Goal: Task Accomplishment & Management: Complete application form

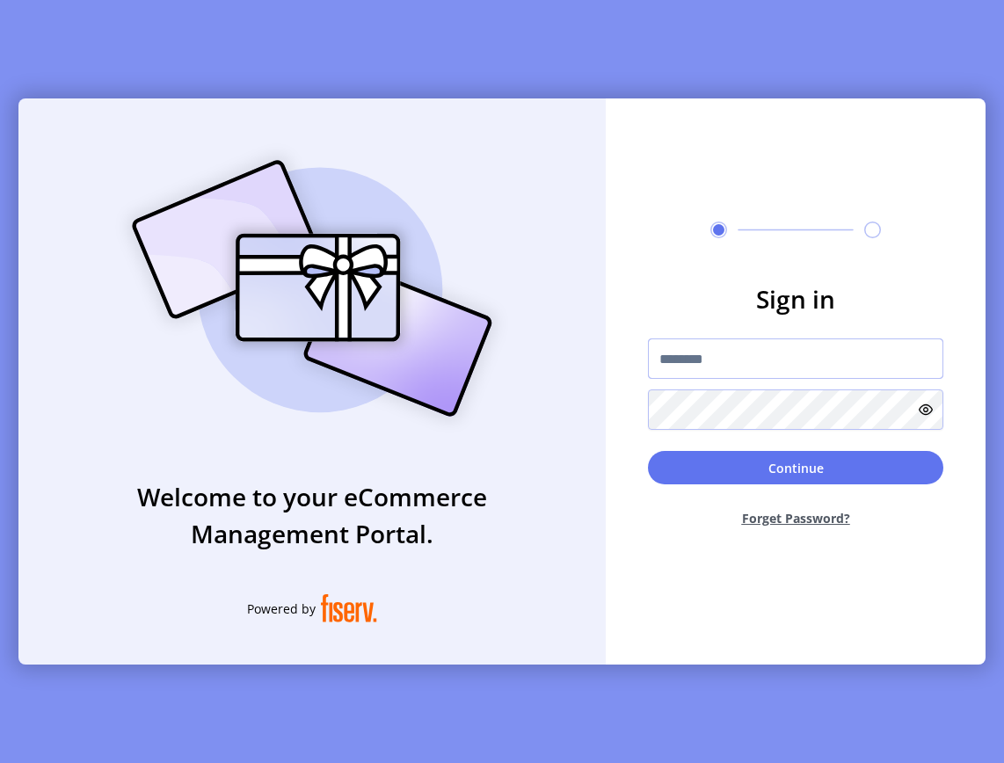
click at [868, 353] on input "text" at bounding box center [795, 358] width 295 height 40
type input "**********"
click at [795, 518] on button "Forget Password?" at bounding box center [795, 518] width 295 height 47
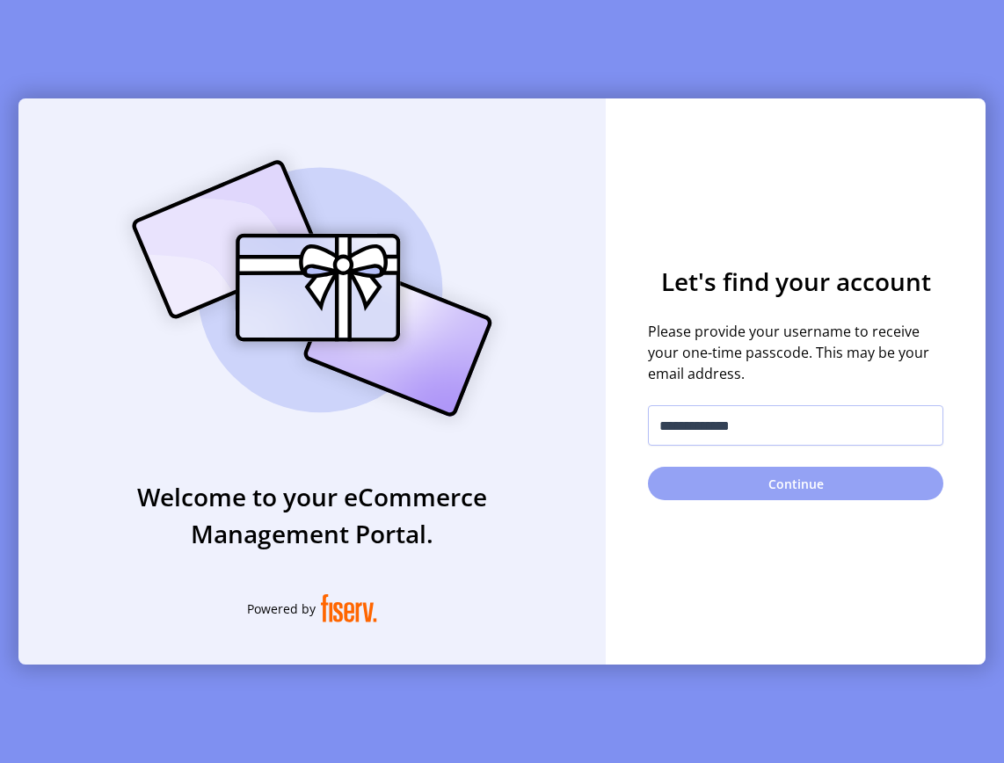
click at [786, 484] on button "Continue" at bounding box center [795, 483] width 295 height 33
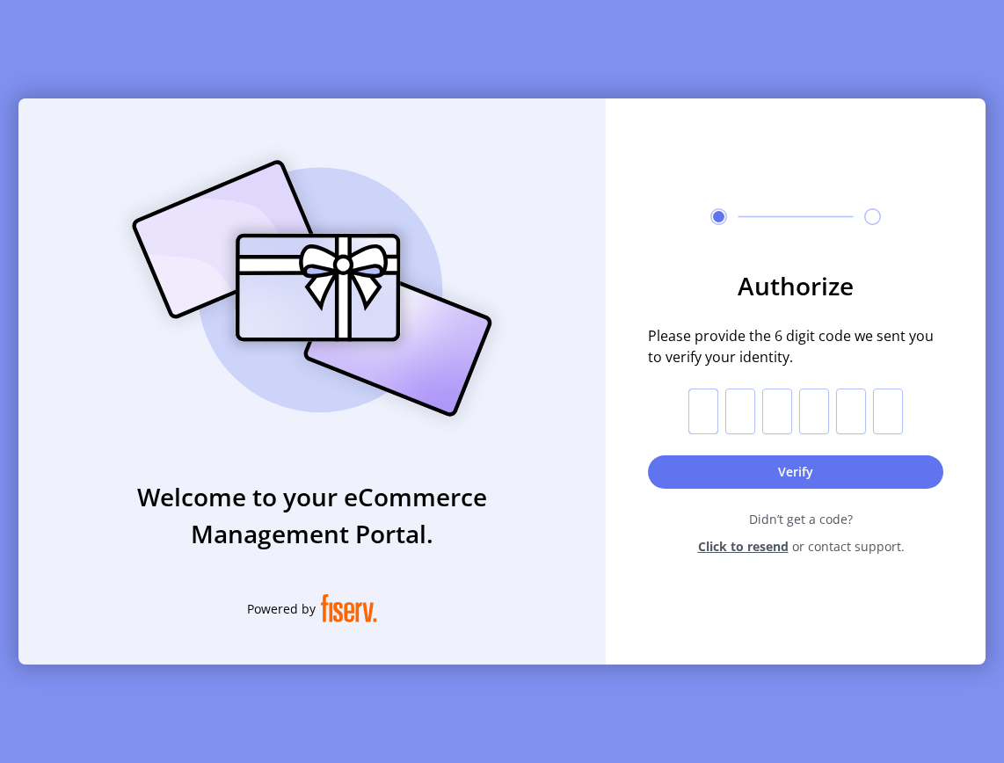
click at [712, 404] on input "text" at bounding box center [703, 411] width 30 height 46
paste input "*"
type input "*"
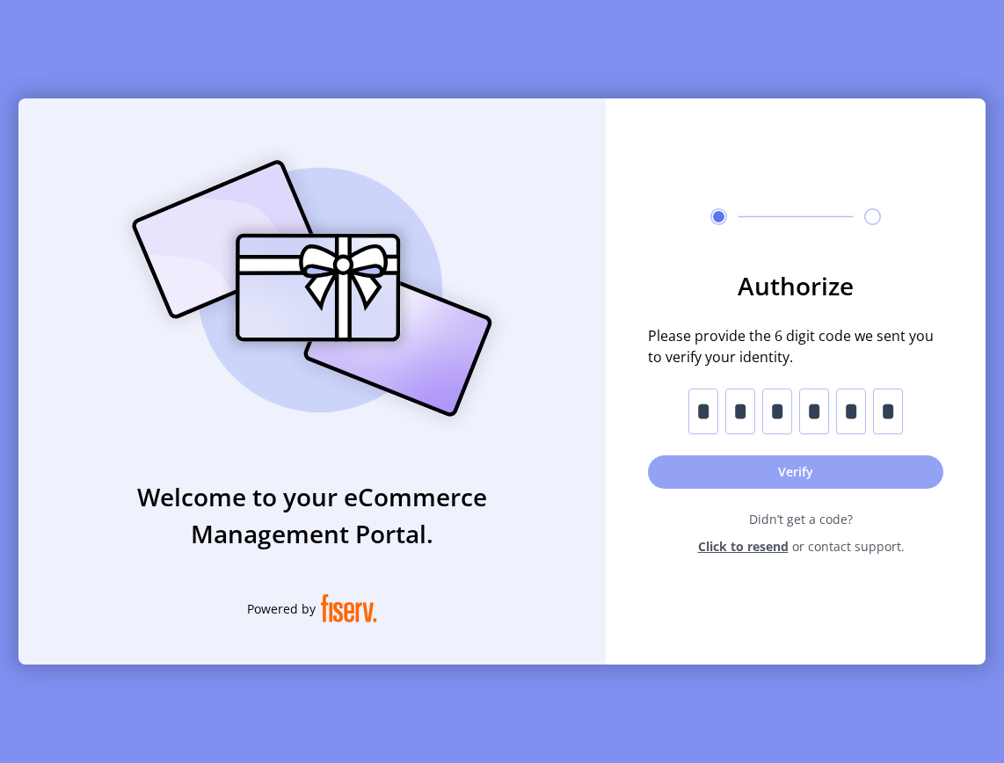
click at [801, 468] on button "Verify" at bounding box center [795, 471] width 295 height 33
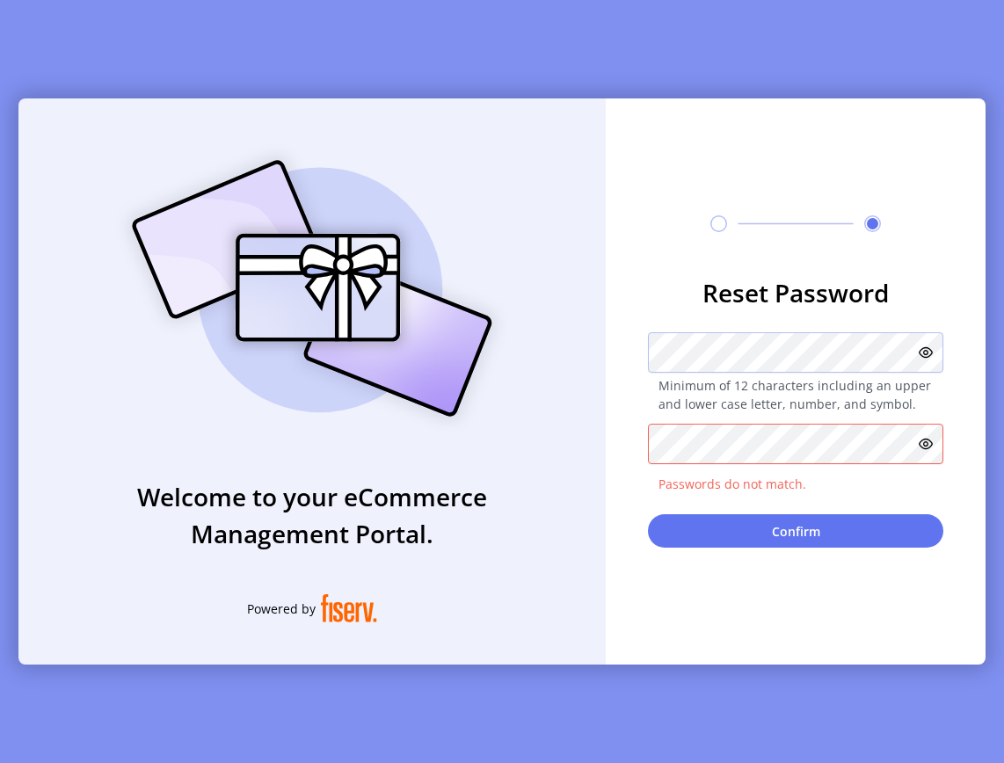
click at [803, 574] on div "**********" at bounding box center [796, 381] width 380 height 566
click at [926, 354] on icon at bounding box center [925, 352] width 14 height 14
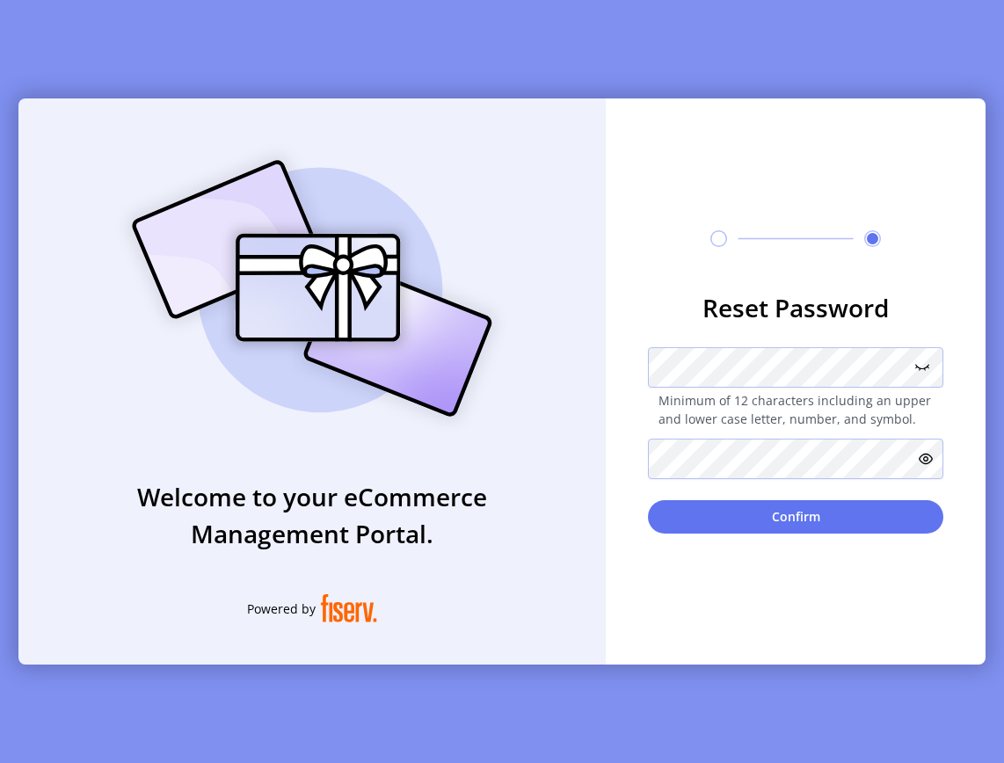
click at [926, 464] on icon at bounding box center [925, 459] width 14 height 14
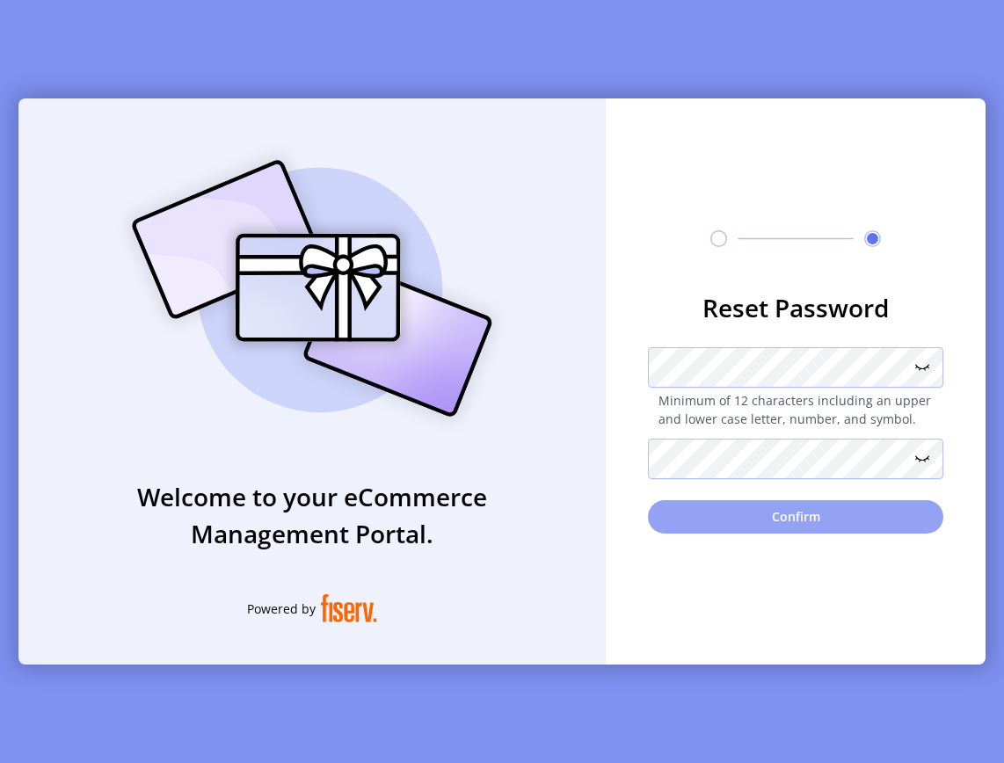
click at [789, 515] on button "Confirm" at bounding box center [795, 516] width 295 height 33
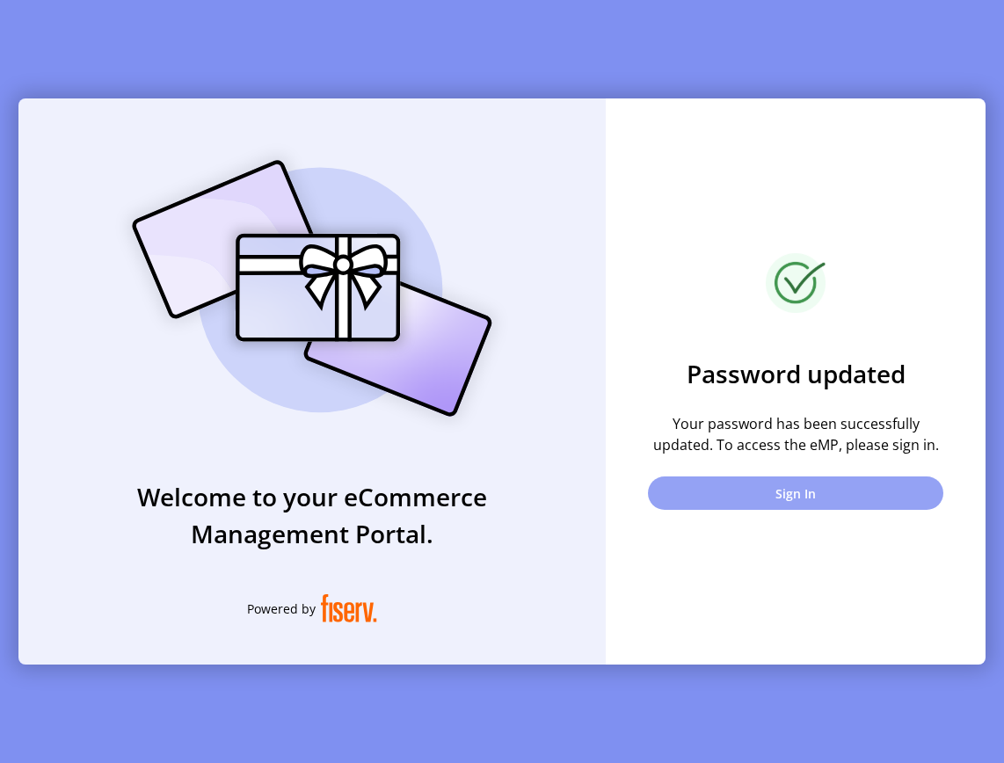
click at [794, 484] on button "Sign In" at bounding box center [795, 492] width 295 height 33
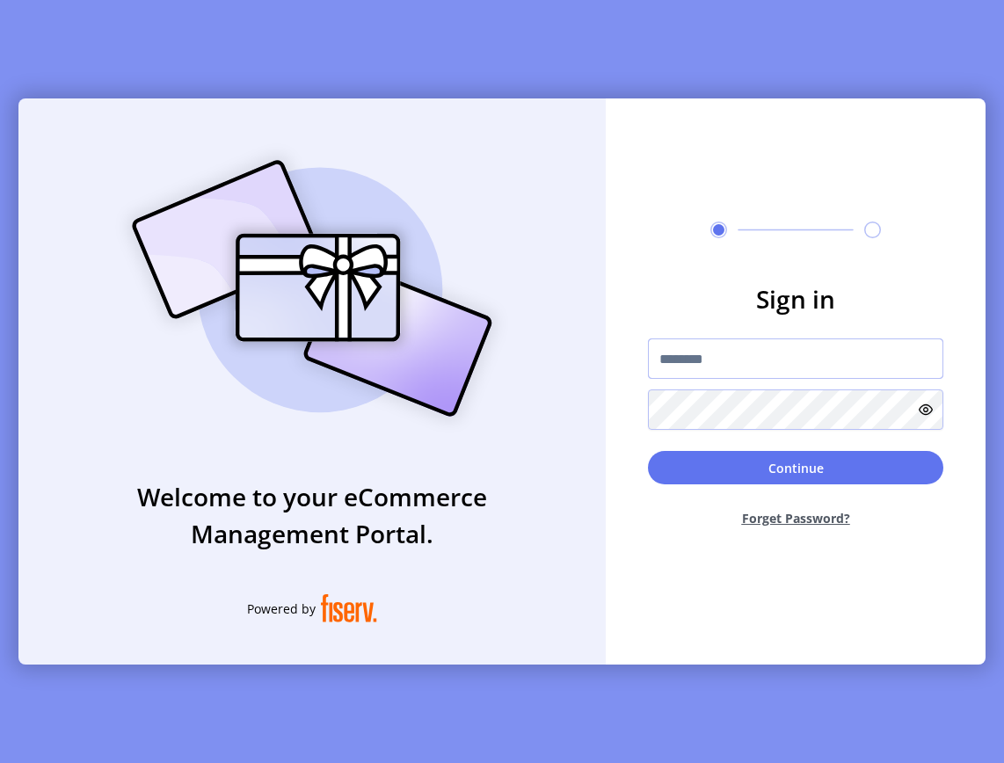
click at [760, 355] on input "text" at bounding box center [795, 358] width 295 height 40
type input "**********"
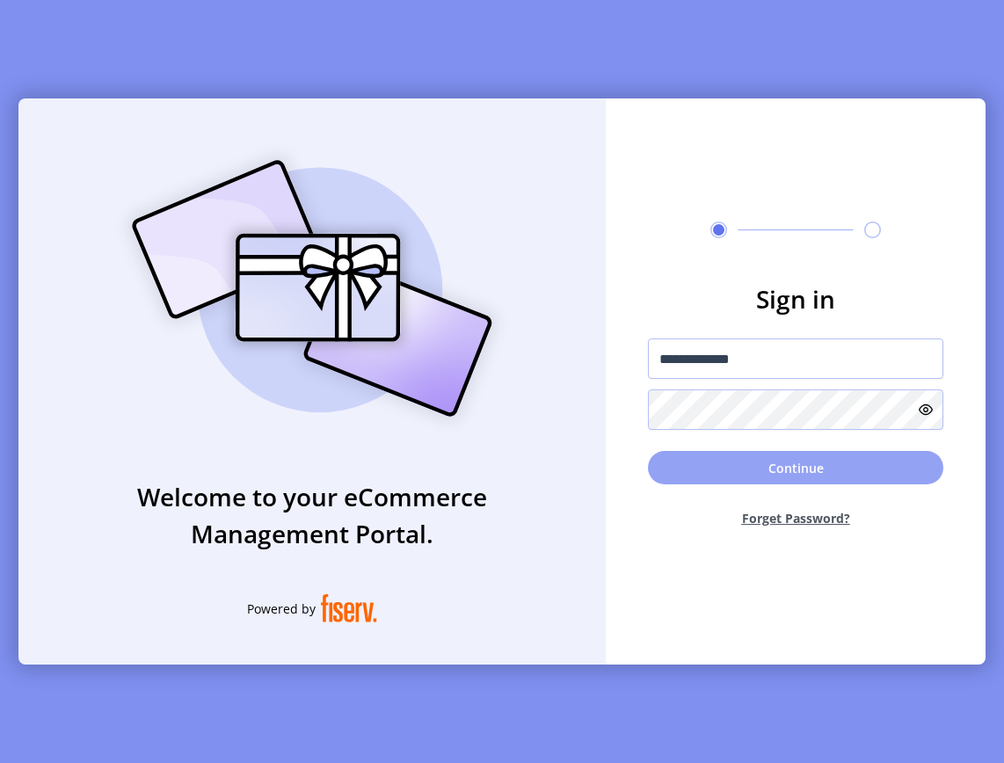
click at [807, 468] on button "Continue" at bounding box center [795, 467] width 295 height 33
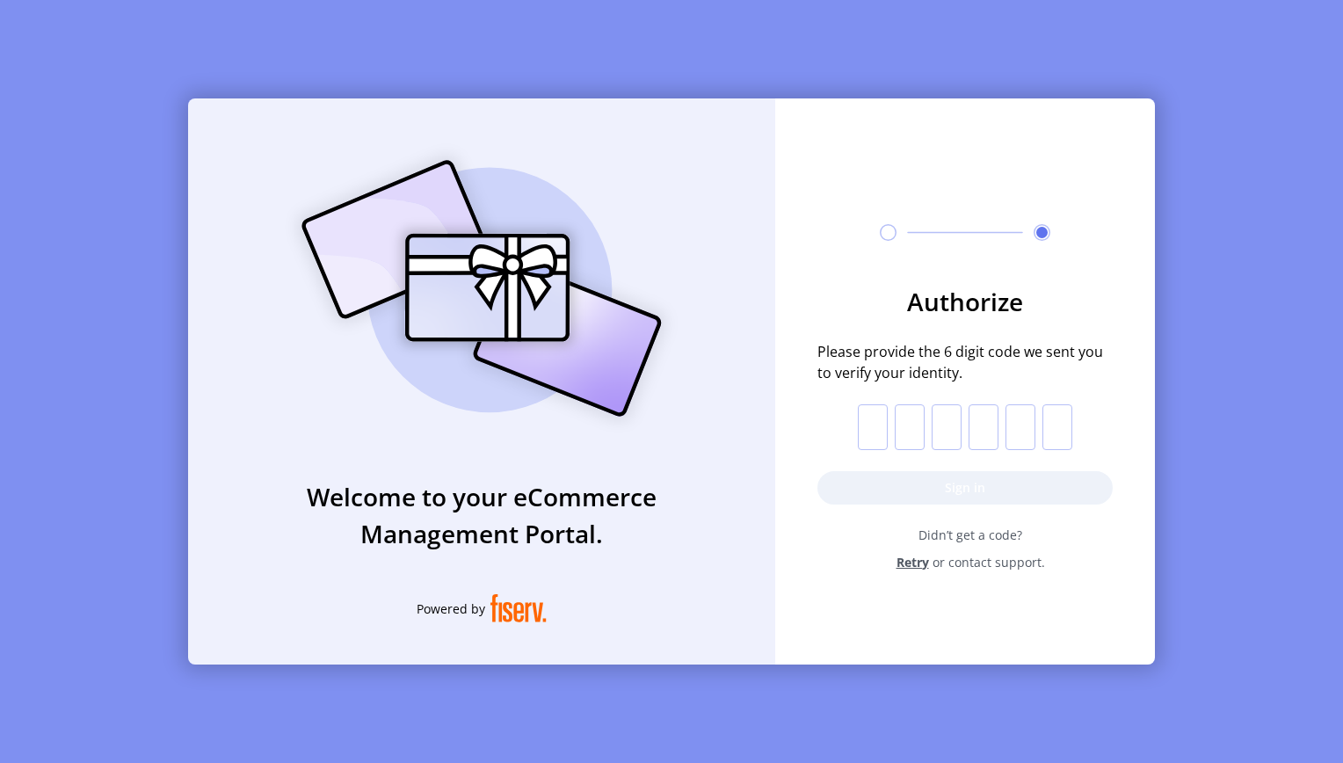
click at [882, 428] on input "text" at bounding box center [873, 427] width 30 height 46
paste input "*"
type input "*"
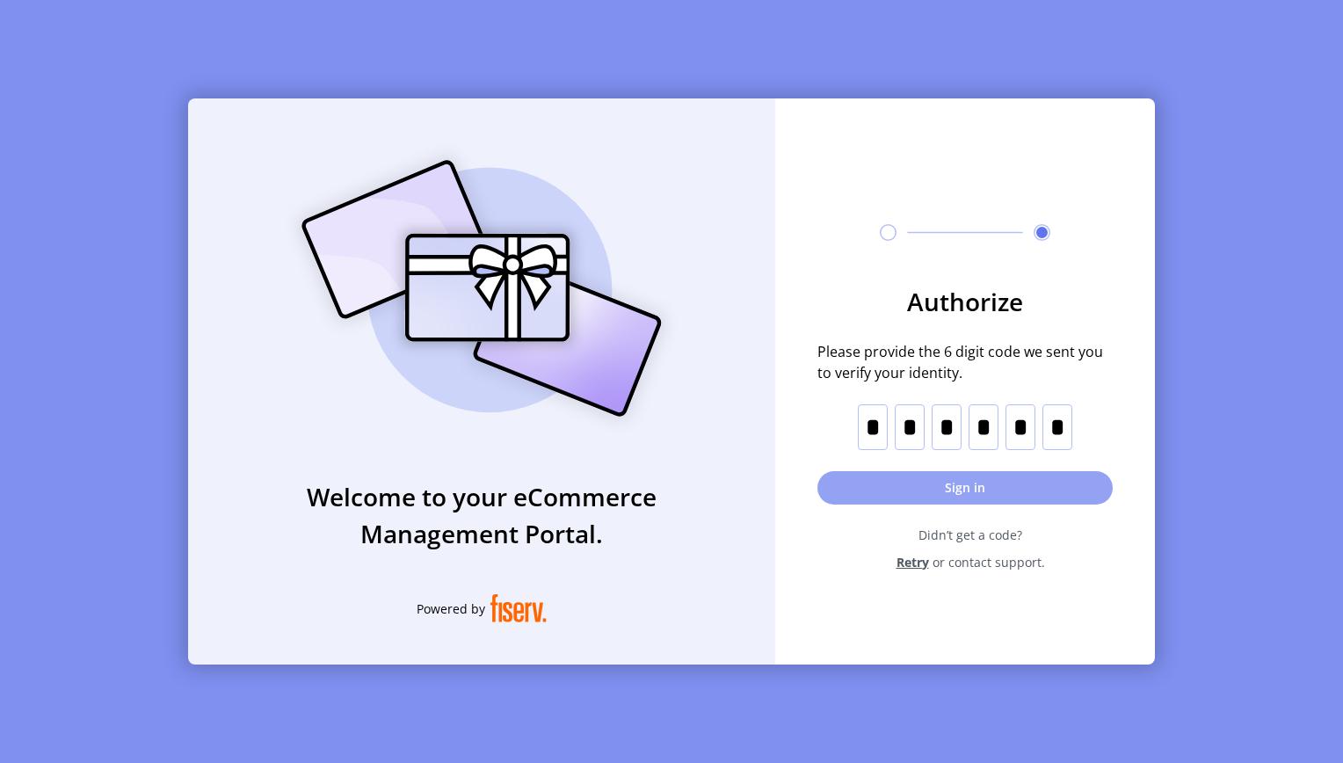
click at [979, 485] on button "Sign in" at bounding box center [964, 487] width 295 height 33
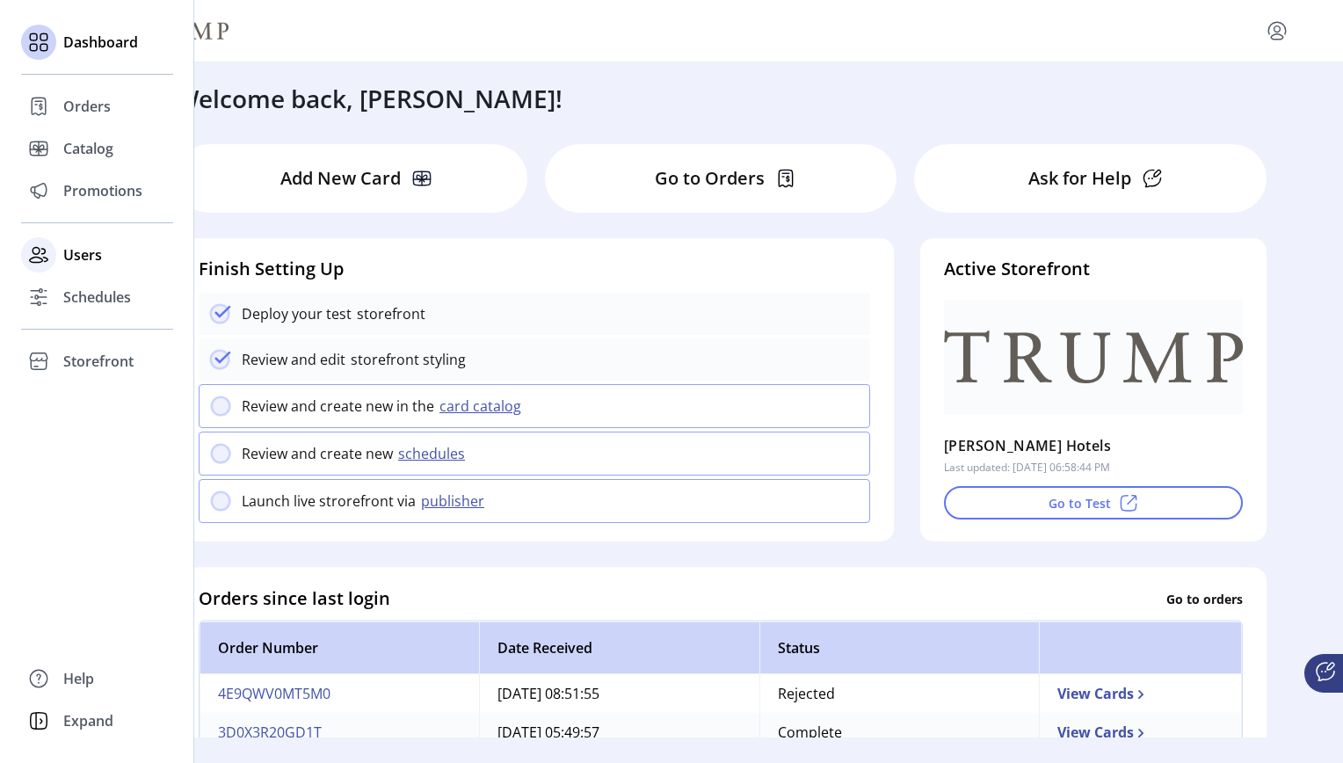
click at [93, 258] on span "Users" at bounding box center [82, 254] width 39 height 21
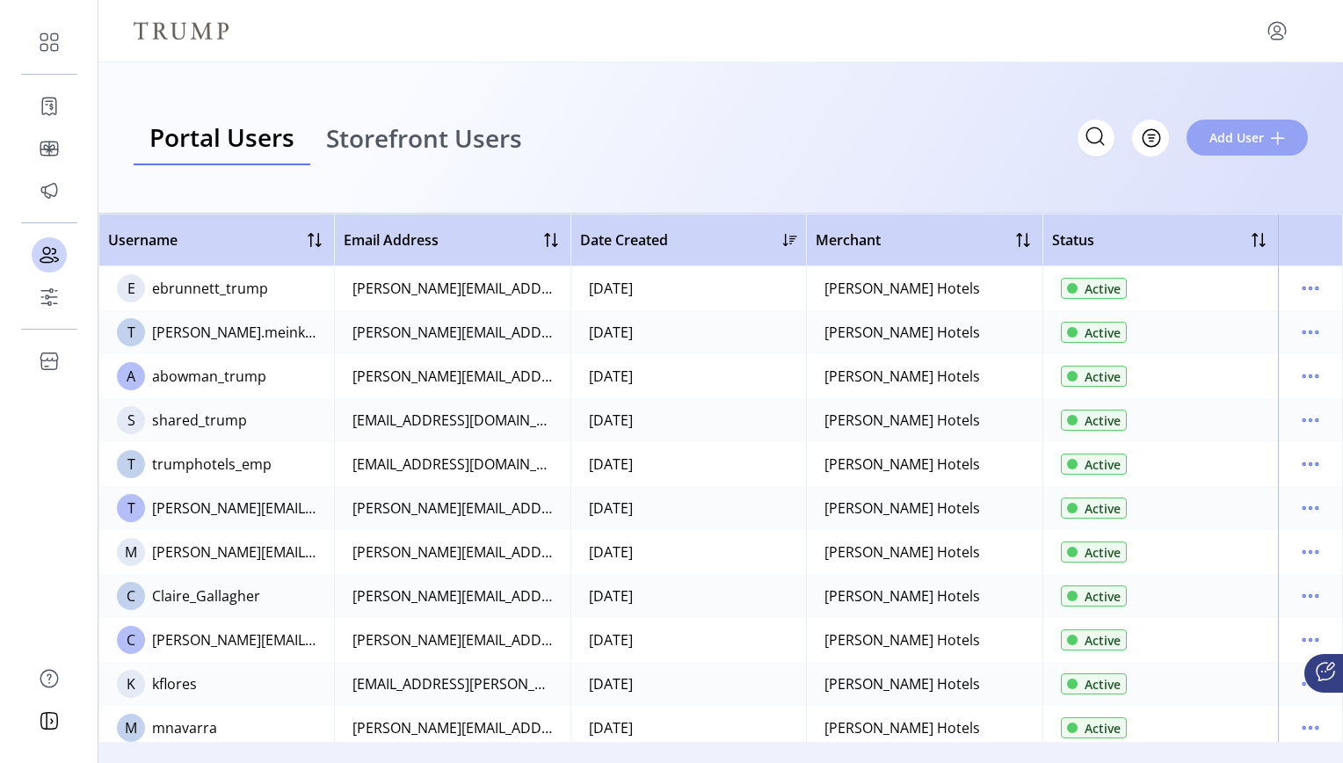
click at [1003, 139] on span "Add User" at bounding box center [1236, 137] width 54 height 18
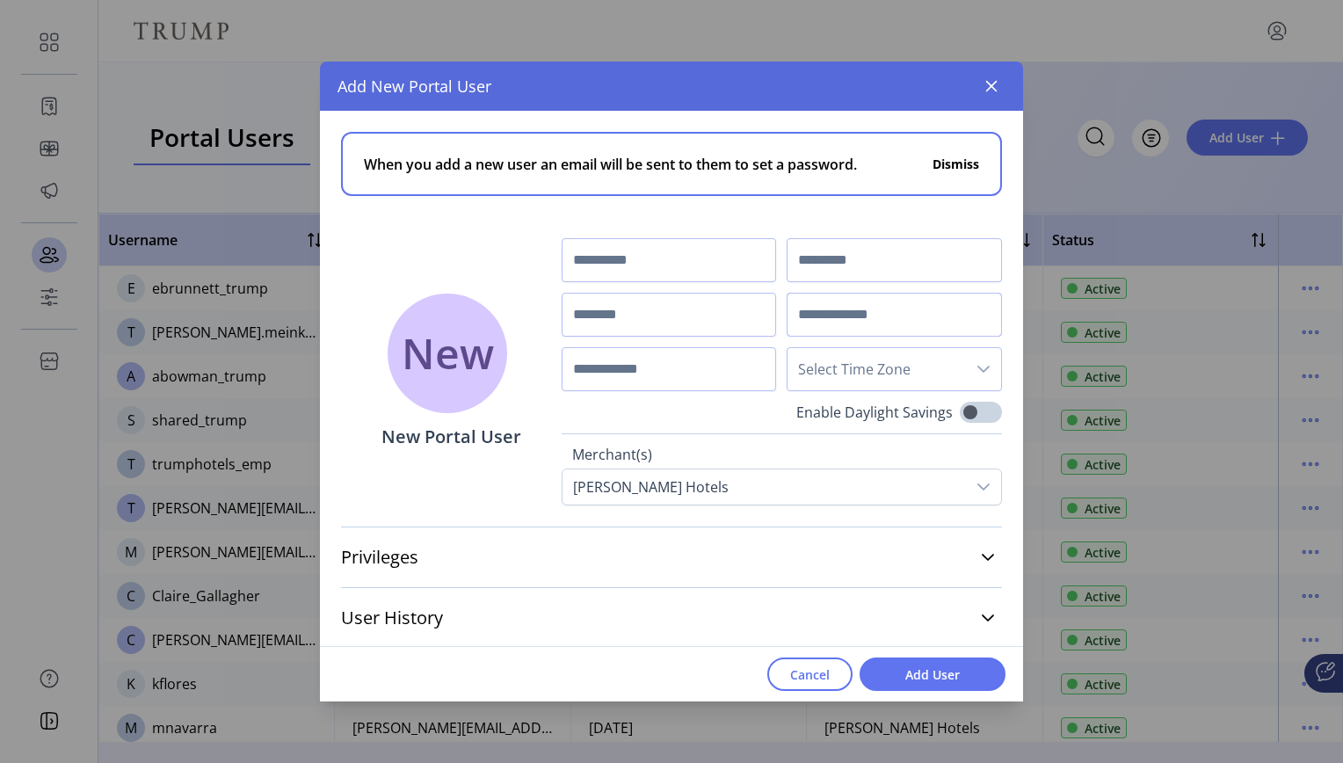
click at [831, 316] on input "text" at bounding box center [894, 315] width 215 height 44
paste input "**********"
type input "**********"
click at [651, 268] on input "text" at bounding box center [669, 260] width 215 height 44
type input "******"
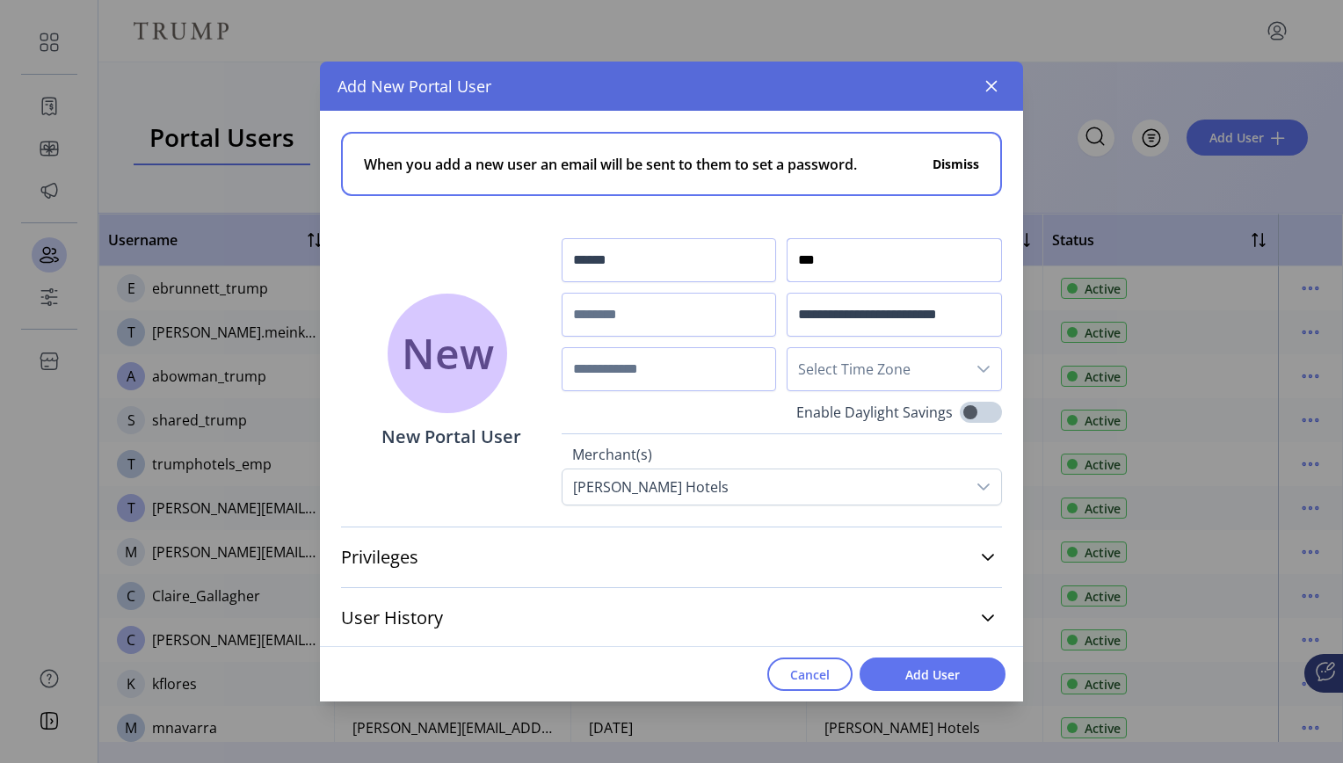
type input "***"
type input "**********"
click at [663, 372] on input "text" at bounding box center [669, 369] width 215 height 44
click at [838, 369] on span "Select Time Zone" at bounding box center [877, 369] width 178 height 42
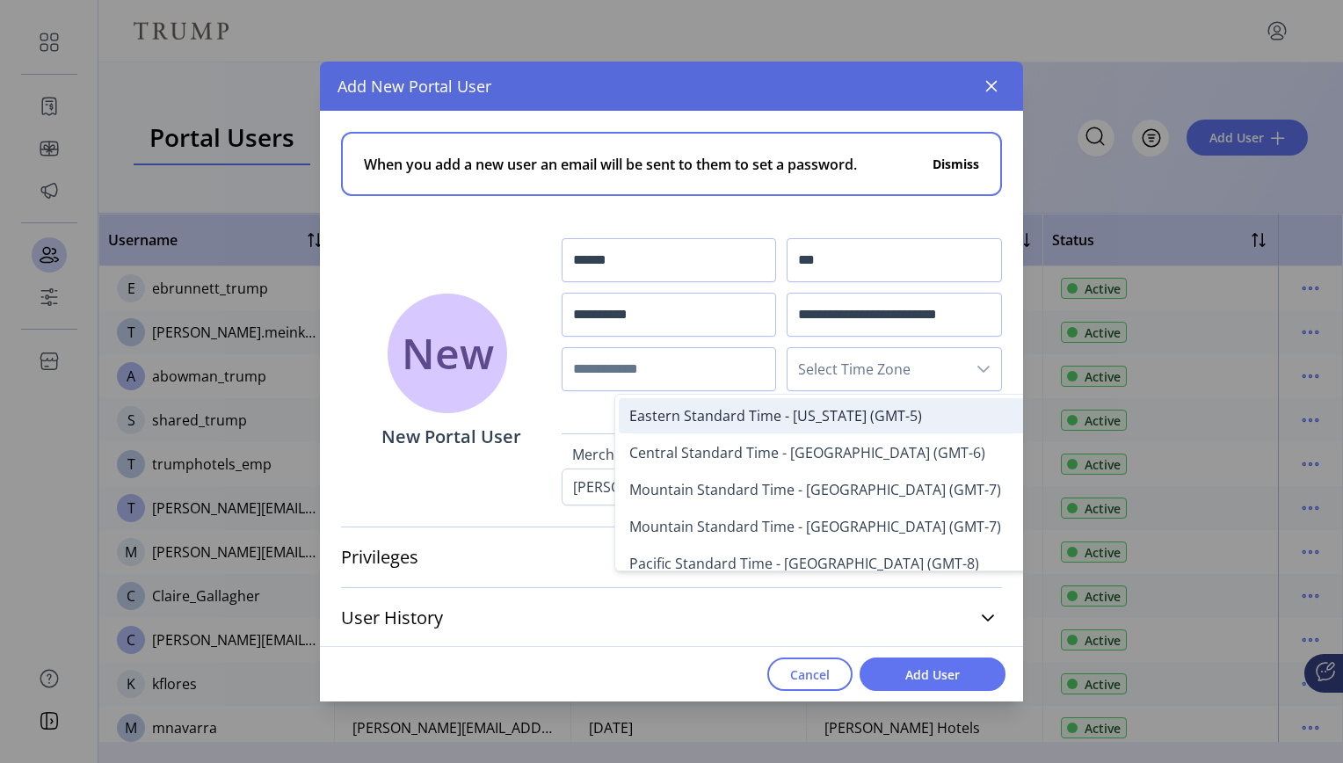
click at [831, 414] on span "Eastern Standard Time - New York (GMT-5)" at bounding box center [775, 415] width 293 height 19
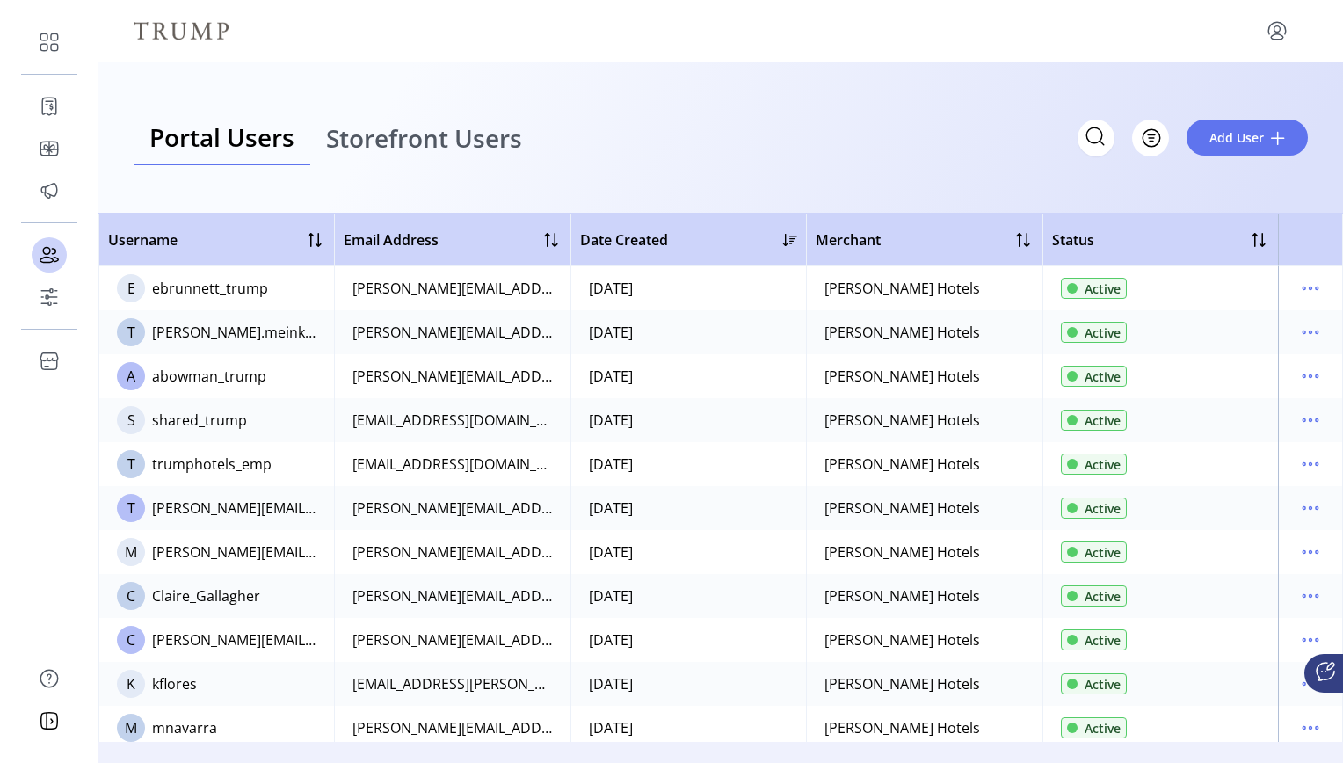
drag, startPoint x: 1023, startPoint y: 497, endPoint x: 1019, endPoint y: 617, distance: 120.5
click at [1003, 140] on span "Add User" at bounding box center [1236, 137] width 54 height 18
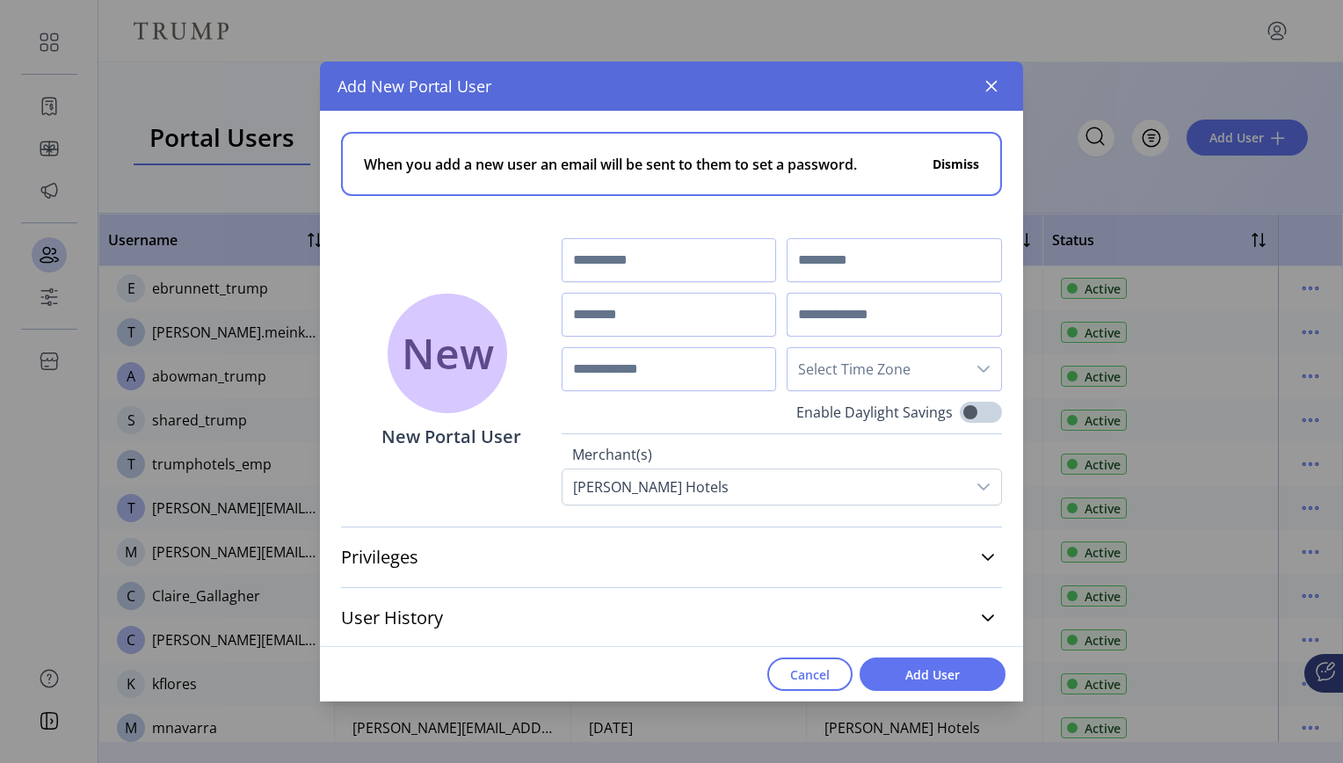
click at [820, 329] on input "text" at bounding box center [894, 315] width 215 height 44
click at [824, 313] on input "text" at bounding box center [894, 315] width 215 height 44
paste input "**********"
type input "**********"
click at [660, 261] on input "text" at bounding box center [669, 260] width 215 height 44
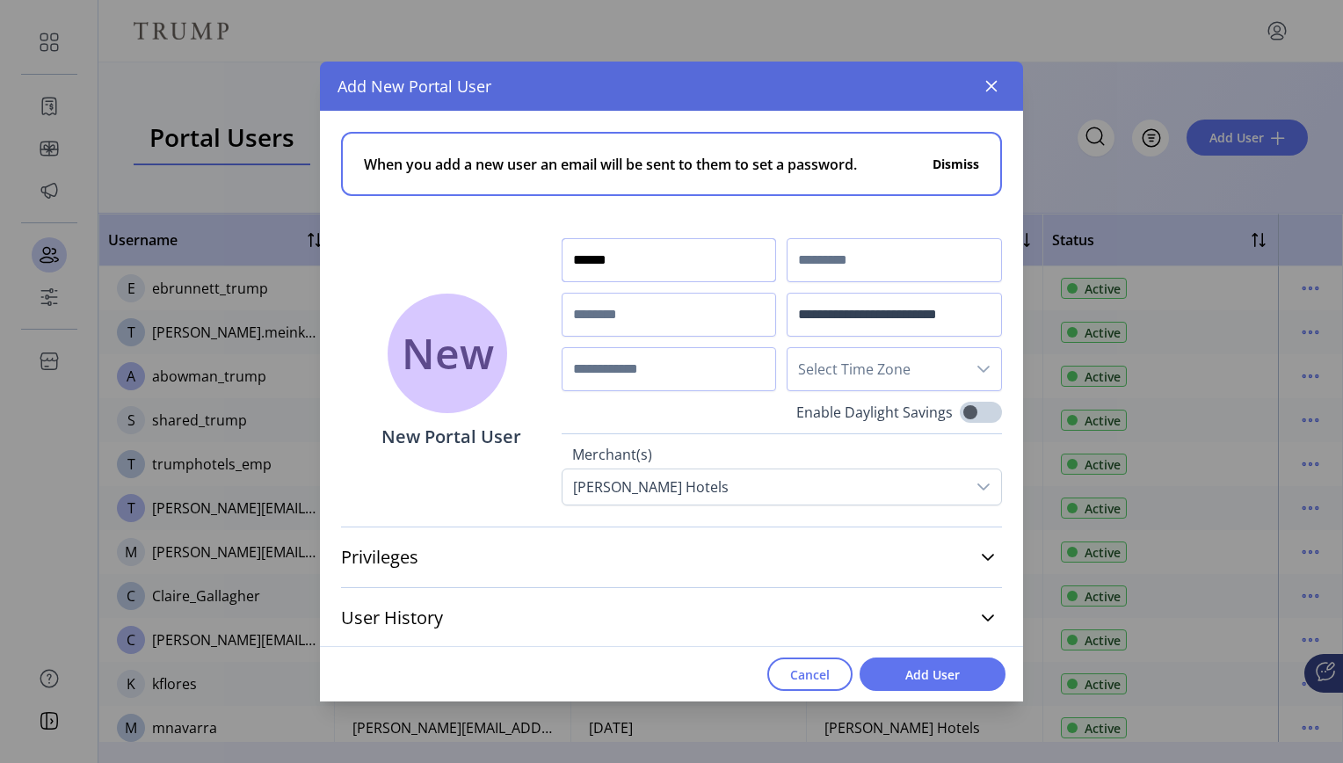
type input "******"
type input "***"
type input "**********"
click at [831, 378] on span "Select Time Zone" at bounding box center [877, 369] width 178 height 42
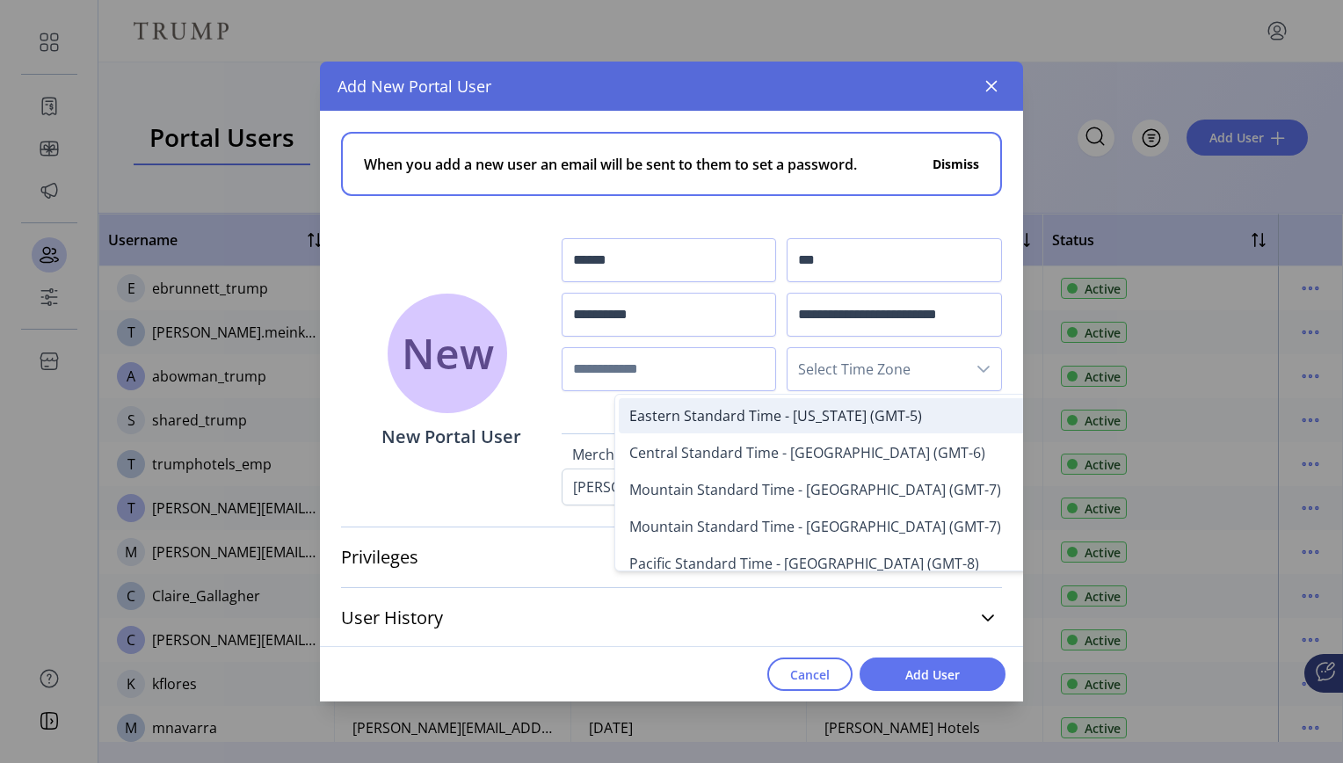
click at [831, 417] on span "Eastern Standard Time - New York (GMT-5)" at bounding box center [775, 415] width 293 height 19
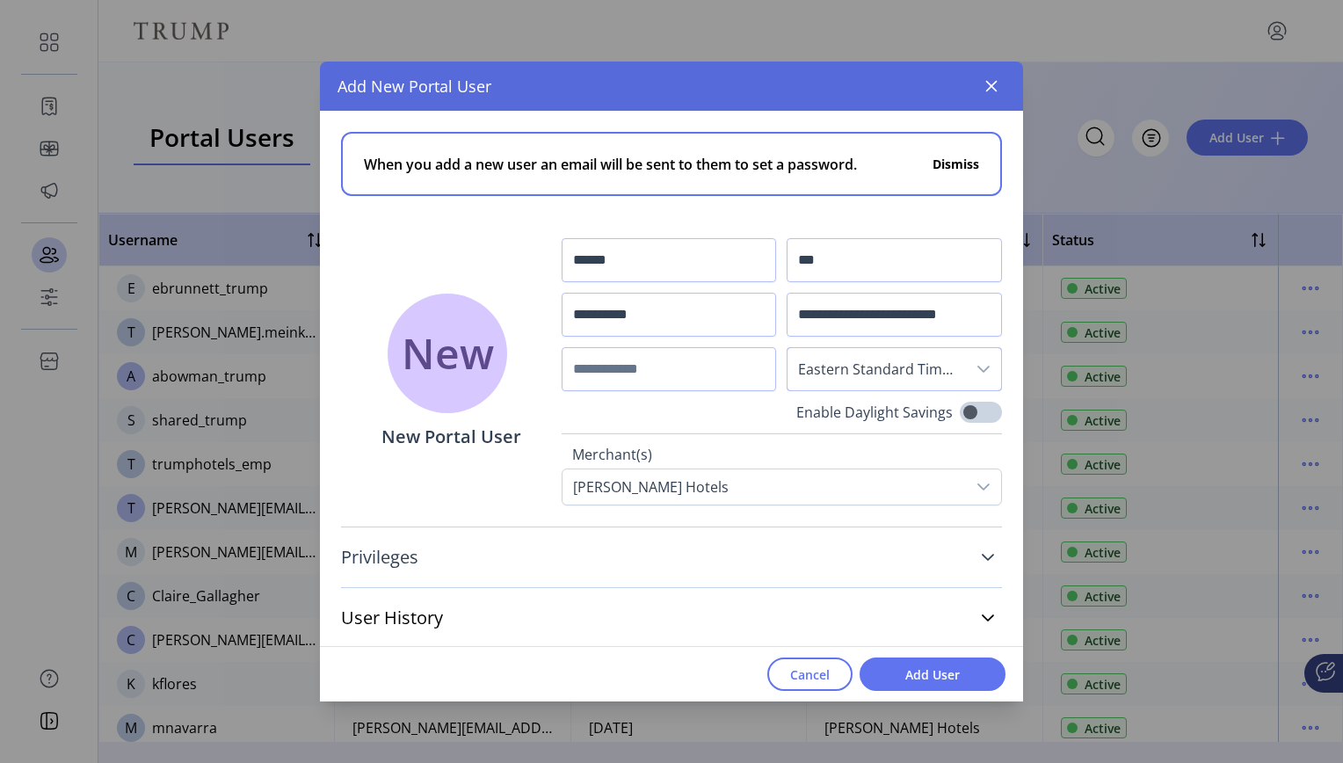
click at [982, 558] on icon at bounding box center [988, 557] width 12 height 7
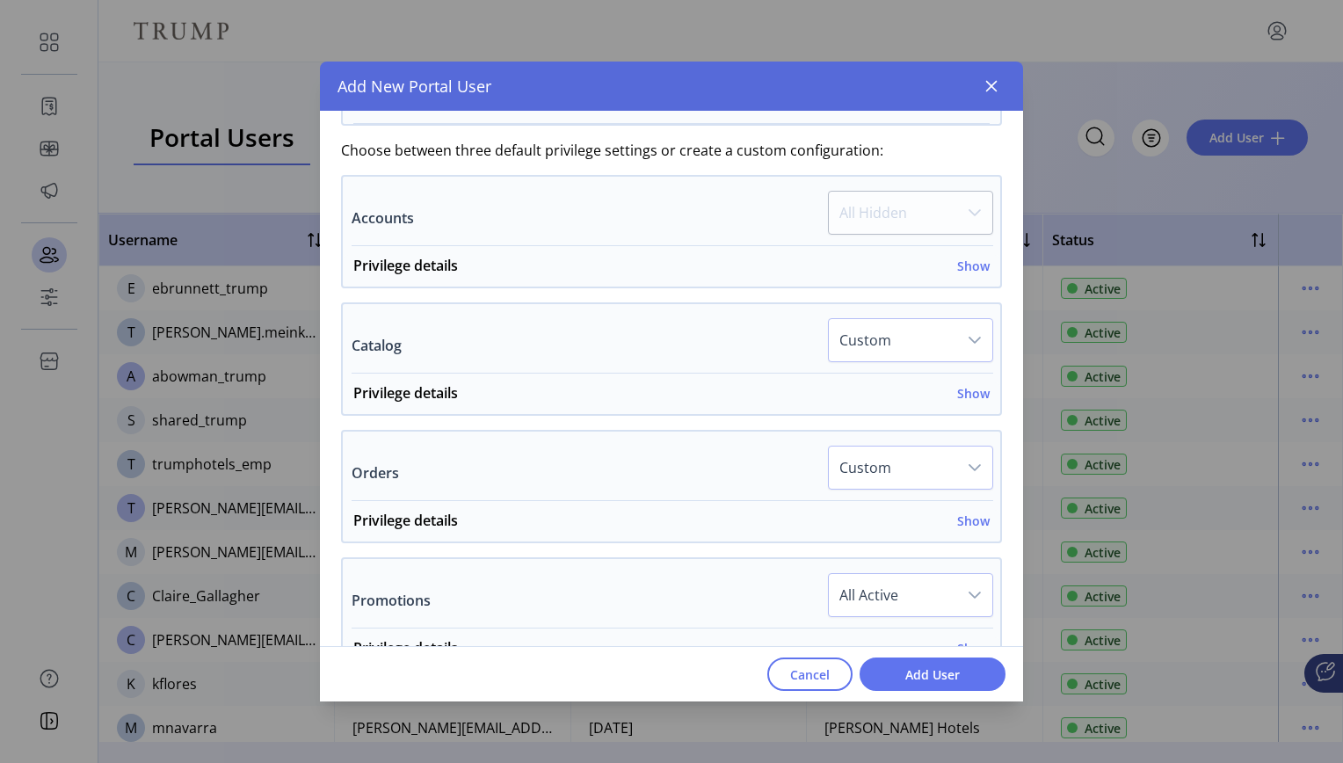
scroll to position [628, 0]
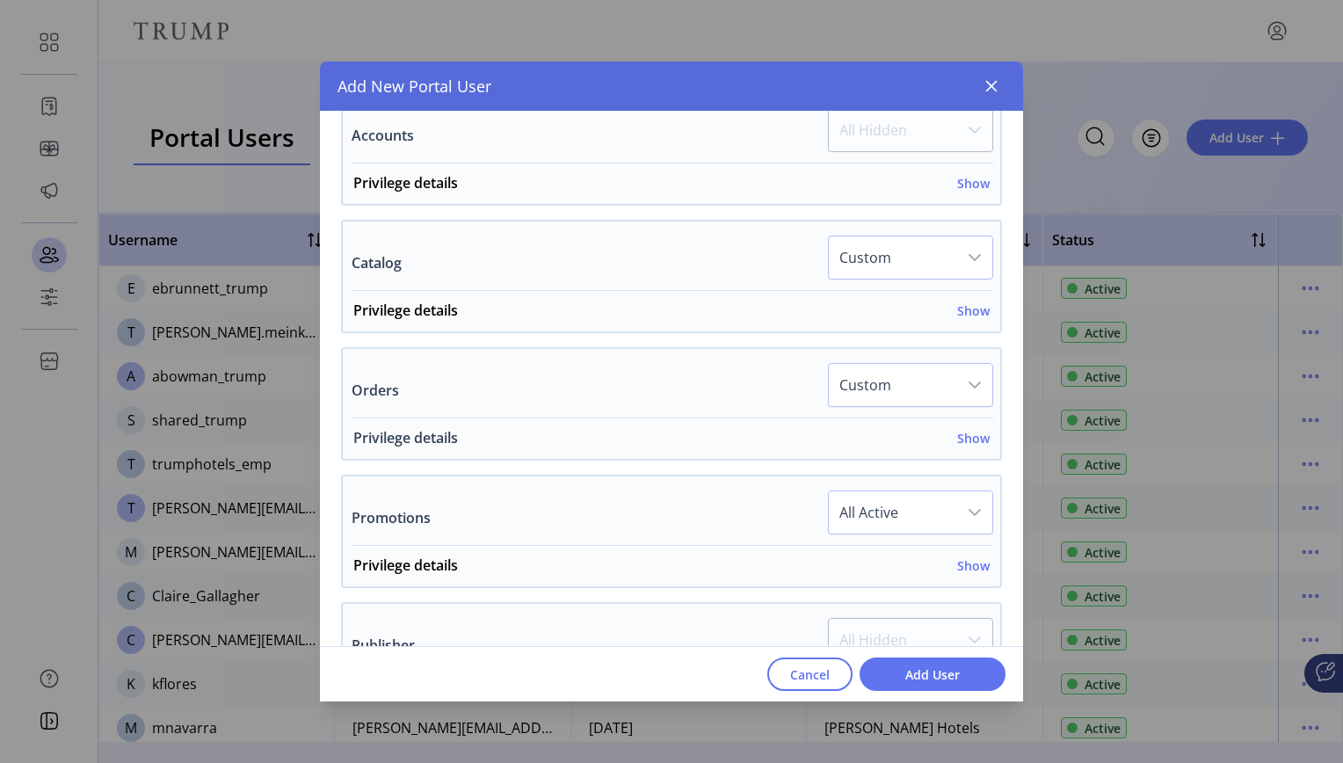
click at [963, 439] on h6 "Show" at bounding box center [973, 438] width 33 height 18
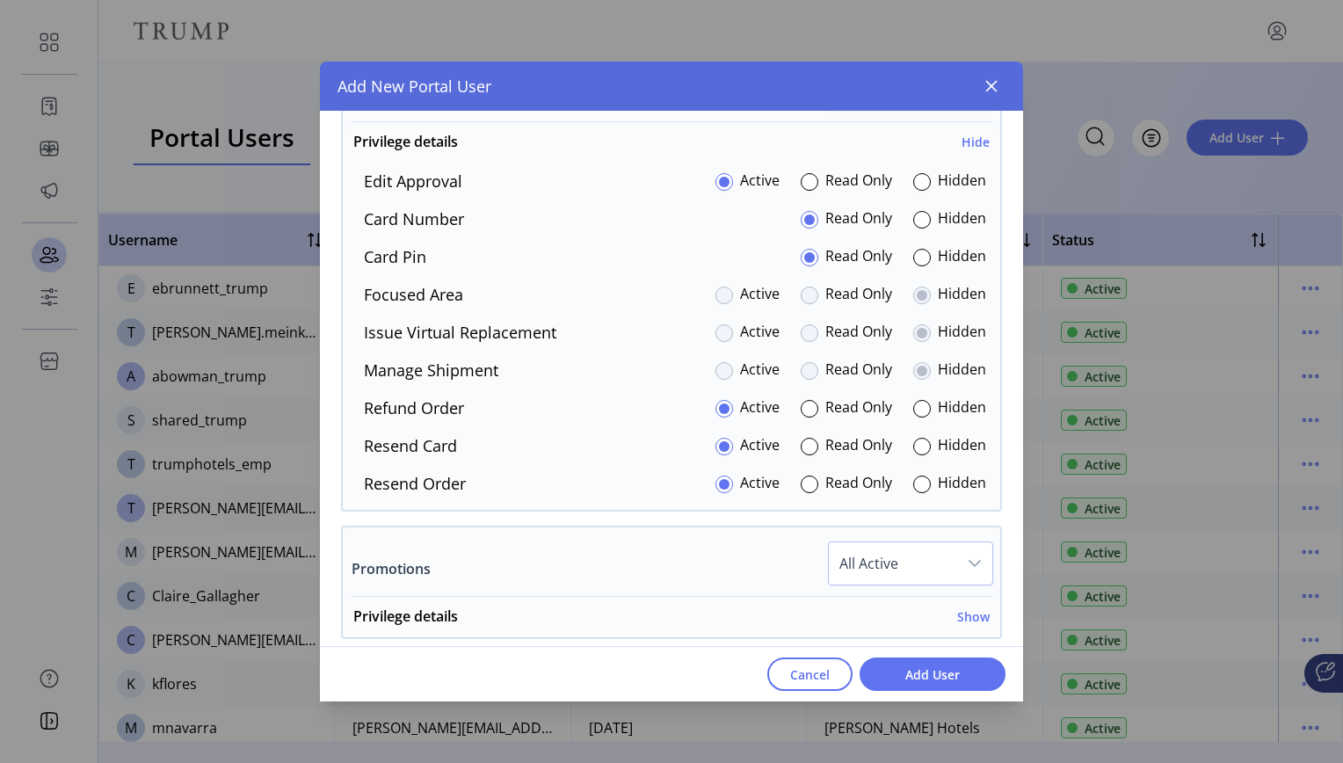
scroll to position [940, 0]
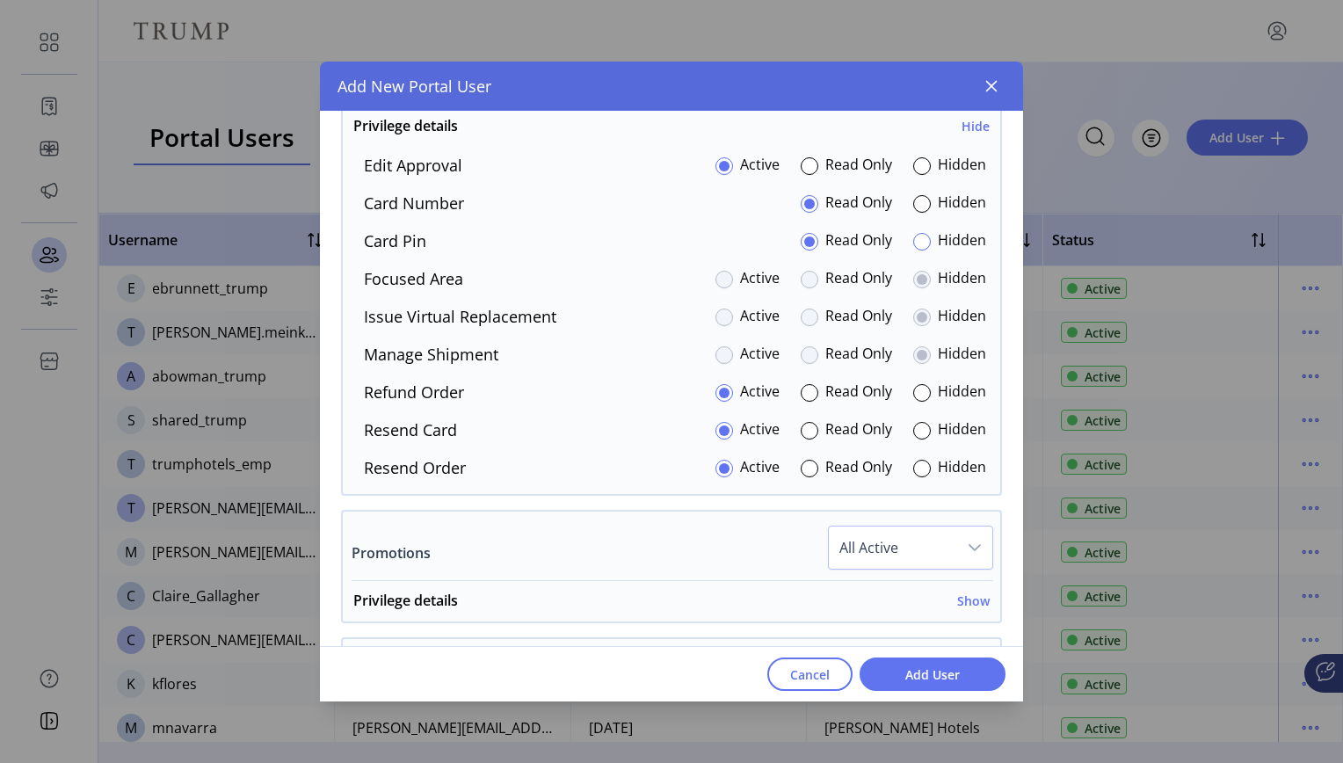
click at [913, 245] on div at bounding box center [922, 242] width 18 height 18
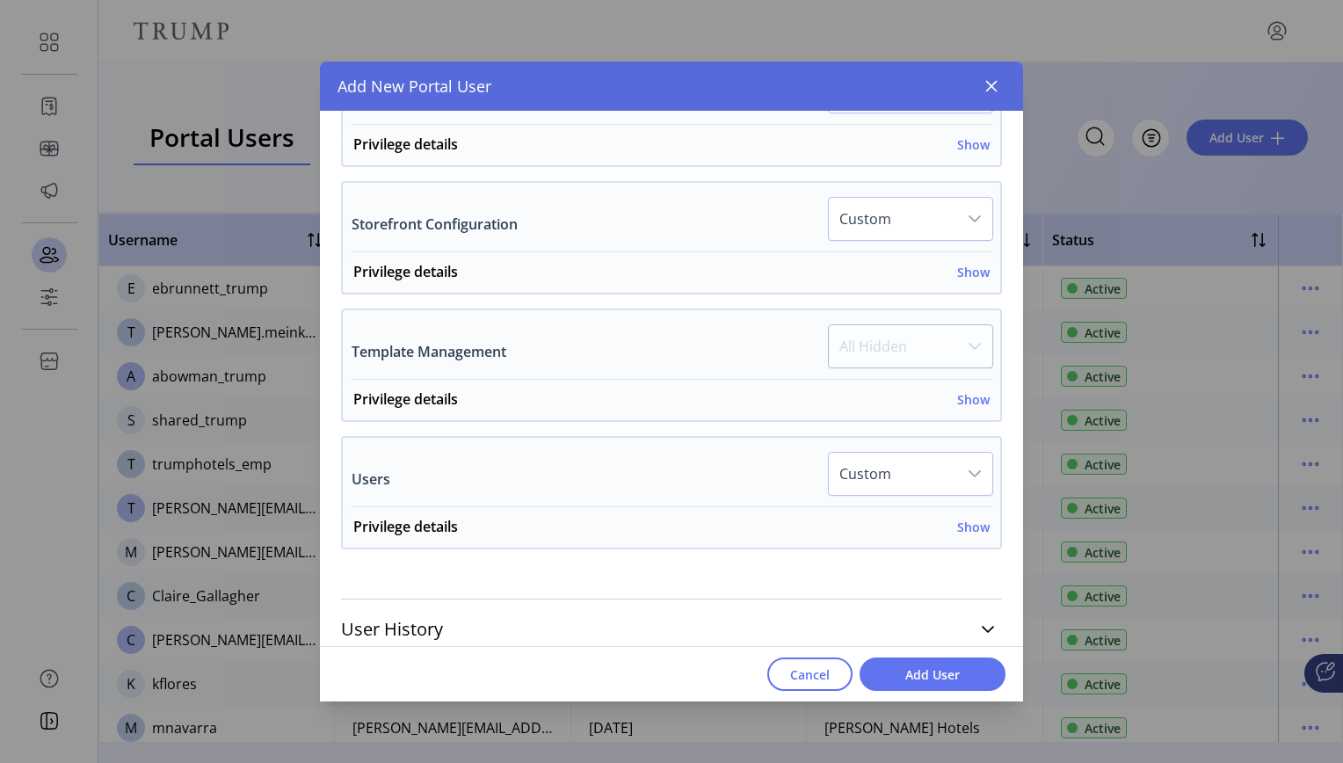
scroll to position [1665, 0]
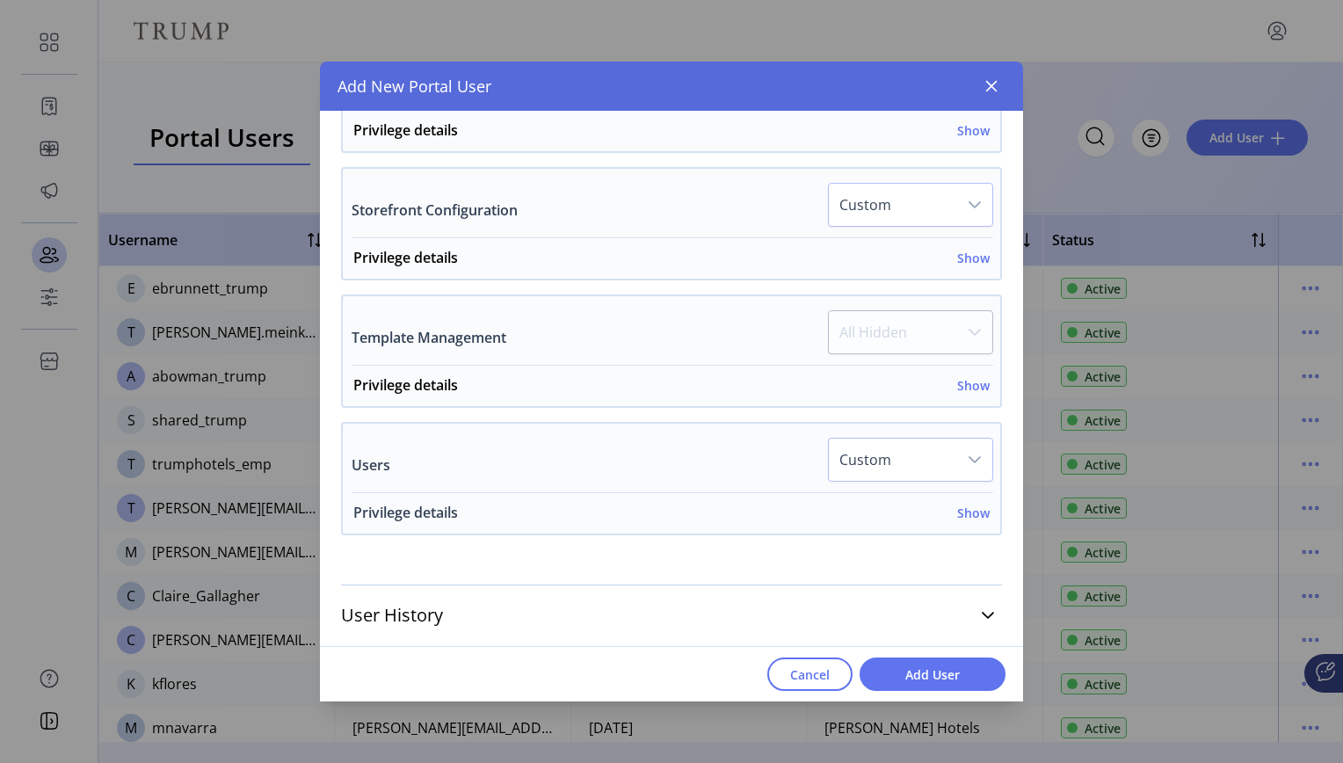
click at [968, 530] on div "Privilege details Show" at bounding box center [671, 518] width 636 height 32
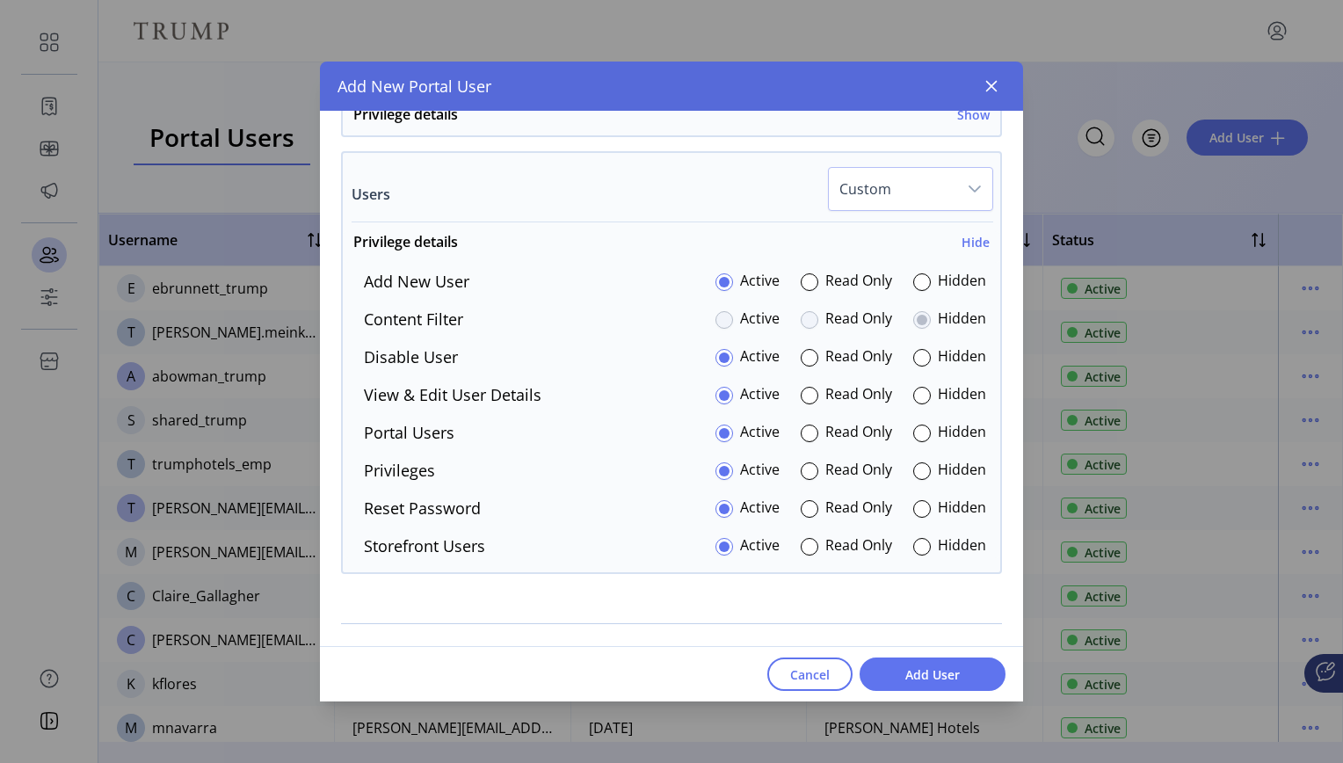
scroll to position [1974, 0]
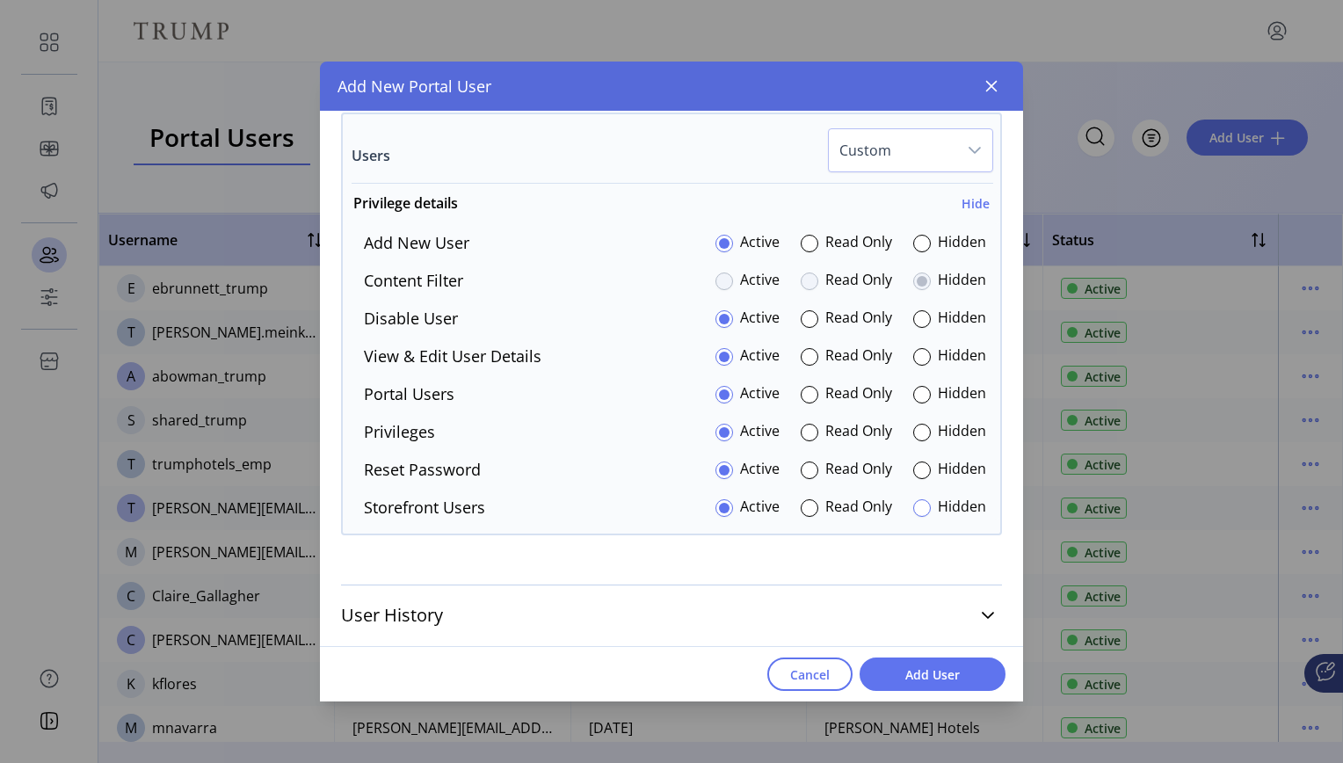
click at [918, 512] on div at bounding box center [922, 508] width 18 height 18
click at [926, 679] on span "Add User" at bounding box center [932, 674] width 100 height 18
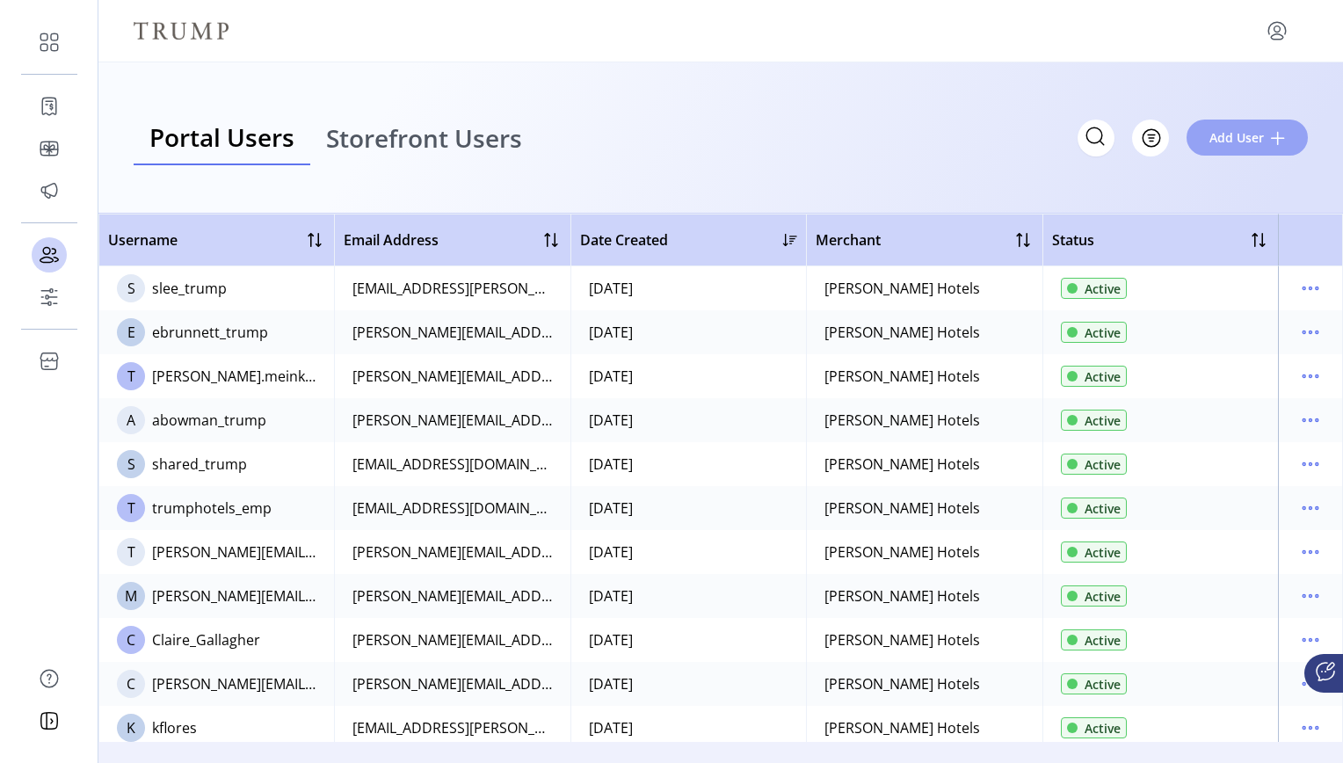
click at [1264, 140] on button "Add User" at bounding box center [1247, 138] width 121 height 36
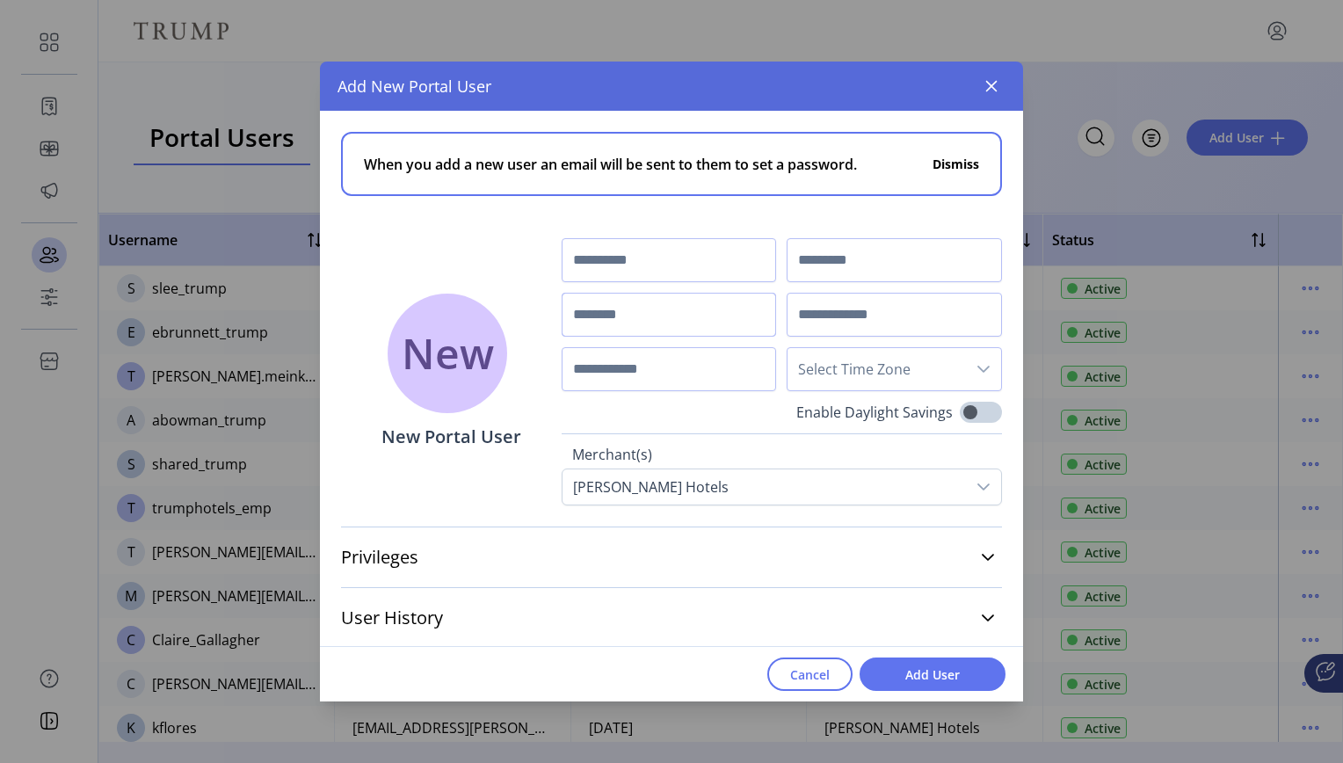
click at [755, 309] on input "text" at bounding box center [669, 315] width 215 height 44
paste input "**********"
type input "**********"
click at [824, 257] on input "text" at bounding box center [894, 260] width 215 height 44
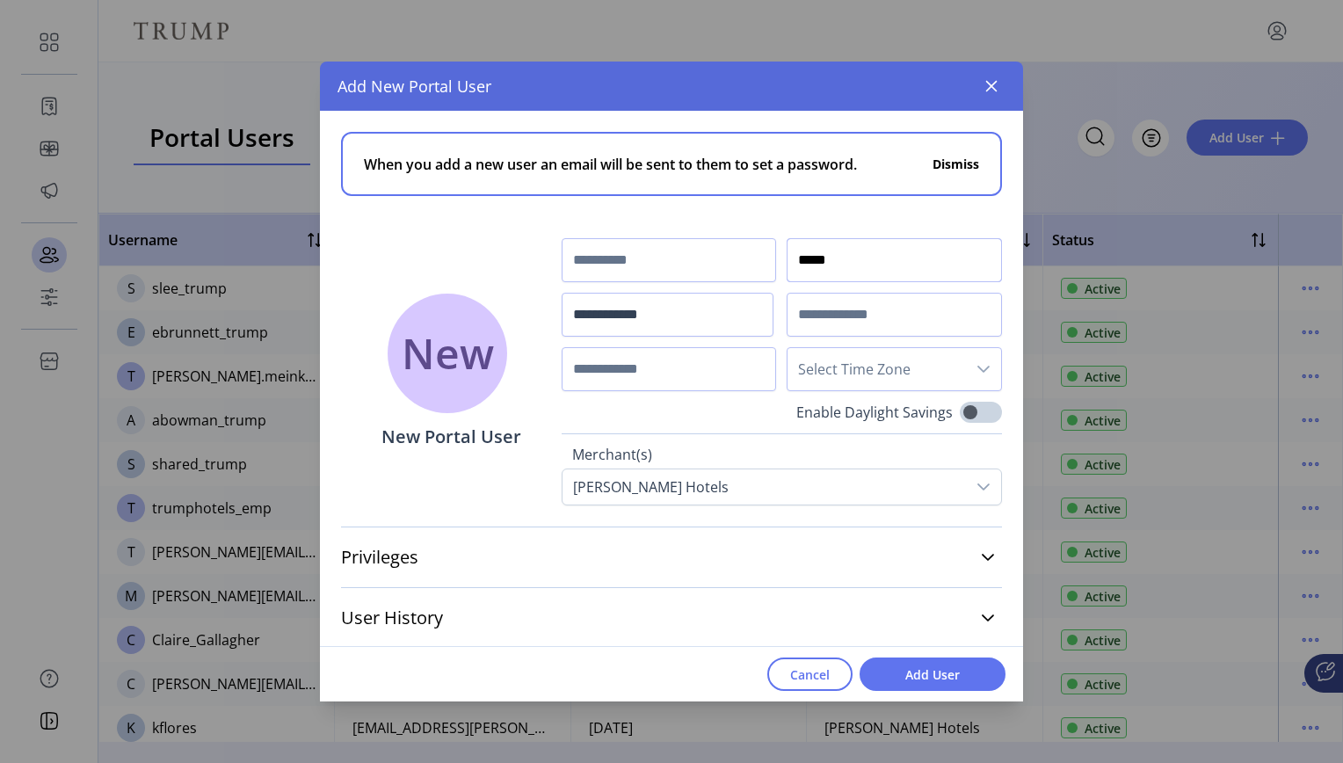
type input "*****"
click at [744, 266] on input "text" at bounding box center [669, 260] width 215 height 44
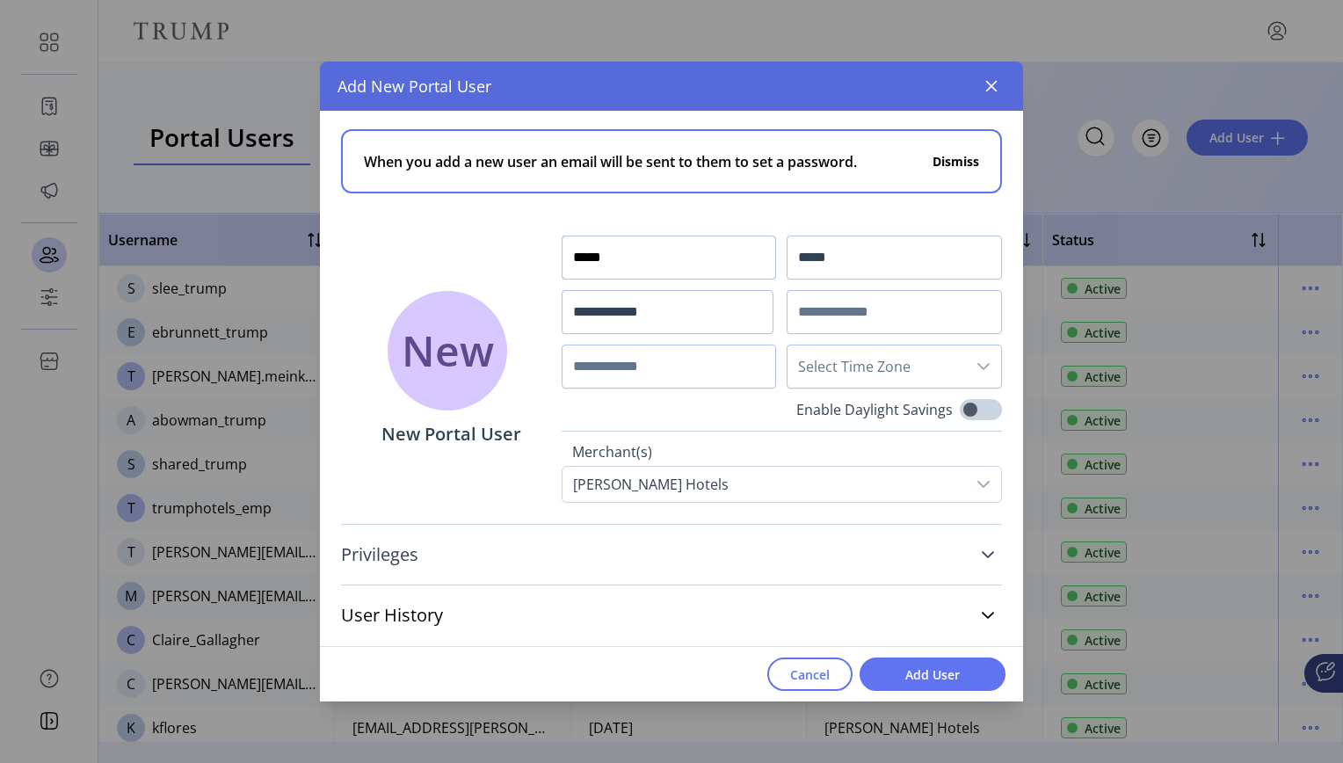
type input "*****"
click at [981, 553] on icon at bounding box center [988, 555] width 14 height 14
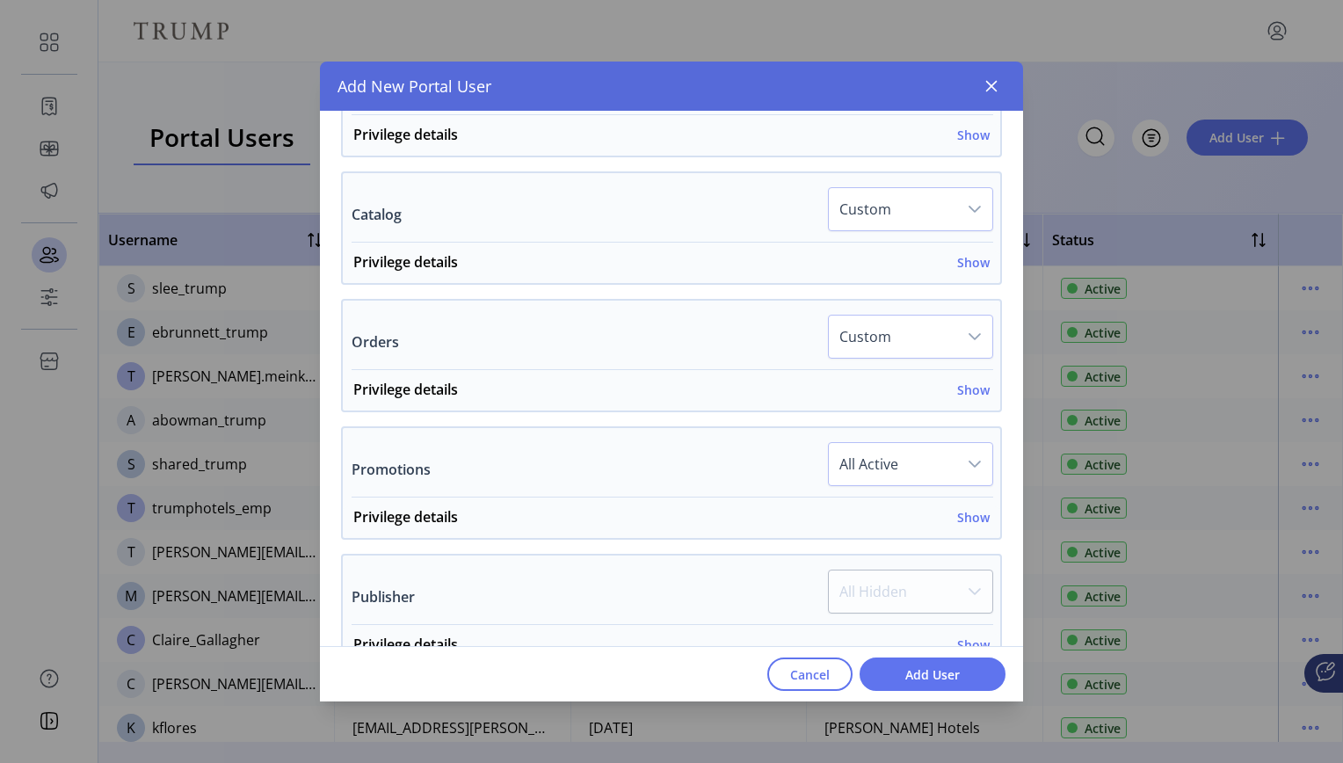
scroll to position [687, 0]
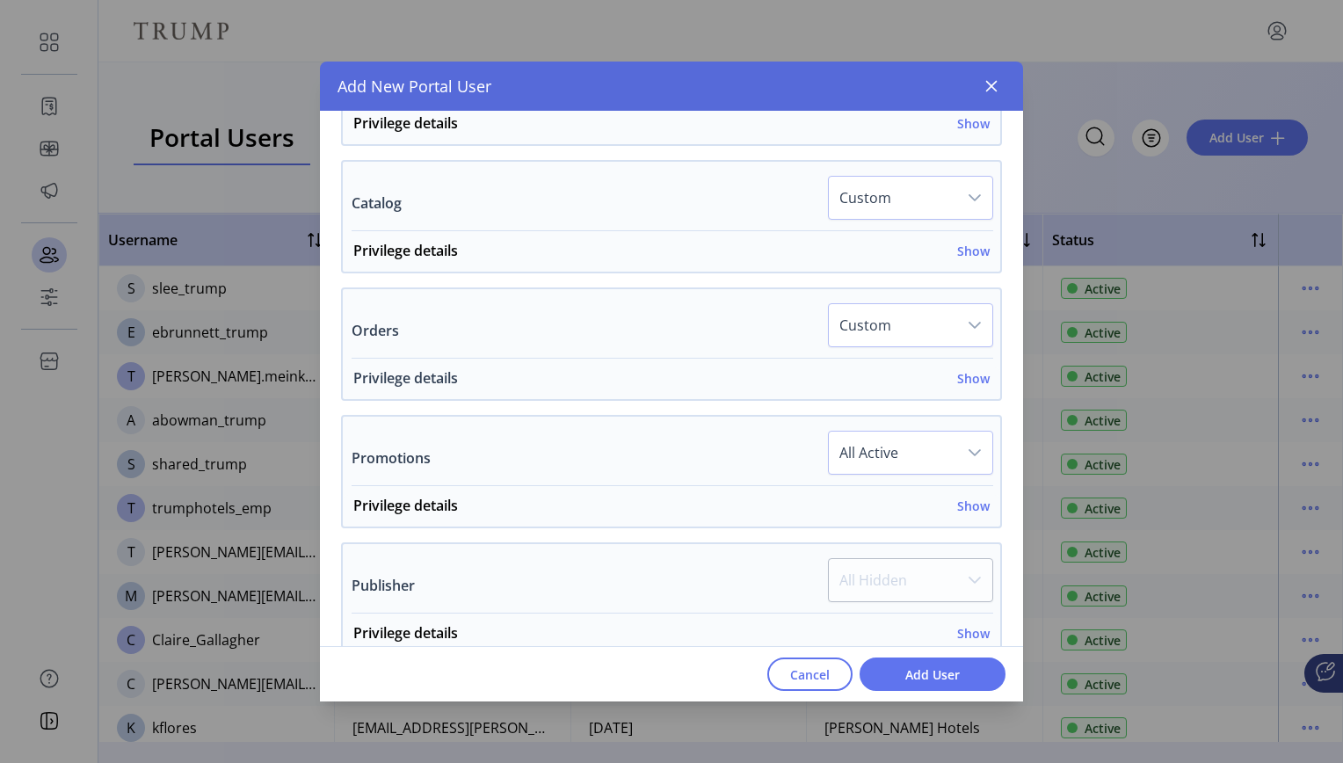
click at [970, 377] on h6 "Show" at bounding box center [973, 378] width 33 height 18
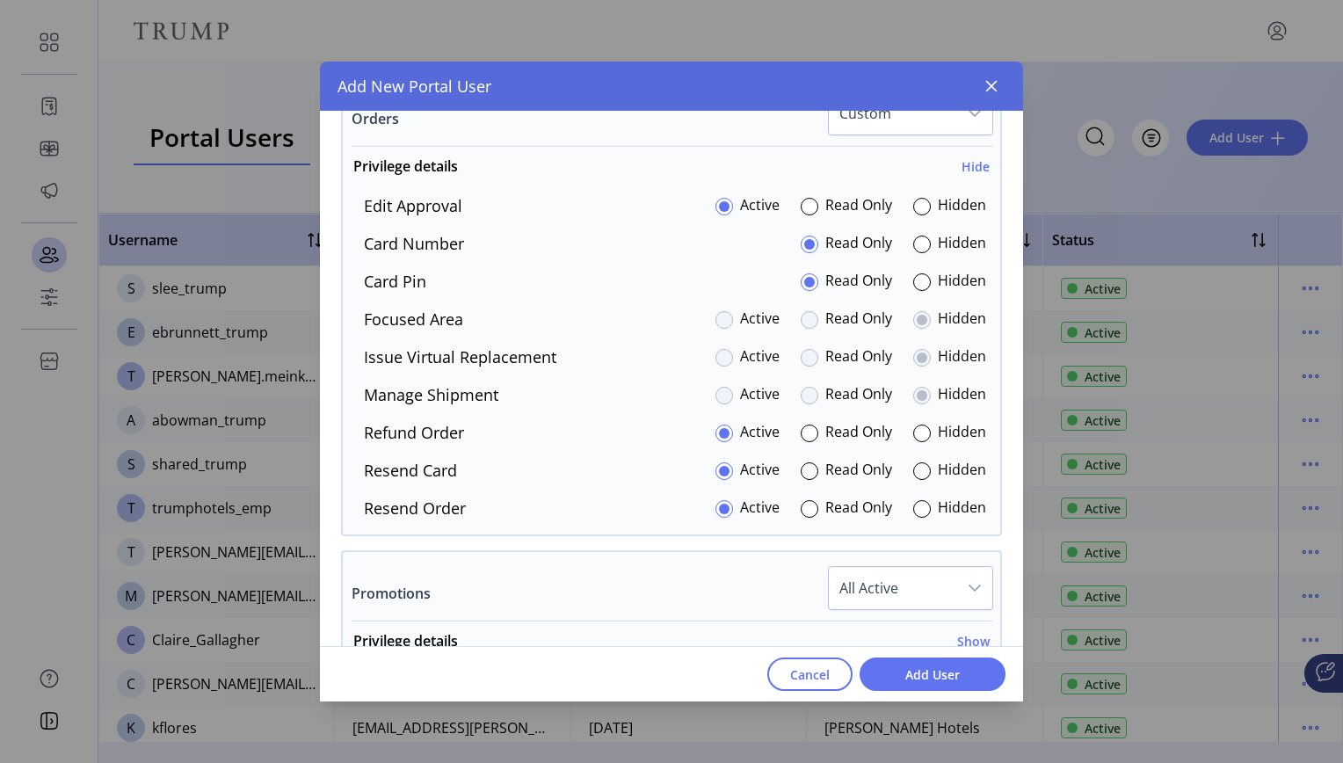
scroll to position [900, 0]
click at [917, 284] on div at bounding box center [922, 281] width 18 height 18
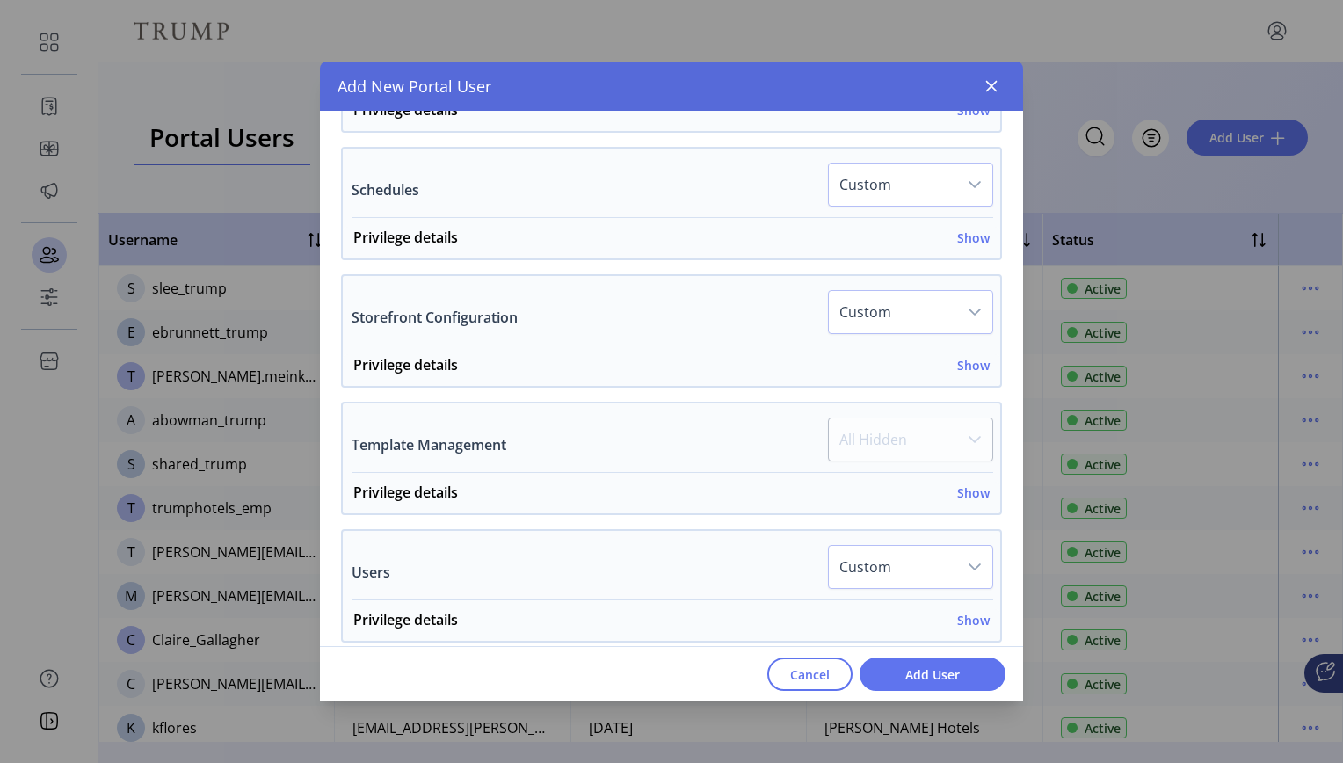
scroll to position [1561, 0]
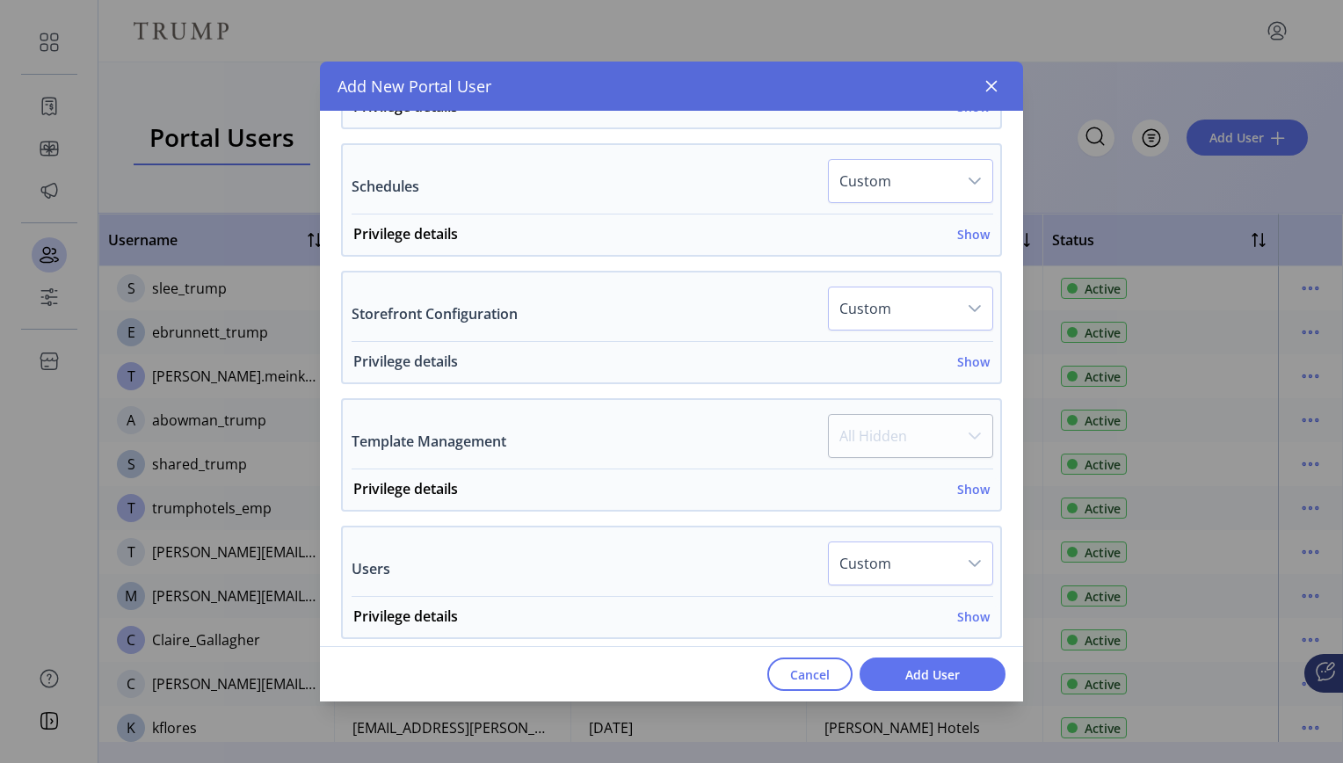
click at [969, 362] on h6 "Show" at bounding box center [973, 361] width 33 height 18
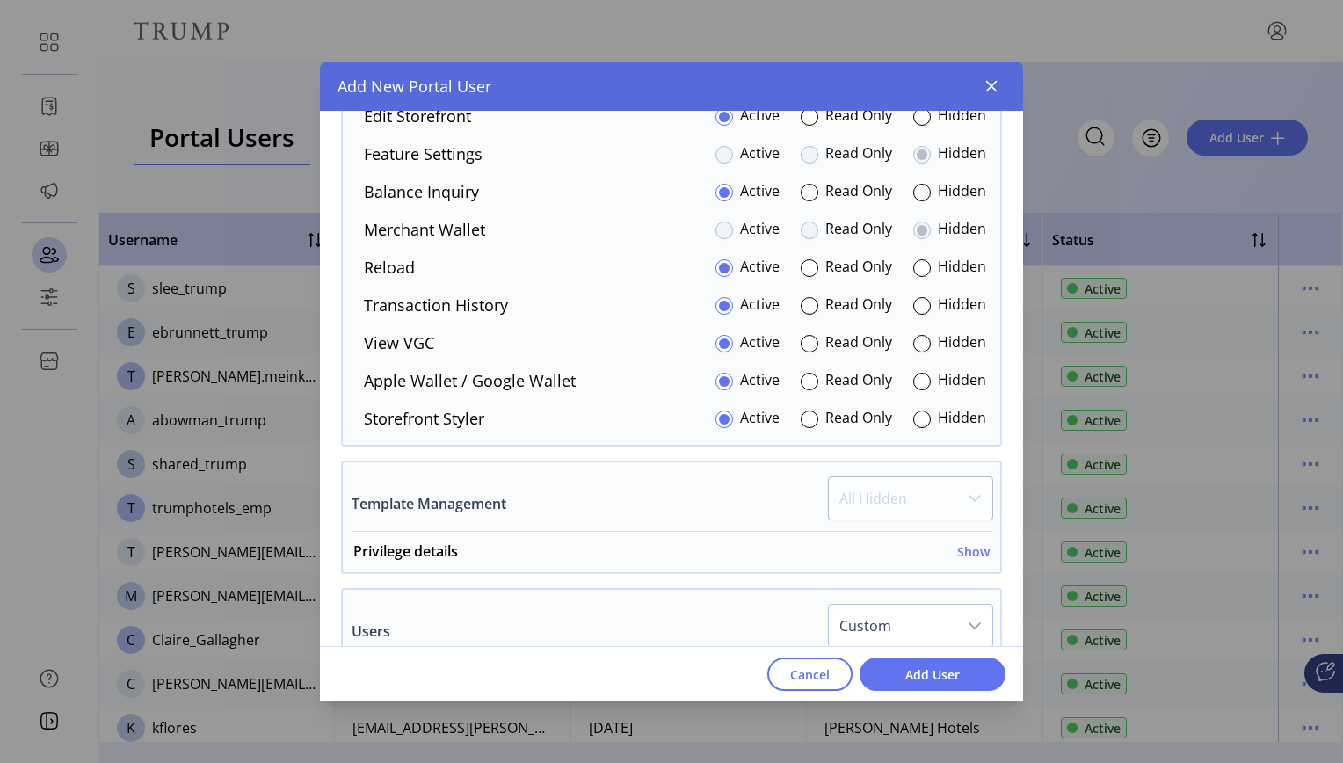
scroll to position [2051, 0]
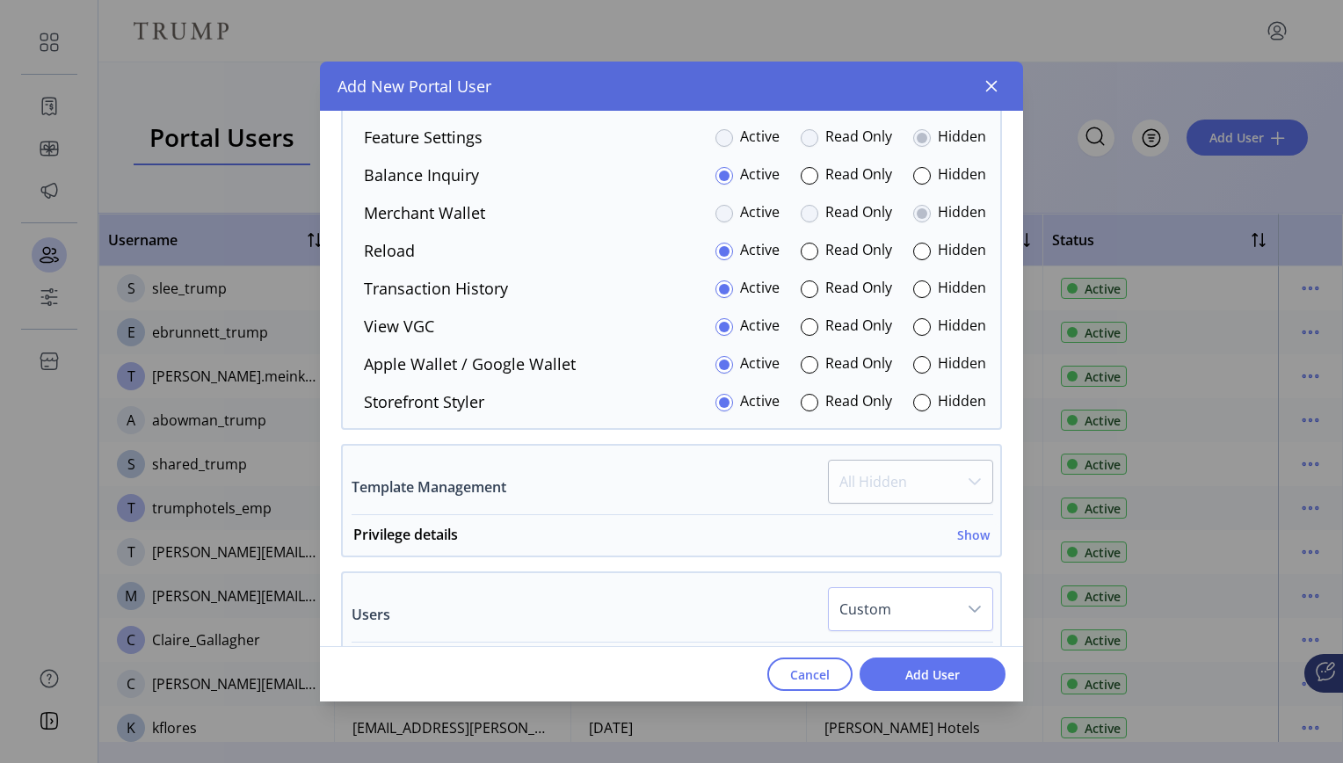
click at [968, 606] on icon "dropdown trigger" at bounding box center [975, 609] width 14 height 14
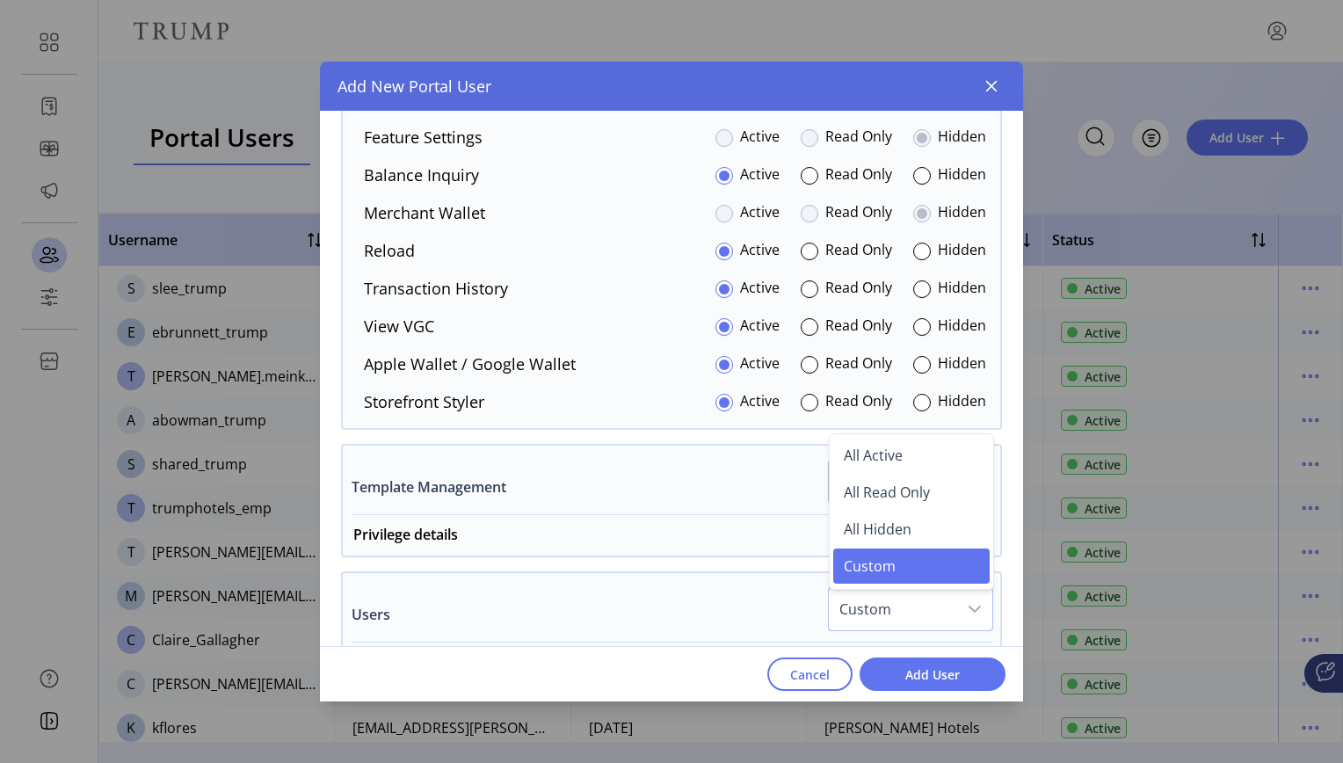
click at [694, 599] on div "Users Custom All Active All Read Only All Hidden Custom" at bounding box center [673, 614] width 642 height 55
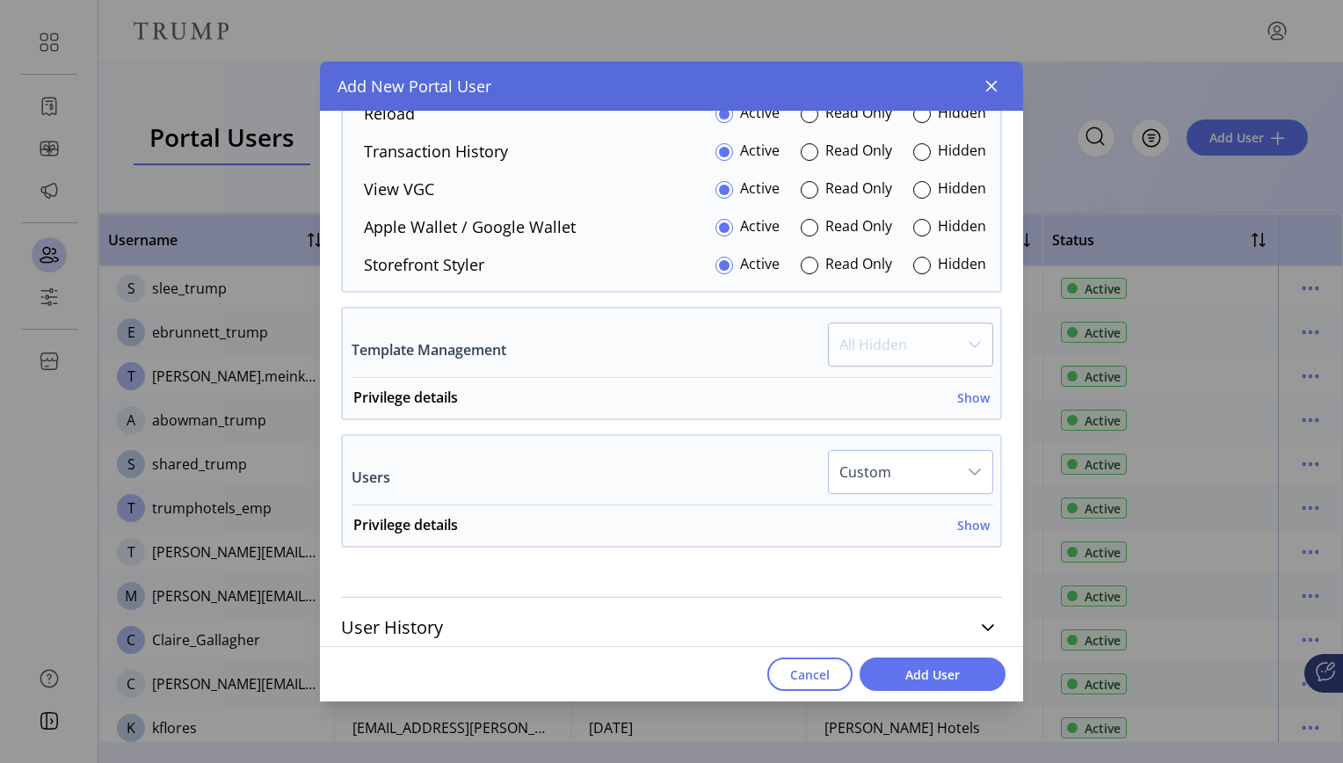
scroll to position [2201, 0]
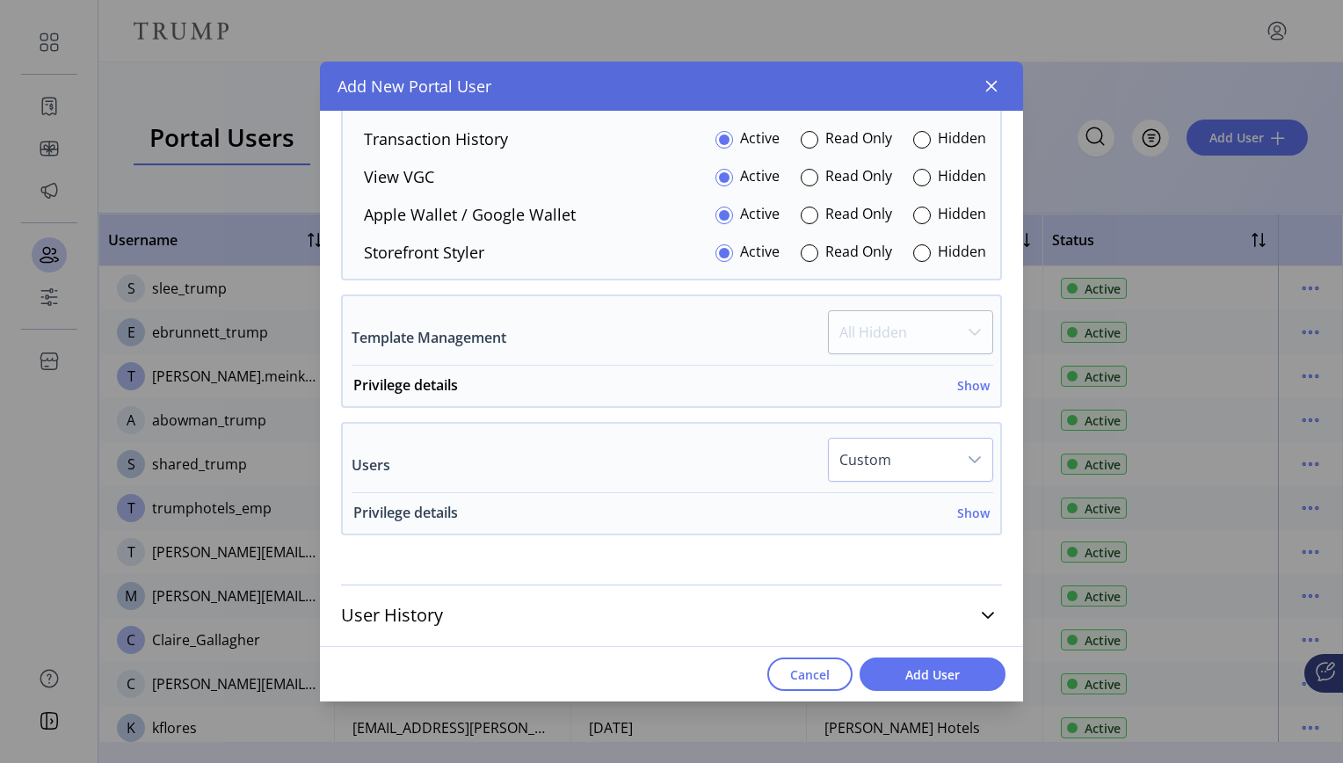
click at [959, 515] on h6 "Show" at bounding box center [973, 513] width 33 height 18
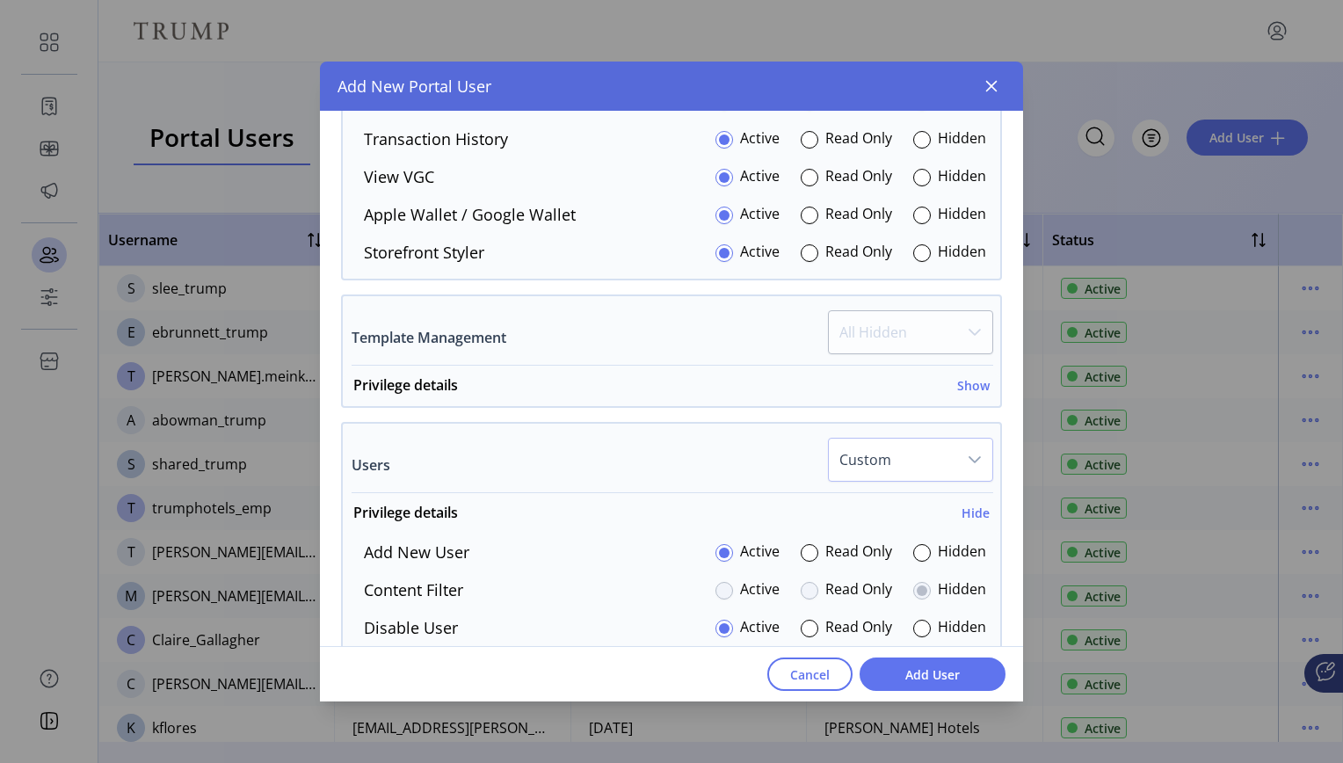
drag, startPoint x: 1013, startPoint y: 535, endPoint x: 1022, endPoint y: 577, distance: 42.2
click at [1022, 577] on div "**********" at bounding box center [671, 406] width 703 height 591
drag, startPoint x: 1022, startPoint y: 577, endPoint x: 1004, endPoint y: 577, distance: 18.5
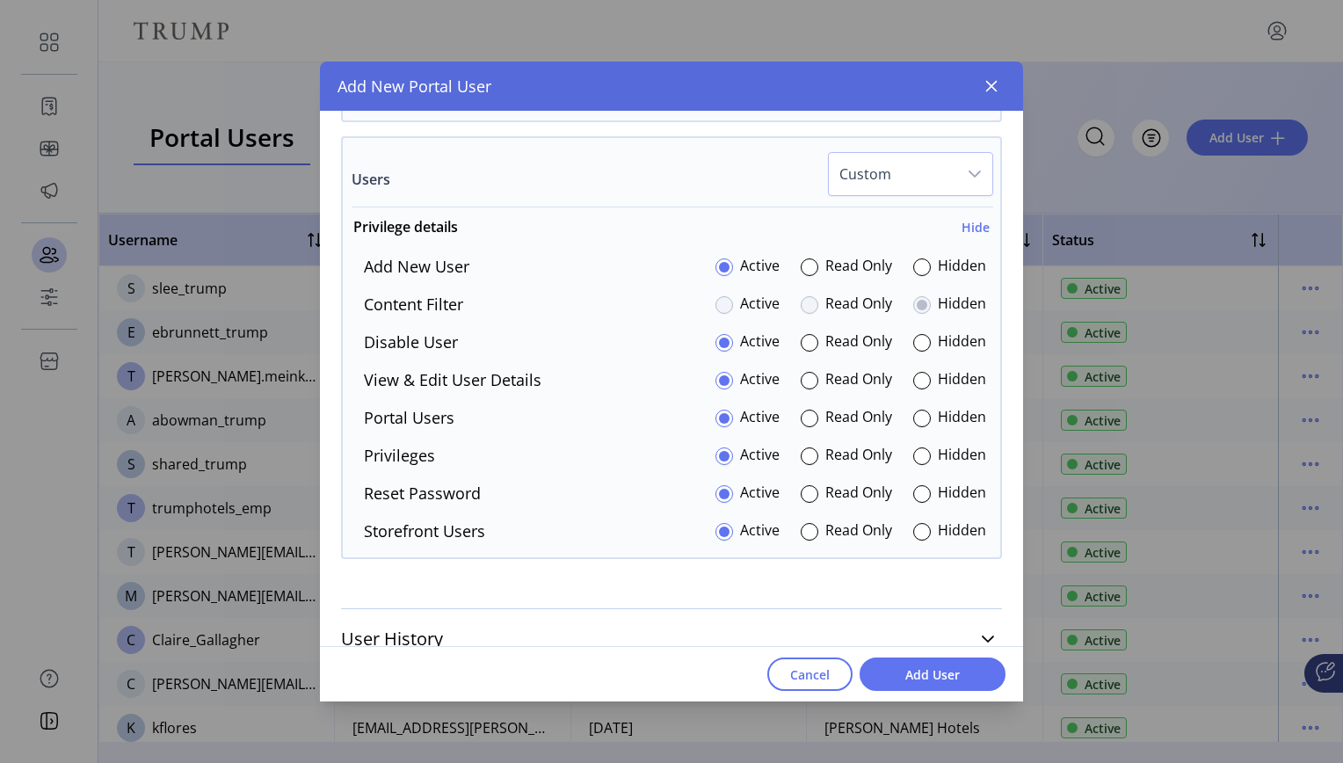
scroll to position [2510, 0]
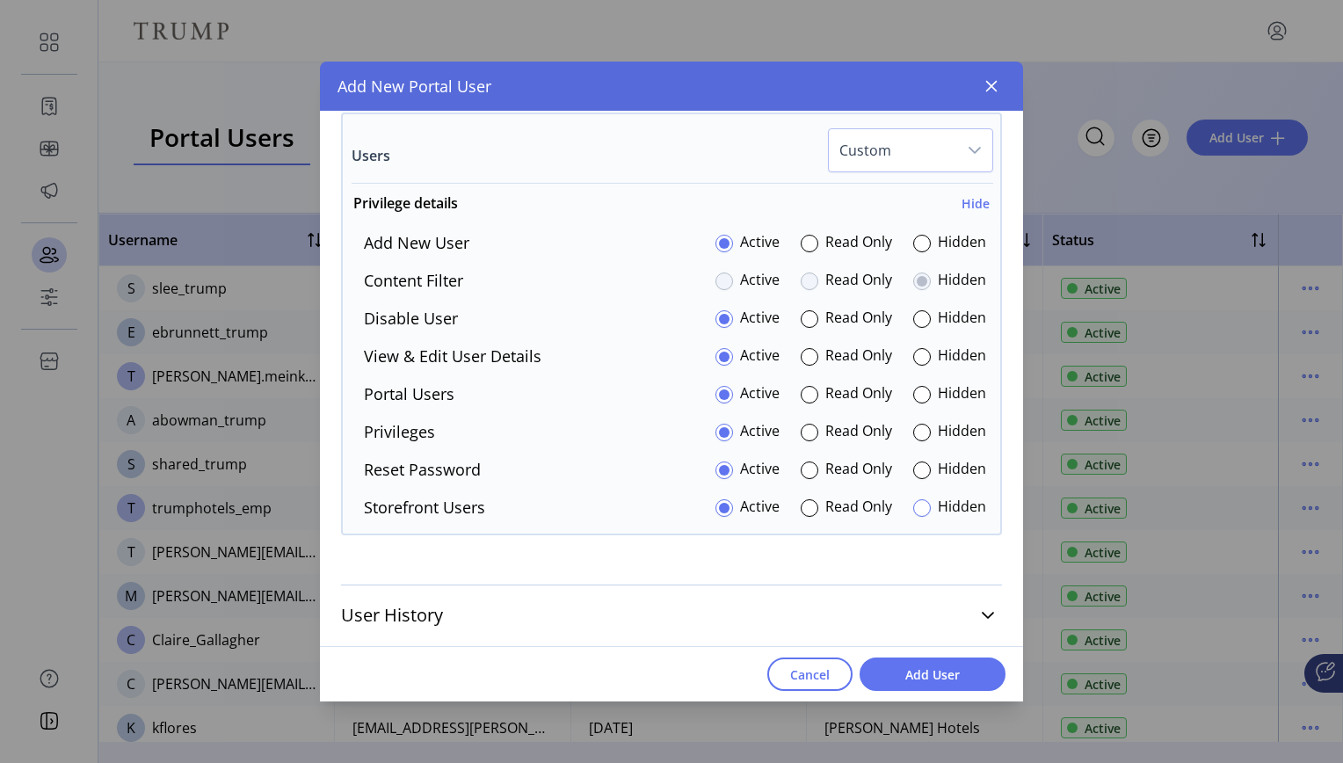
click at [917, 508] on div at bounding box center [922, 508] width 18 height 18
click at [942, 669] on span "Add User" at bounding box center [932, 674] width 100 height 18
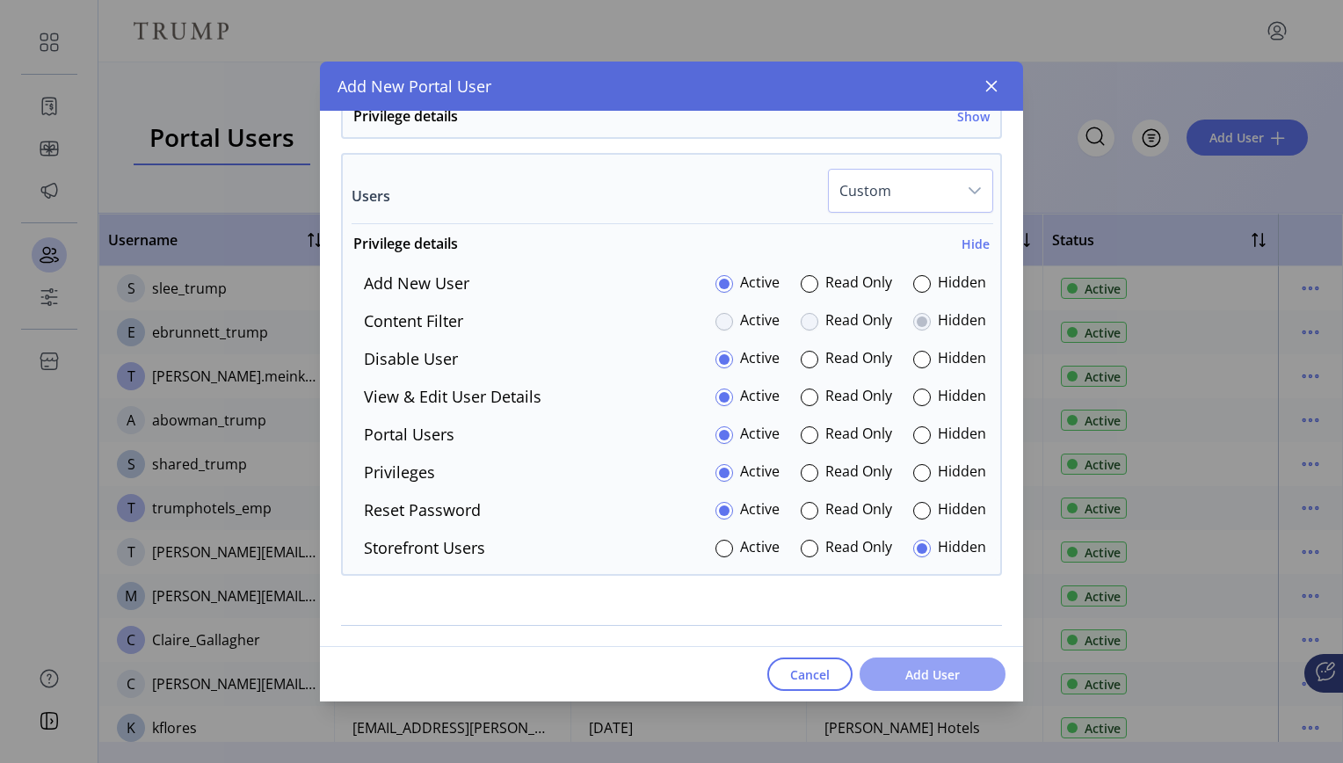
scroll to position [2551, 0]
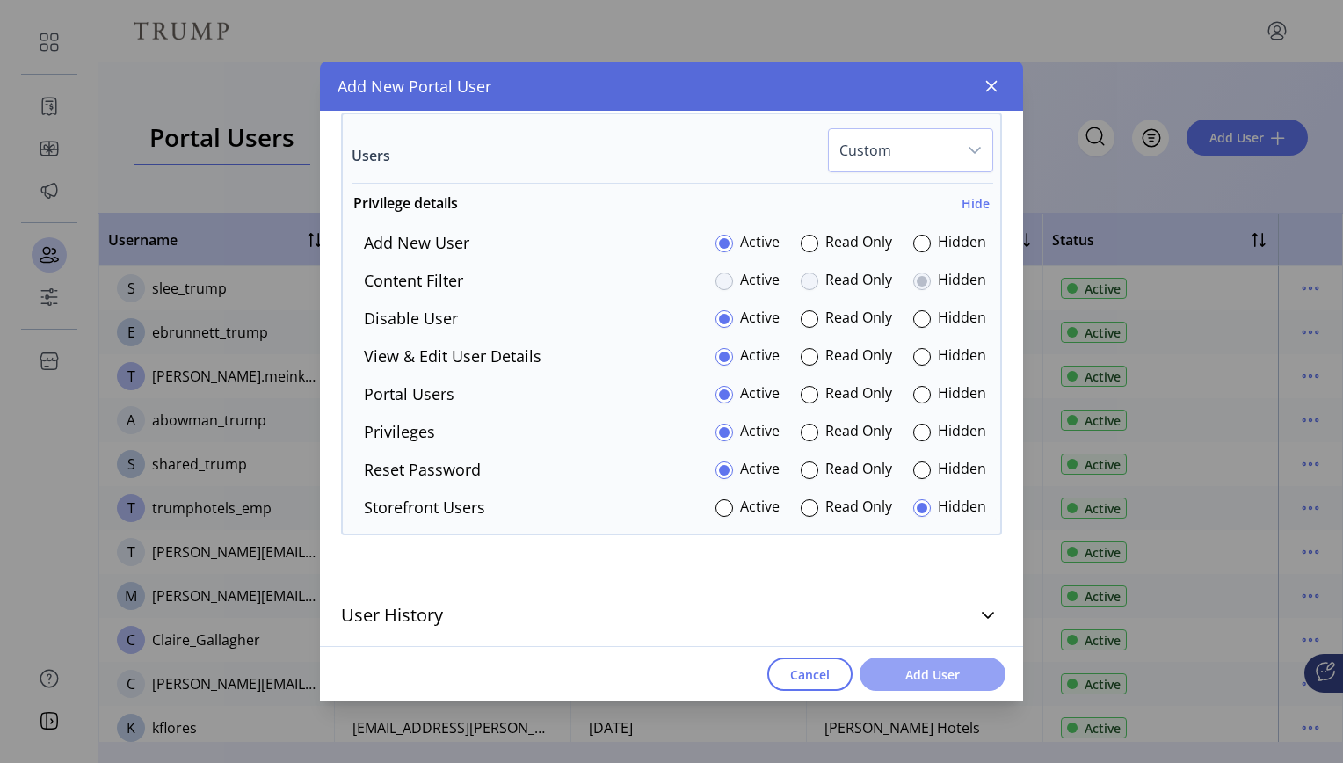
click at [924, 674] on span "Add User" at bounding box center [932, 674] width 100 height 18
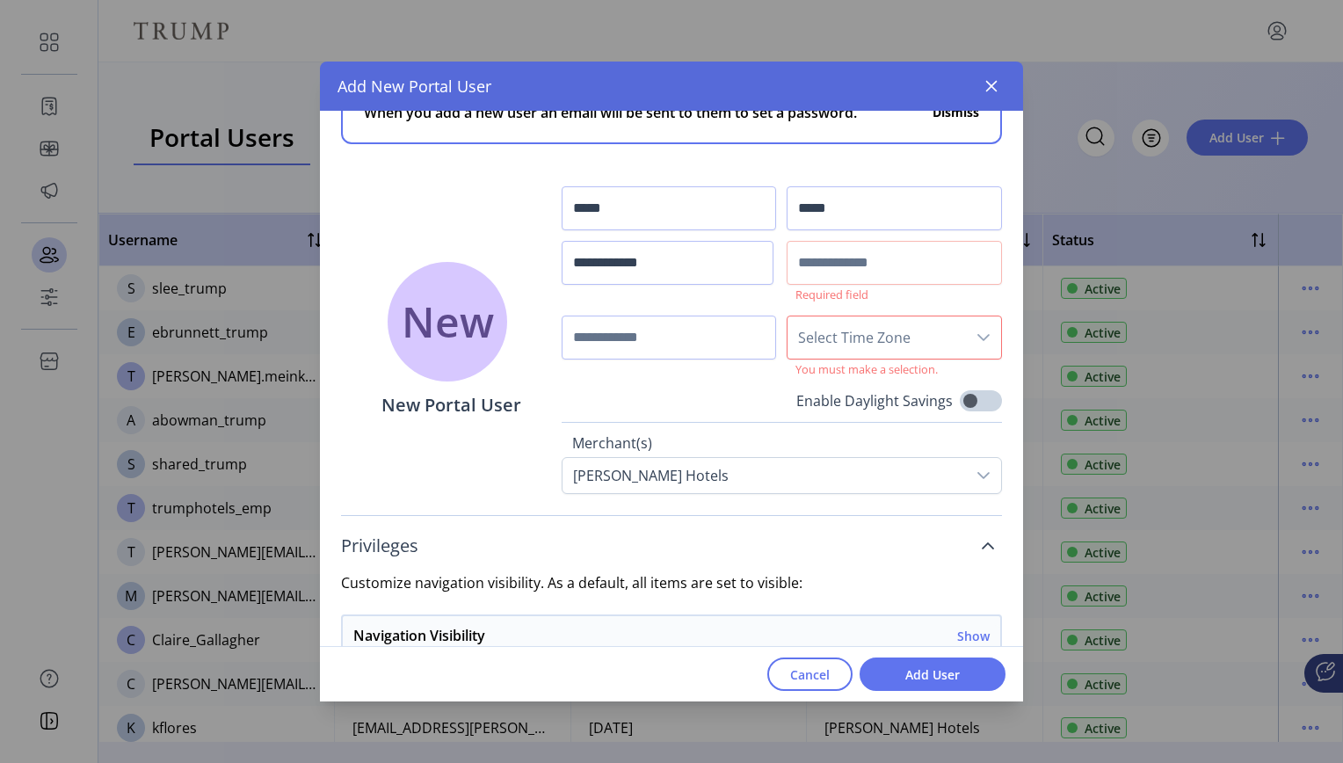
scroll to position [28, 0]
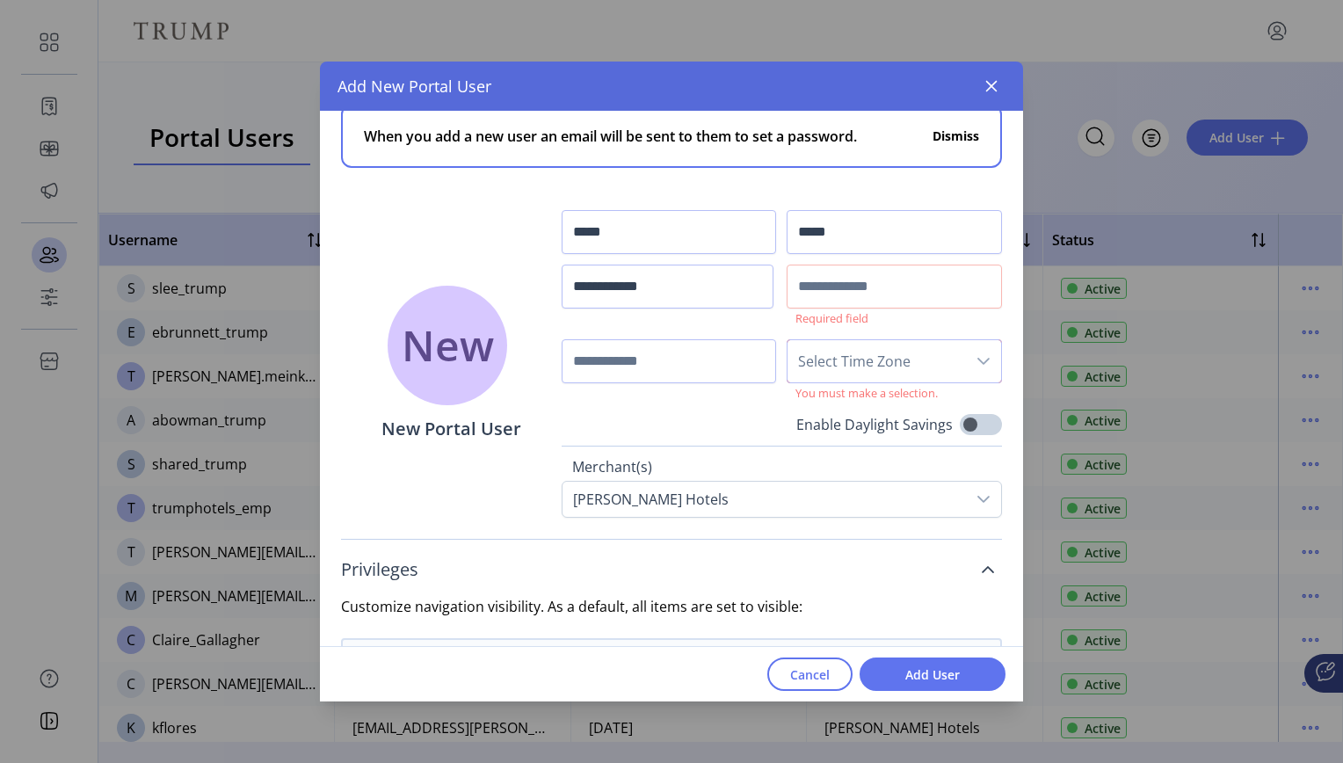
click at [939, 357] on span "Select Time Zone" at bounding box center [877, 361] width 178 height 42
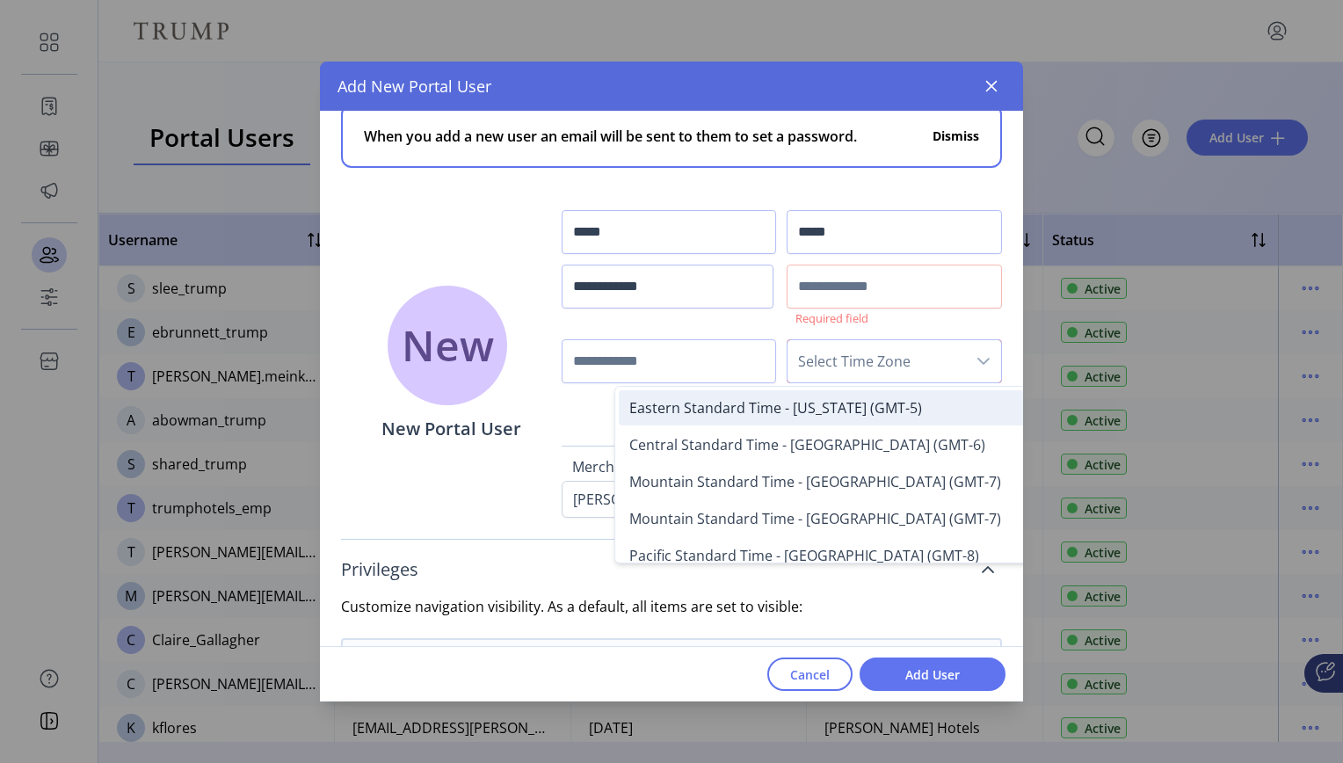
click at [922, 410] on li "Eastern Standard Time - New York (GMT-5)" at bounding box center [853, 407] width 469 height 35
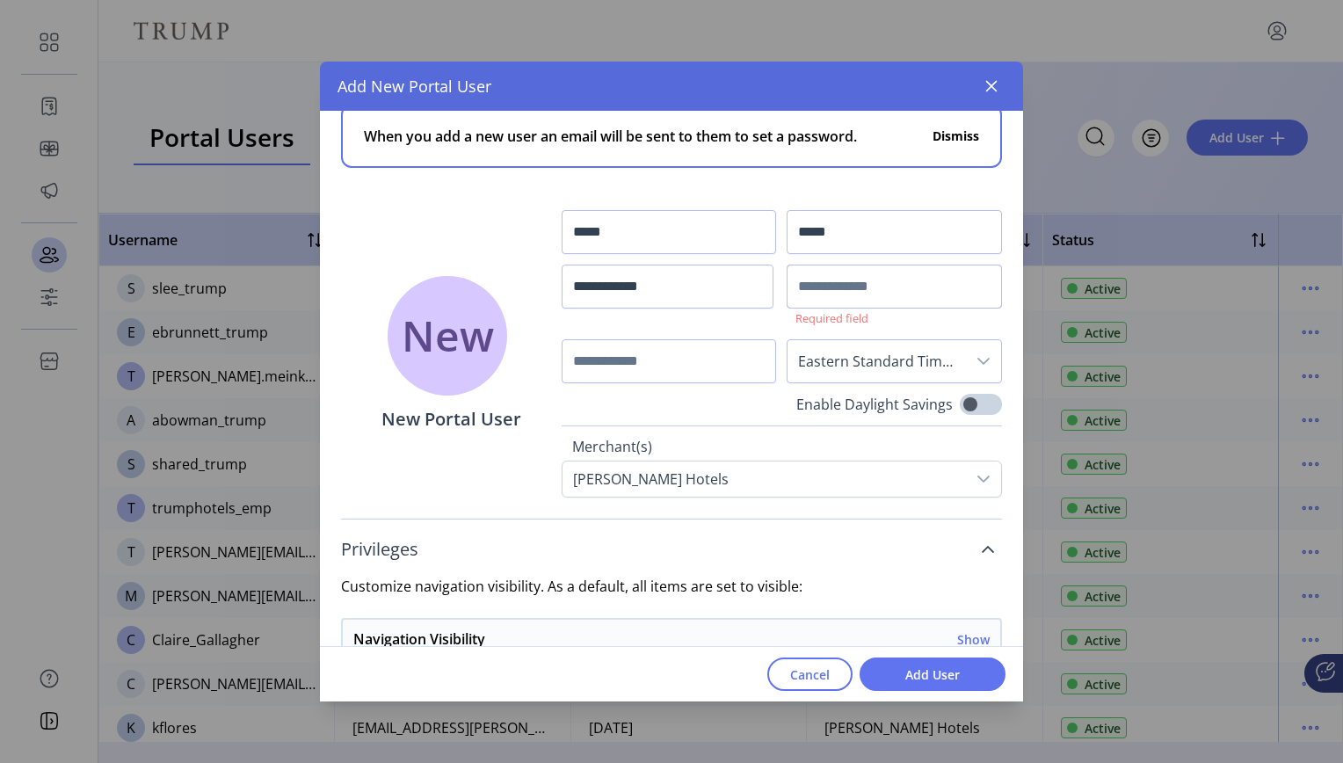
click at [864, 289] on input "text" at bounding box center [894, 287] width 215 height 44
paste input "**********"
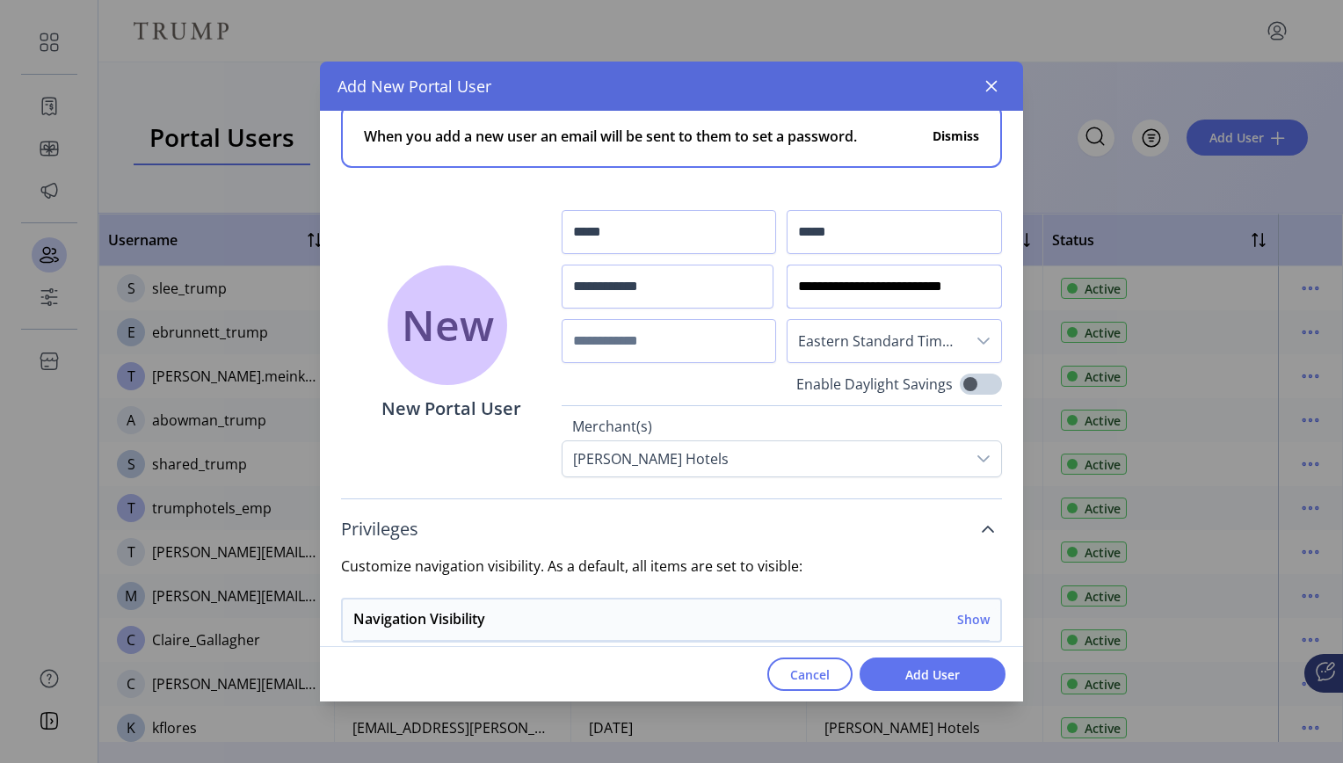
scroll to position [0, 4]
type input "**********"
click at [929, 679] on span "Add User" at bounding box center [932, 674] width 100 height 18
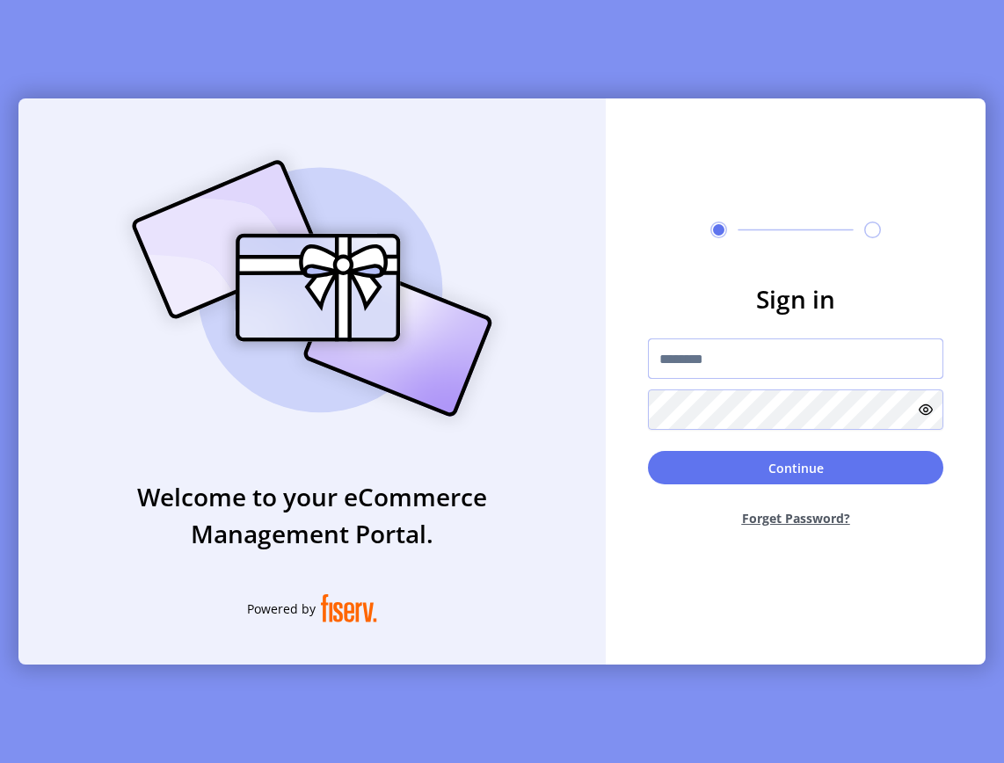
click at [747, 364] on input "text" at bounding box center [795, 358] width 295 height 40
type input "*"
type input "**********"
click at [788, 519] on button "Forget Password?" at bounding box center [795, 518] width 295 height 47
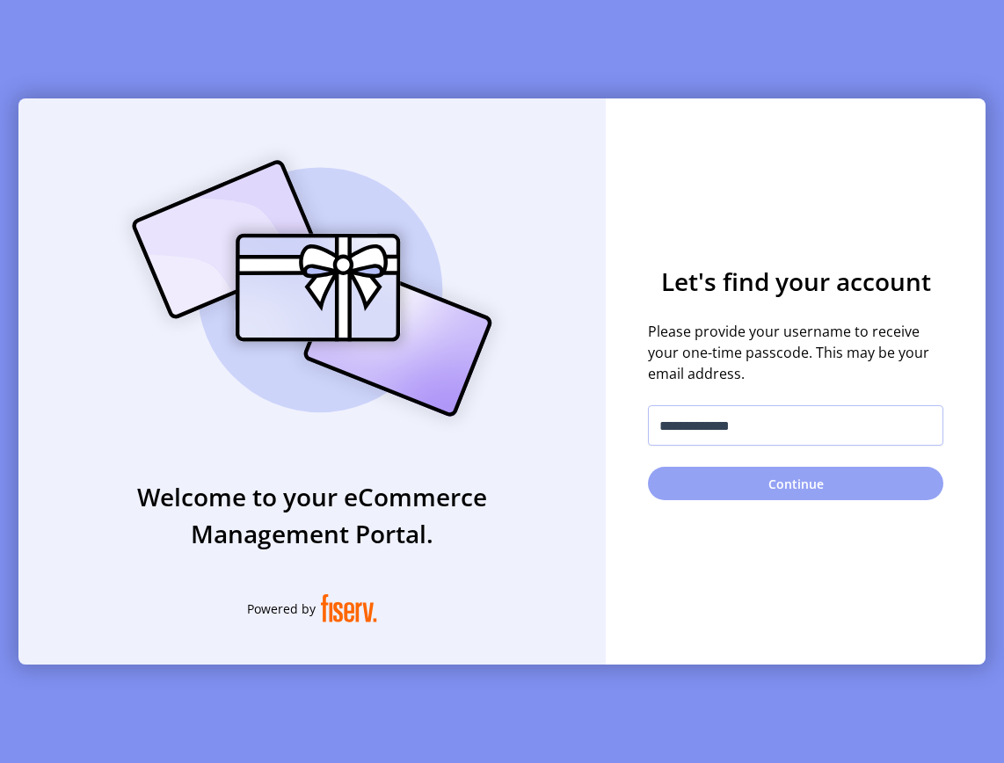
click at [751, 494] on button "Continue" at bounding box center [795, 483] width 295 height 33
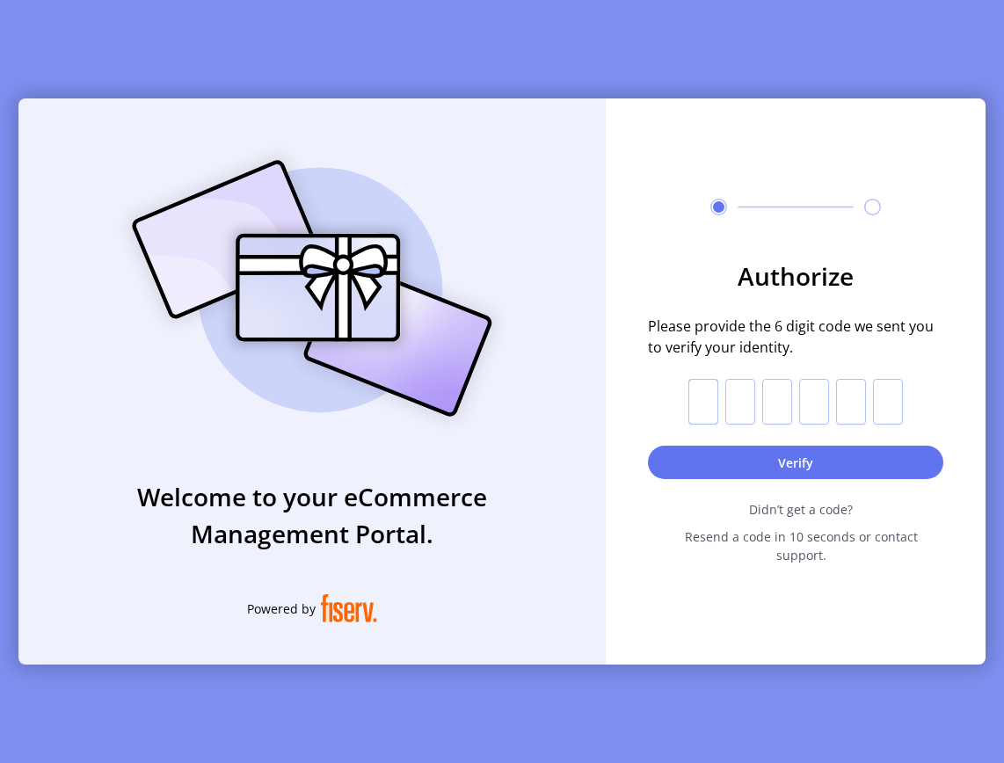
click at [708, 424] on input "text" at bounding box center [703, 402] width 30 height 46
paste input "*"
type input "*"
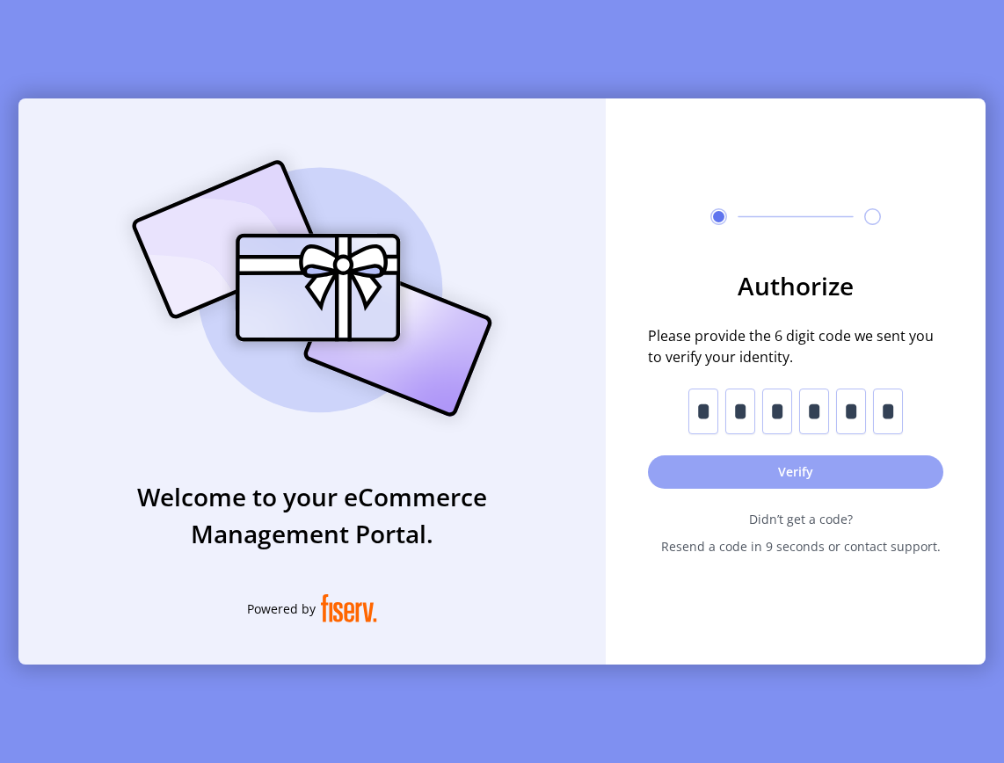
click at [786, 478] on button "Verify" at bounding box center [795, 471] width 295 height 33
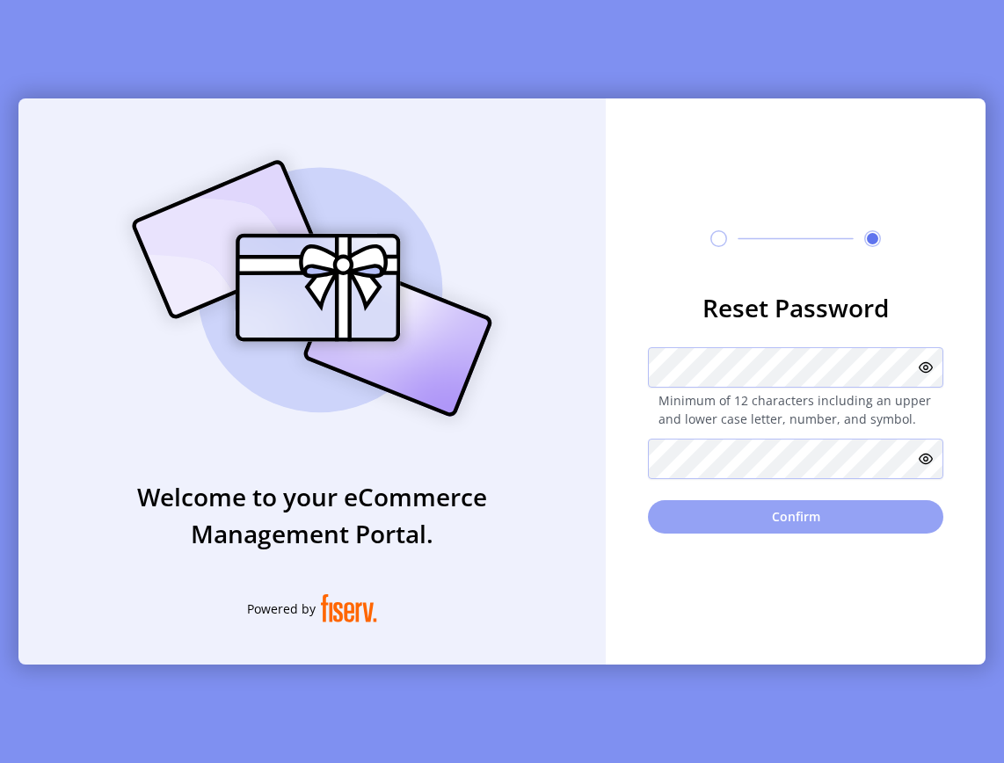
click at [788, 518] on button "Confirm" at bounding box center [795, 516] width 295 height 33
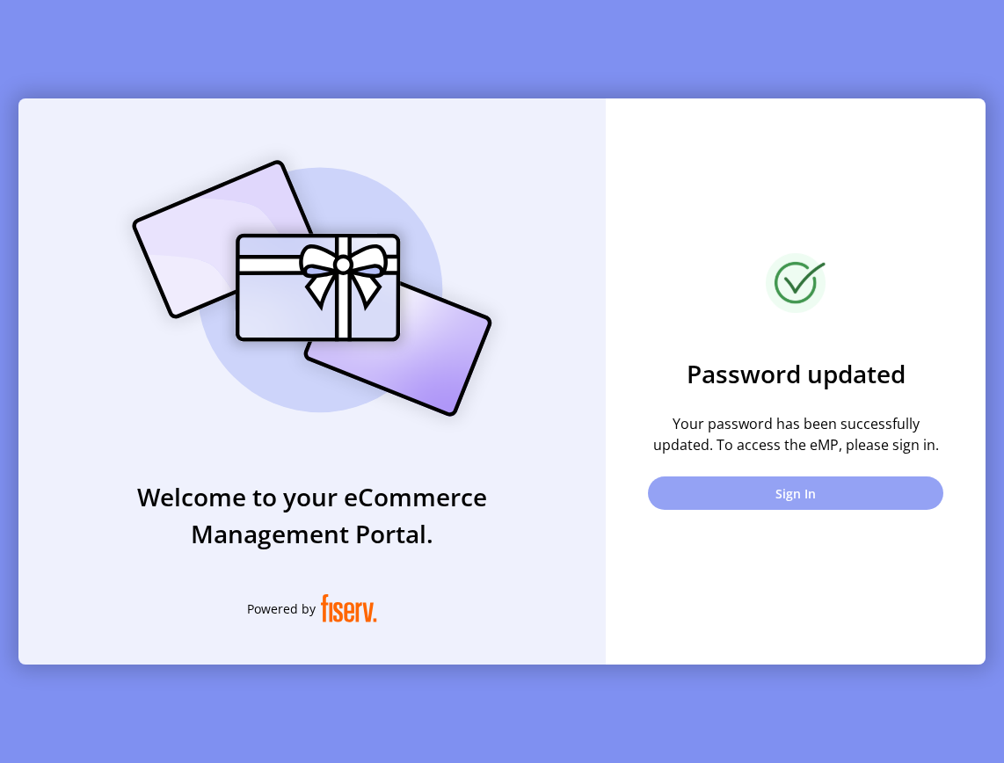
click at [801, 497] on button "Sign In" at bounding box center [795, 492] width 295 height 33
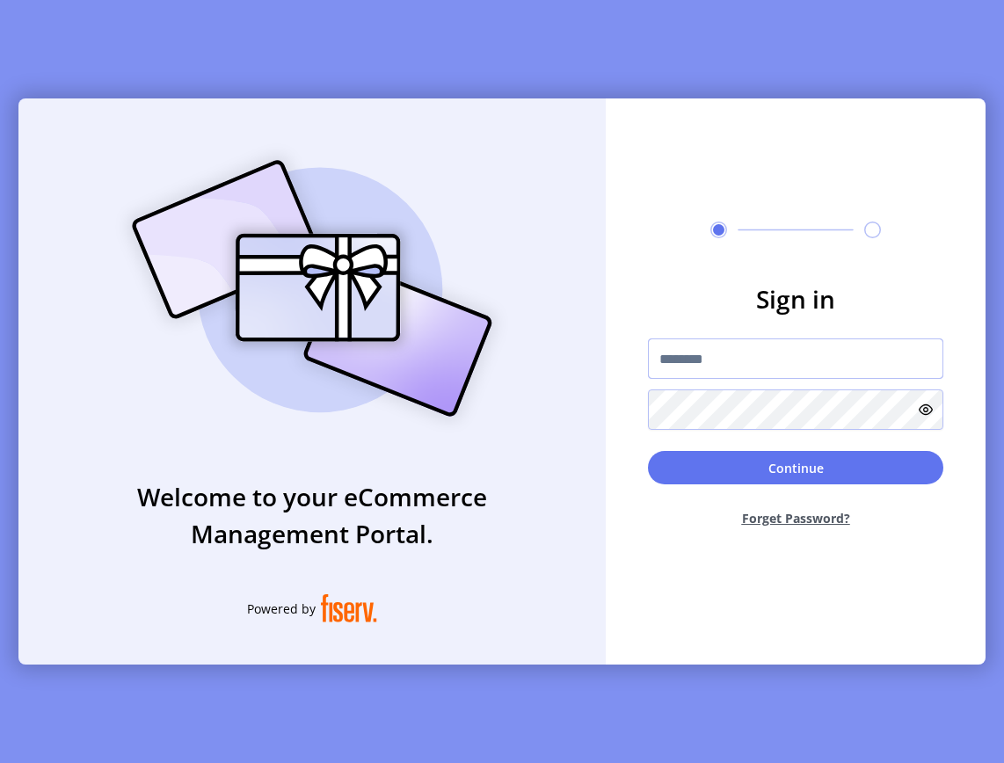
click at [743, 353] on input "text" at bounding box center [795, 358] width 295 height 40
type input "**********"
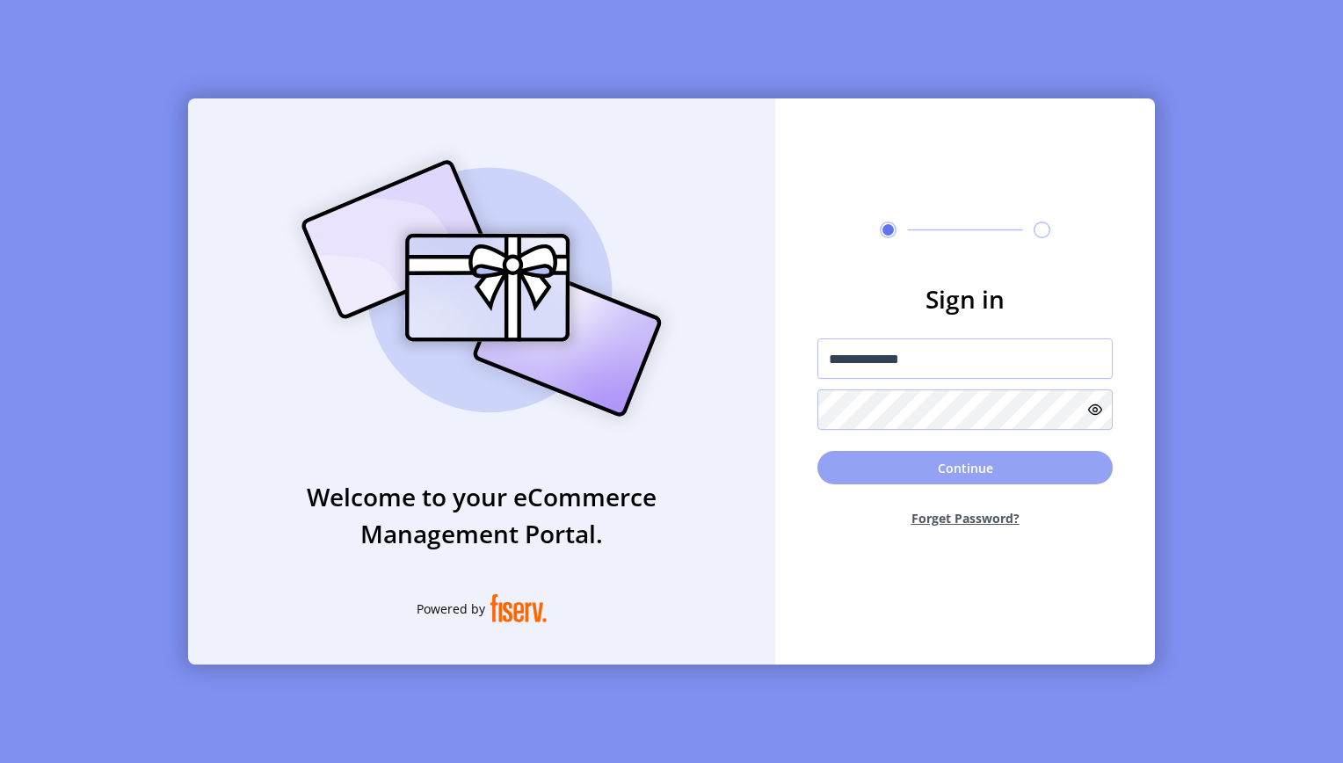
click at [959, 466] on button "Continue" at bounding box center [964, 467] width 295 height 33
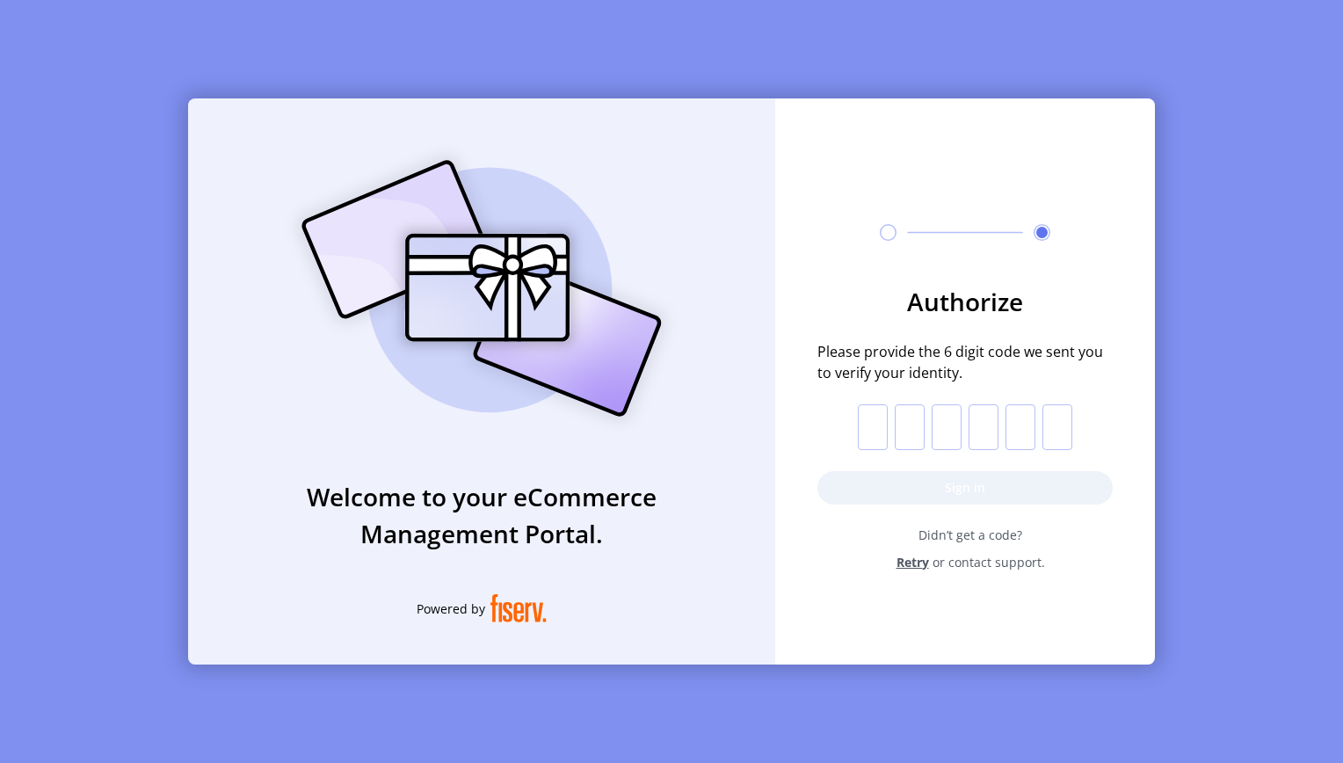
click at [874, 428] on input "text" at bounding box center [873, 427] width 30 height 46
paste input "*"
type input "*"
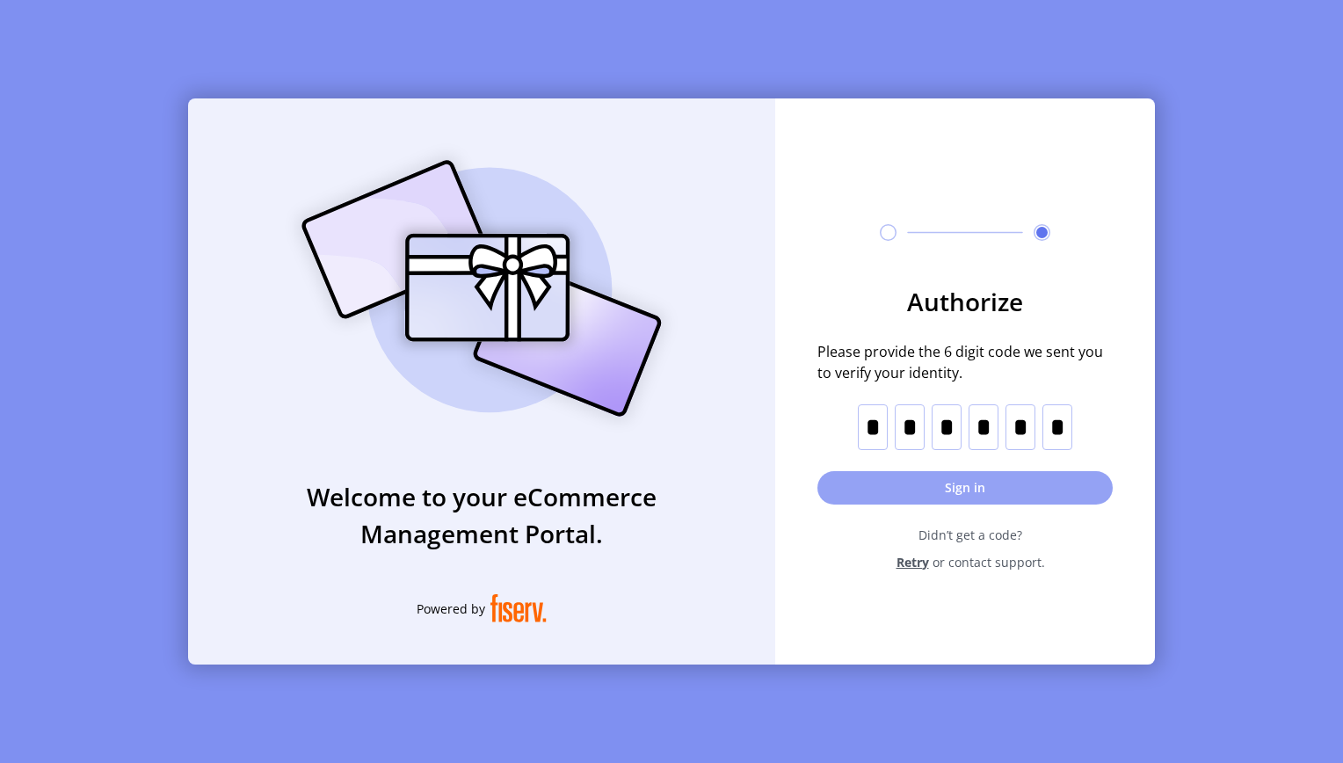
click at [964, 485] on button "Sign in" at bounding box center [964, 487] width 295 height 33
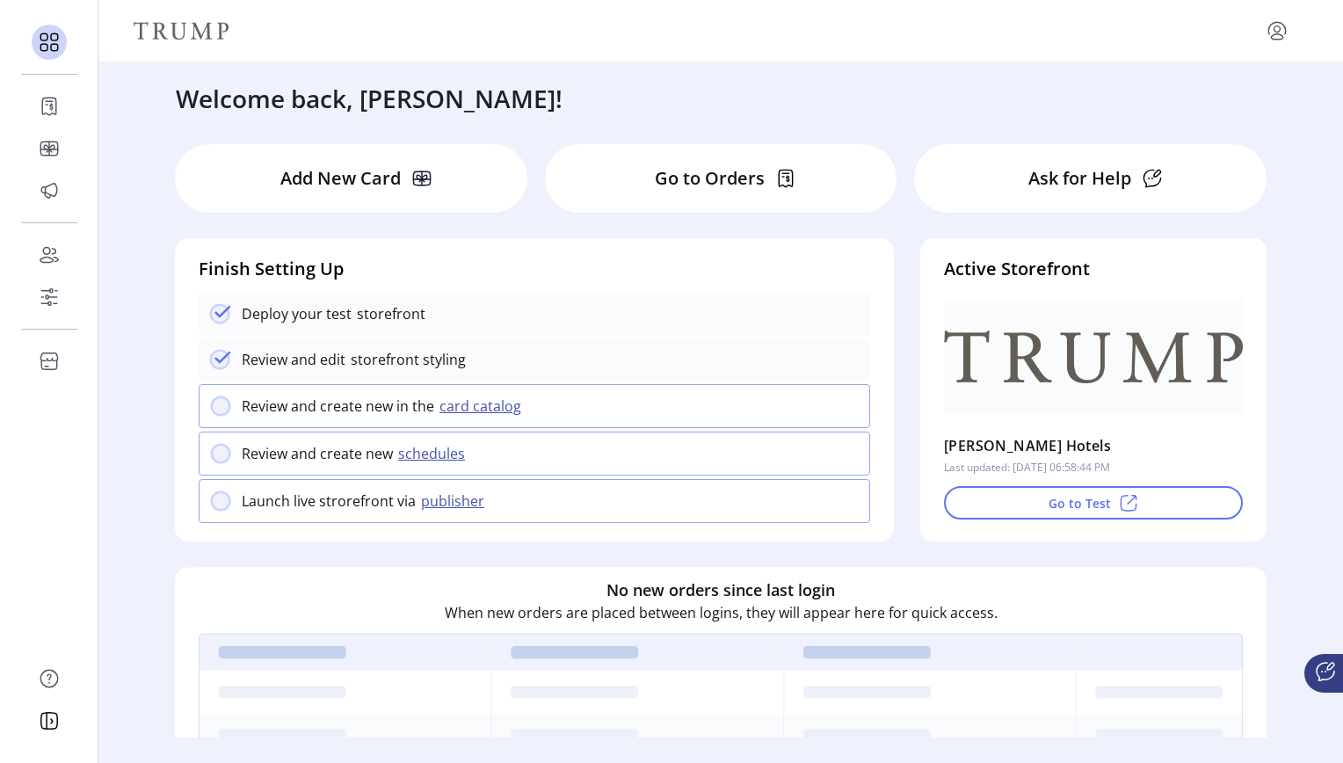
click at [1003, 197] on div "Welcome back, Amy! Add New Card Go to Orders Ask for Help Finish Setting Up Dep…" at bounding box center [720, 399] width 1245 height 675
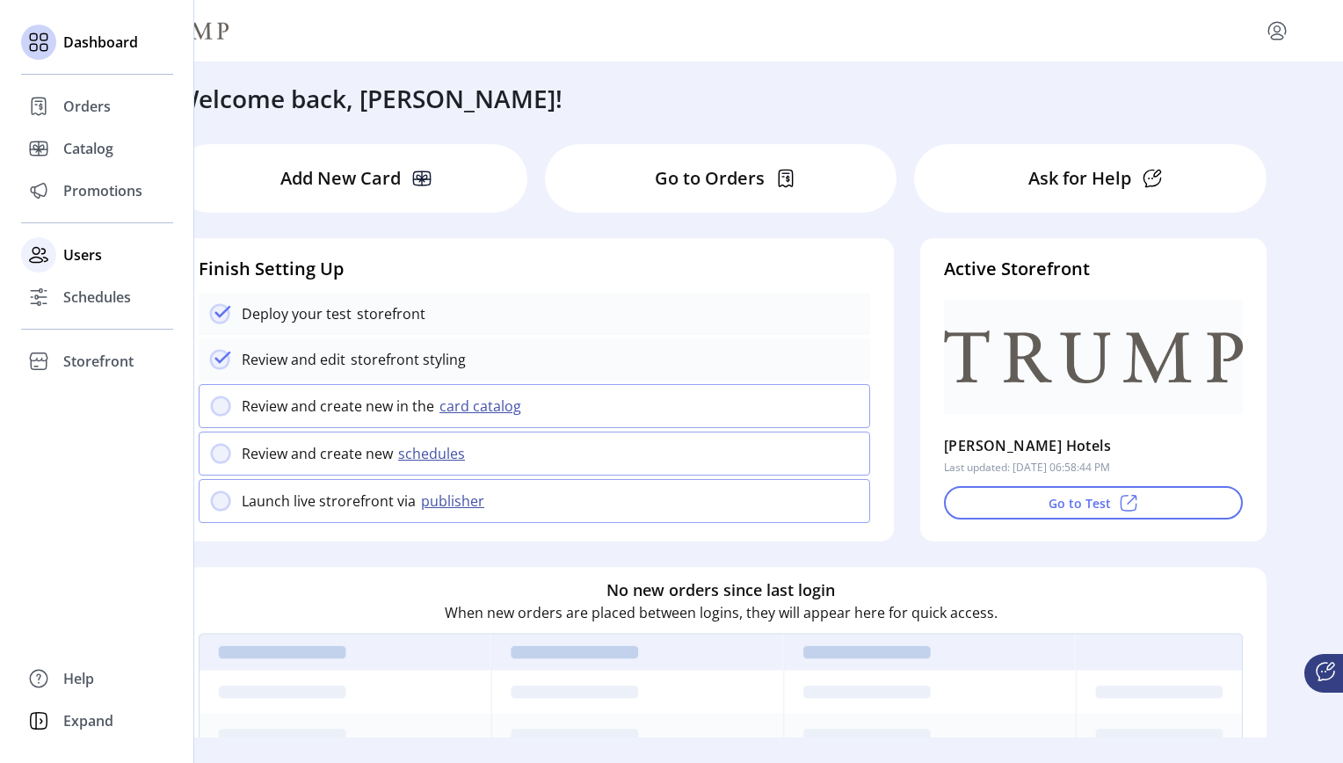
click at [87, 257] on span "Users" at bounding box center [82, 254] width 39 height 21
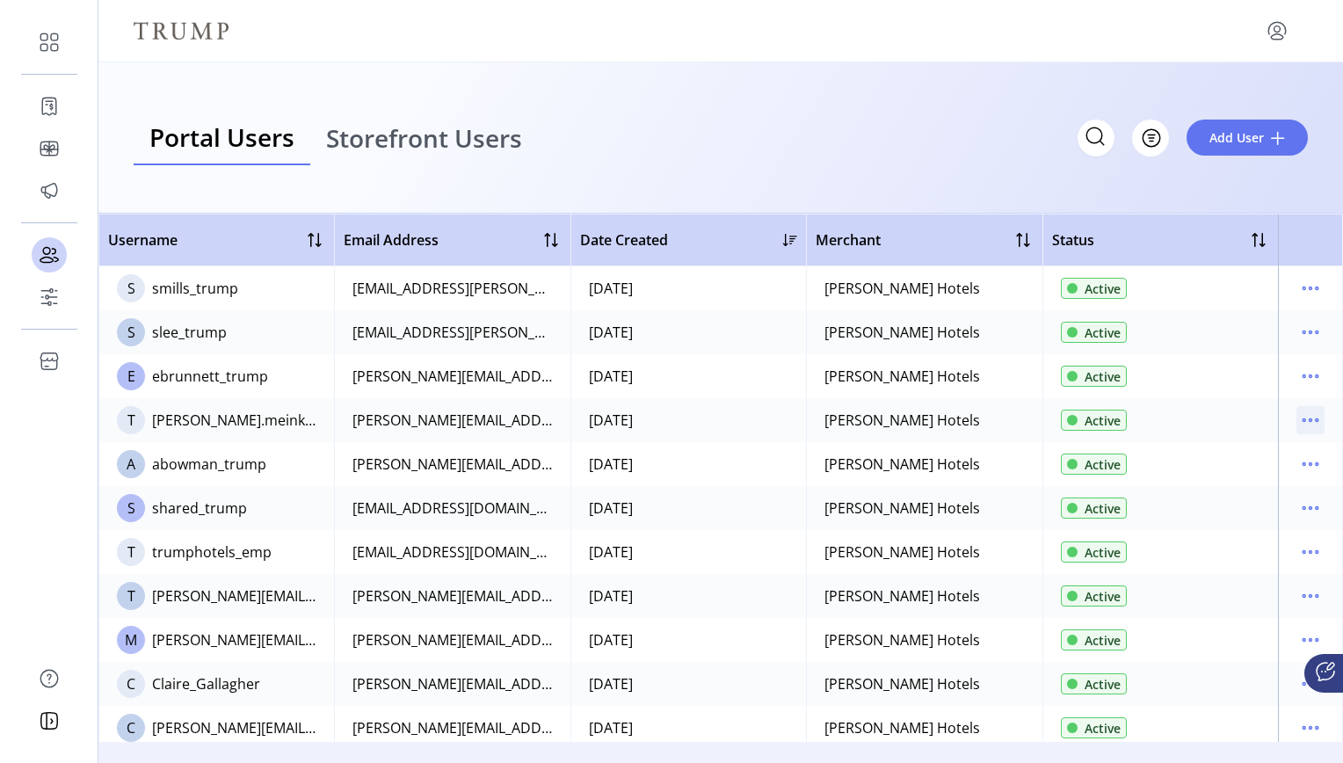
click at [1003, 417] on icon "menu" at bounding box center [1310, 420] width 28 height 28
click at [1003, 518] on span "Reset Password" at bounding box center [1228, 511] width 146 height 14
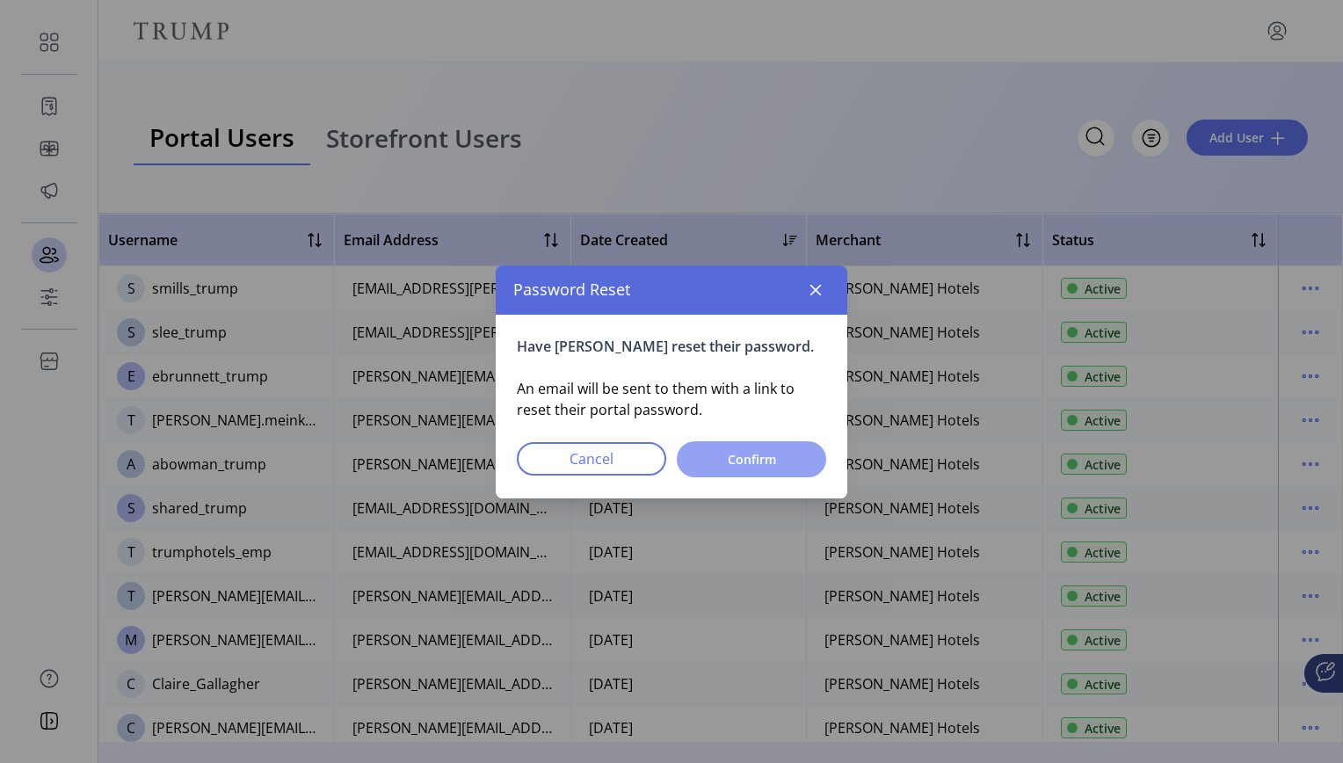
click at [752, 455] on span "Confirm" at bounding box center [752, 459] width 104 height 18
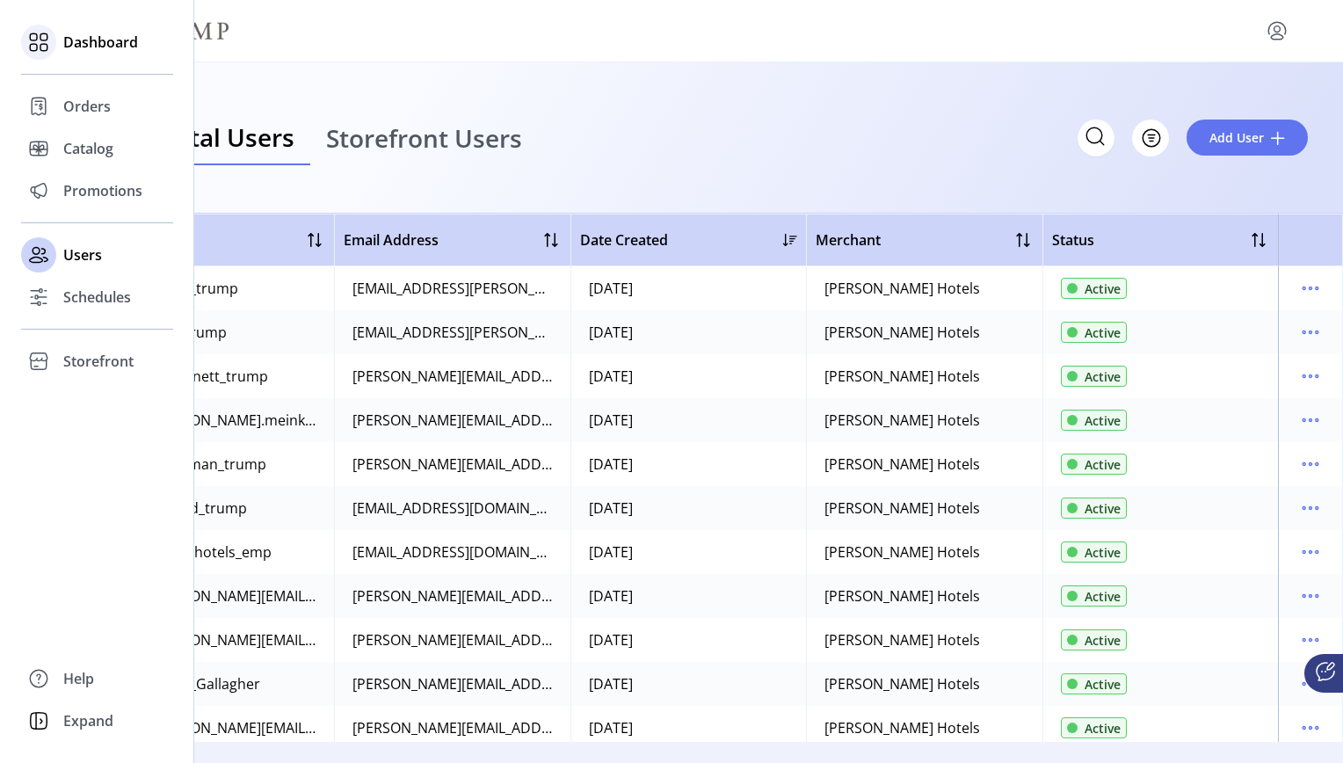
click at [110, 39] on span "Dashboard" at bounding box center [100, 42] width 75 height 21
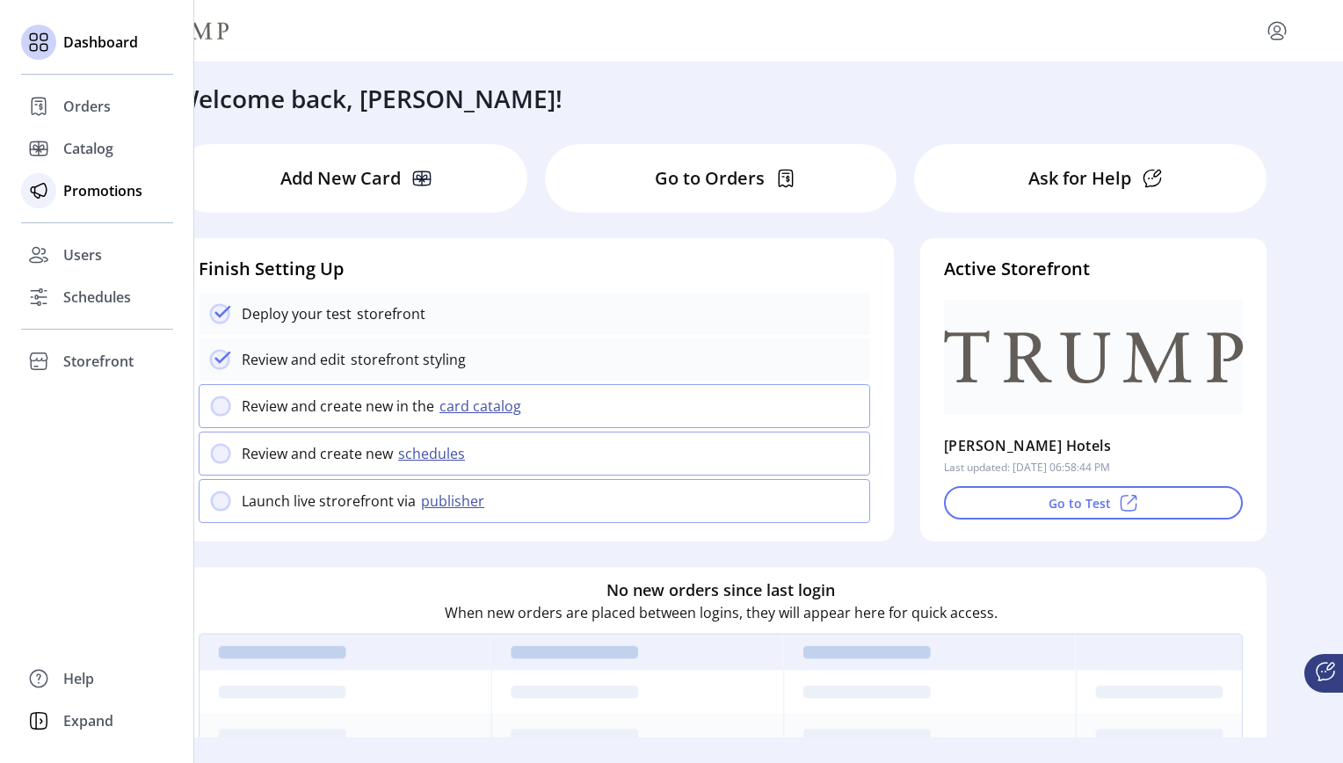
click at [102, 191] on span "Promotions" at bounding box center [102, 190] width 79 height 21
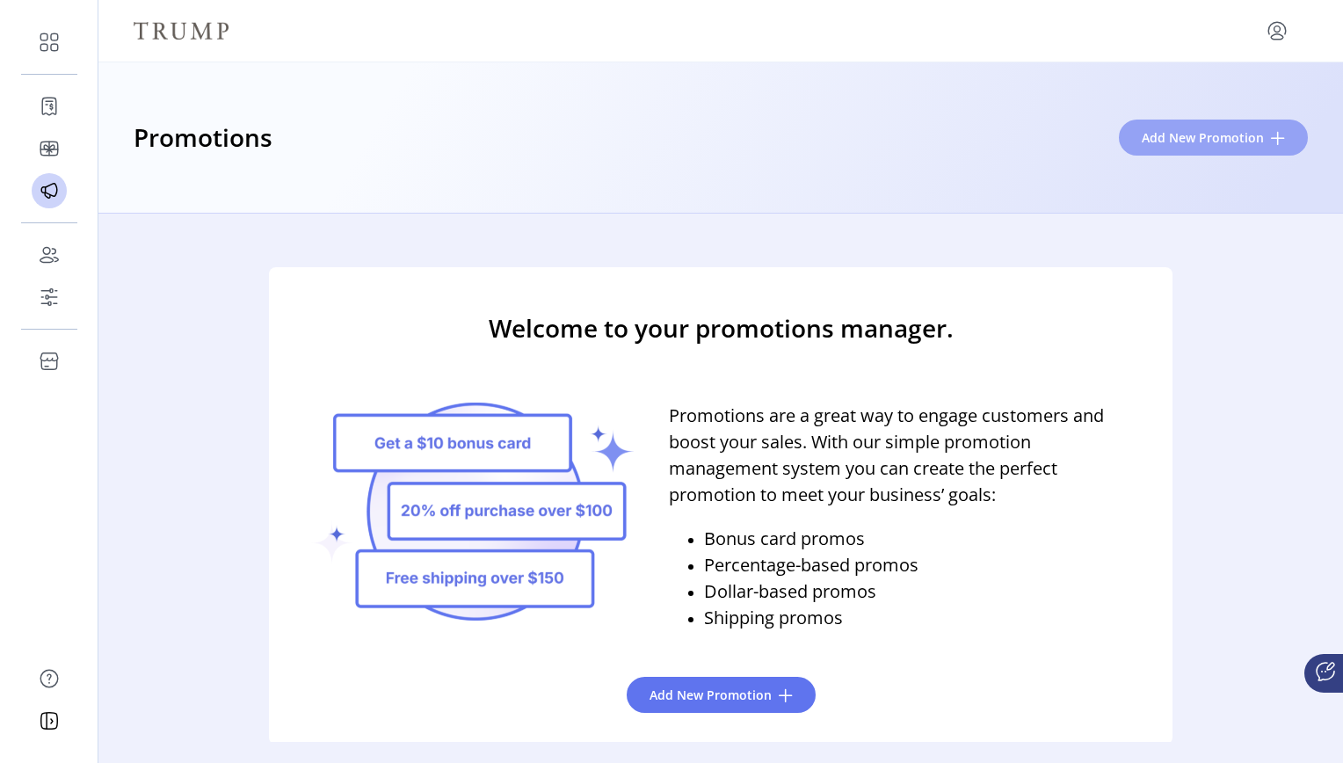
click at [1003, 136] on span "Add New Promotion" at bounding box center [1203, 137] width 122 height 18
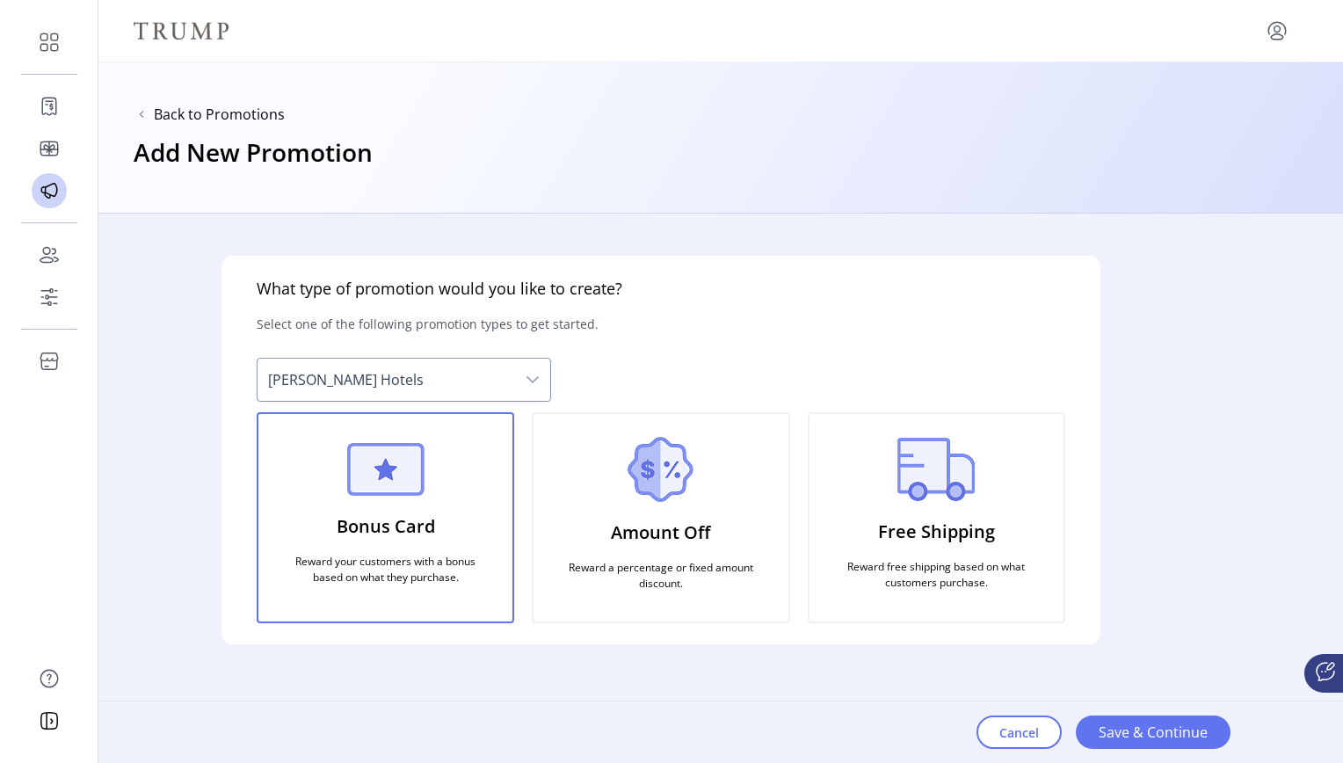
click at [536, 377] on icon "dropdown trigger" at bounding box center [533, 380] width 14 height 14
click at [660, 465] on img at bounding box center [661, 469] width 66 height 65
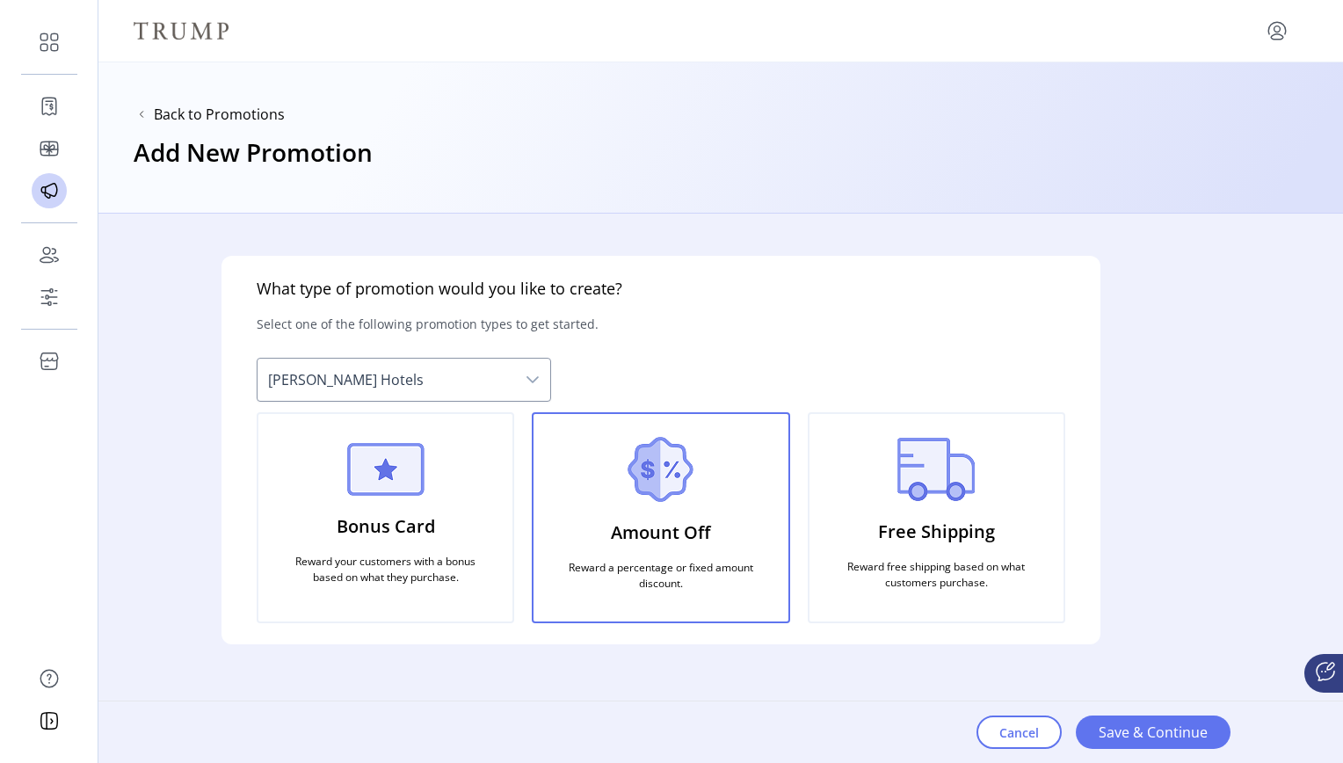
click at [634, 549] on p "Amount Off" at bounding box center [660, 532] width 99 height 40
click at [1003, 735] on span "Save & Continue" at bounding box center [1153, 732] width 109 height 21
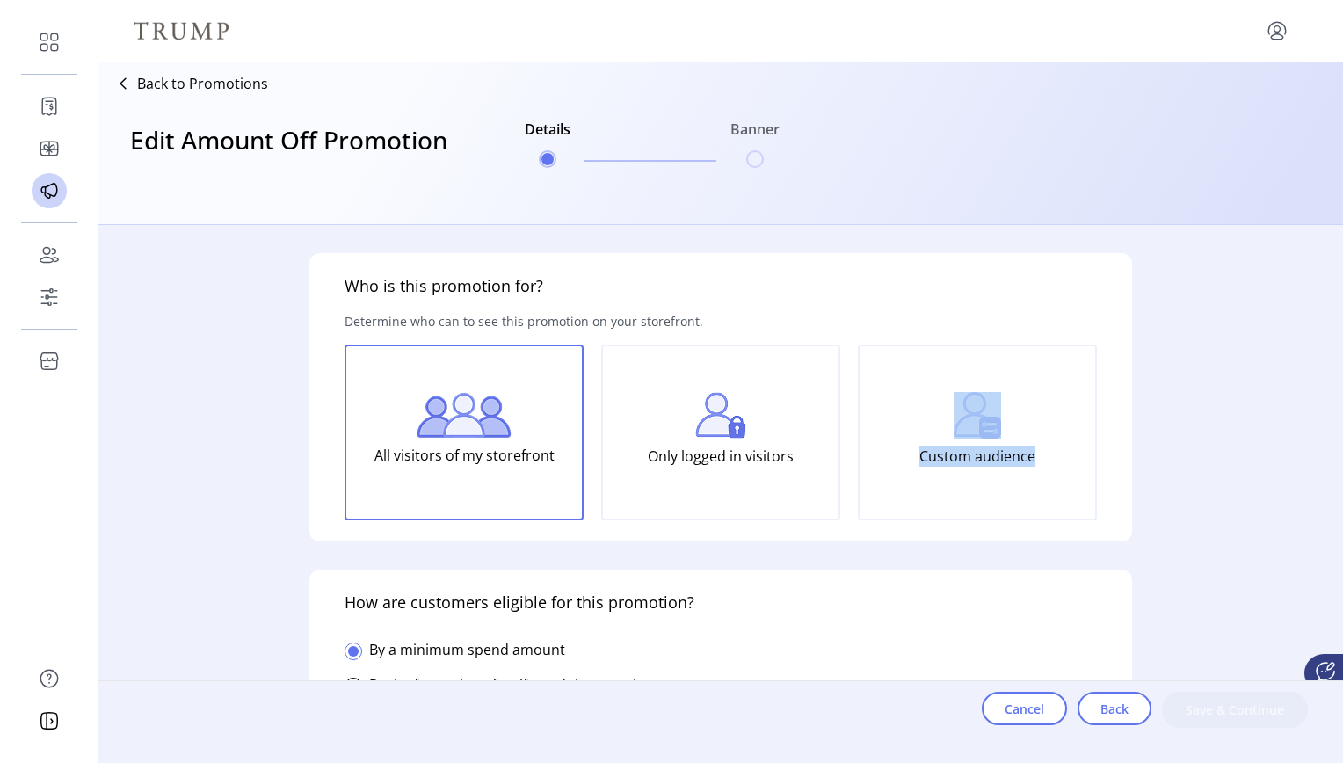
drag, startPoint x: 1163, startPoint y: 290, endPoint x: 1162, endPoint y: 307, distance: 16.7
click at [1003, 307] on div "Who is this promotion for? Determine who can to see this promotion on your stor…" at bounding box center [720, 483] width 1245 height 517
click at [758, 159] on ul "Details Banner" at bounding box center [652, 143] width 269 height 84
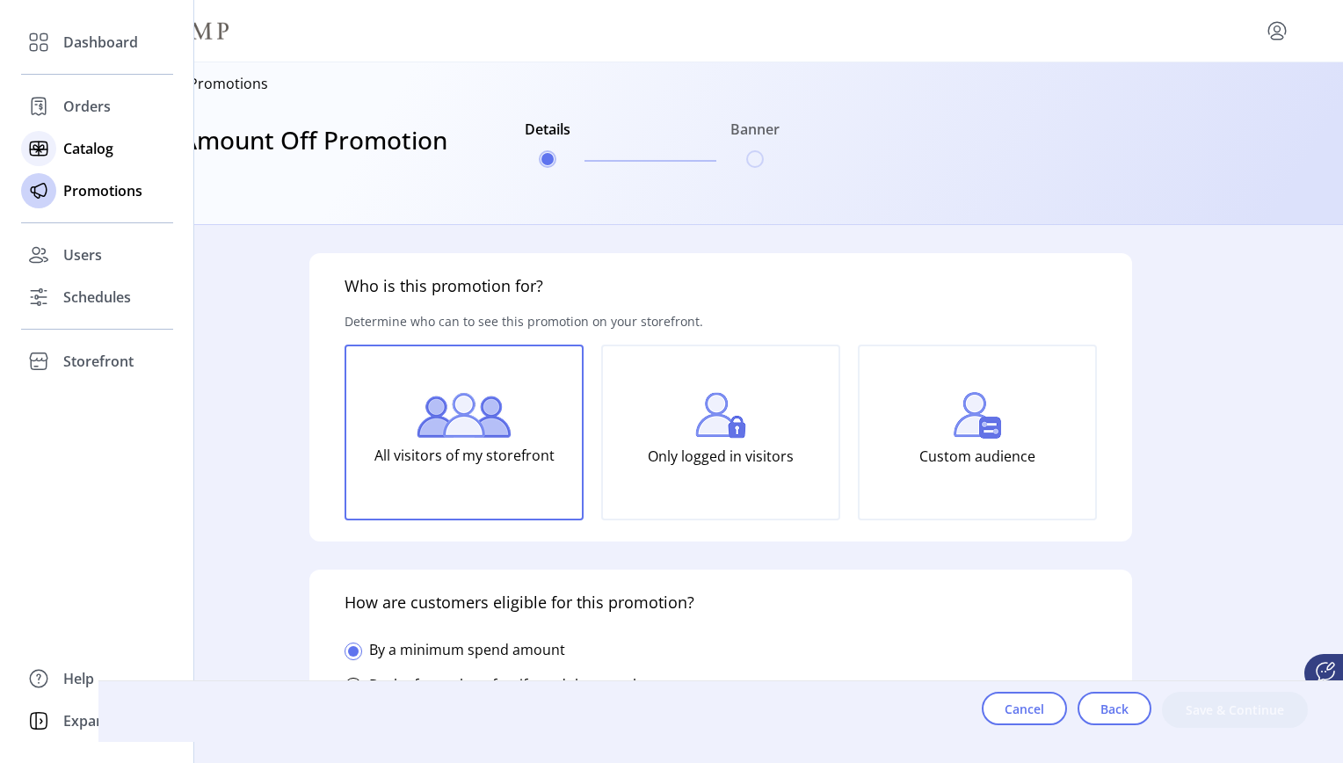
click at [85, 152] on span "Catalog" at bounding box center [88, 148] width 50 height 21
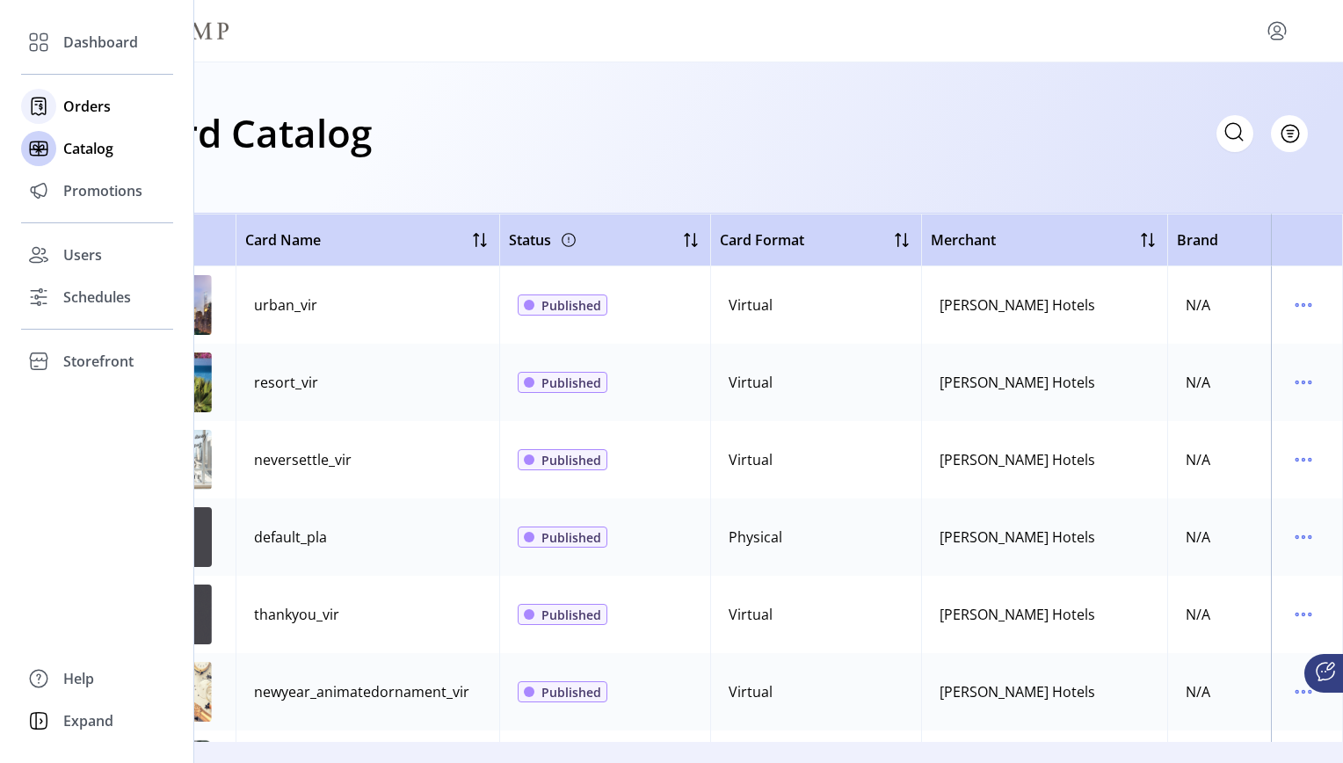
click at [95, 107] on span "Orders" at bounding box center [86, 106] width 47 height 21
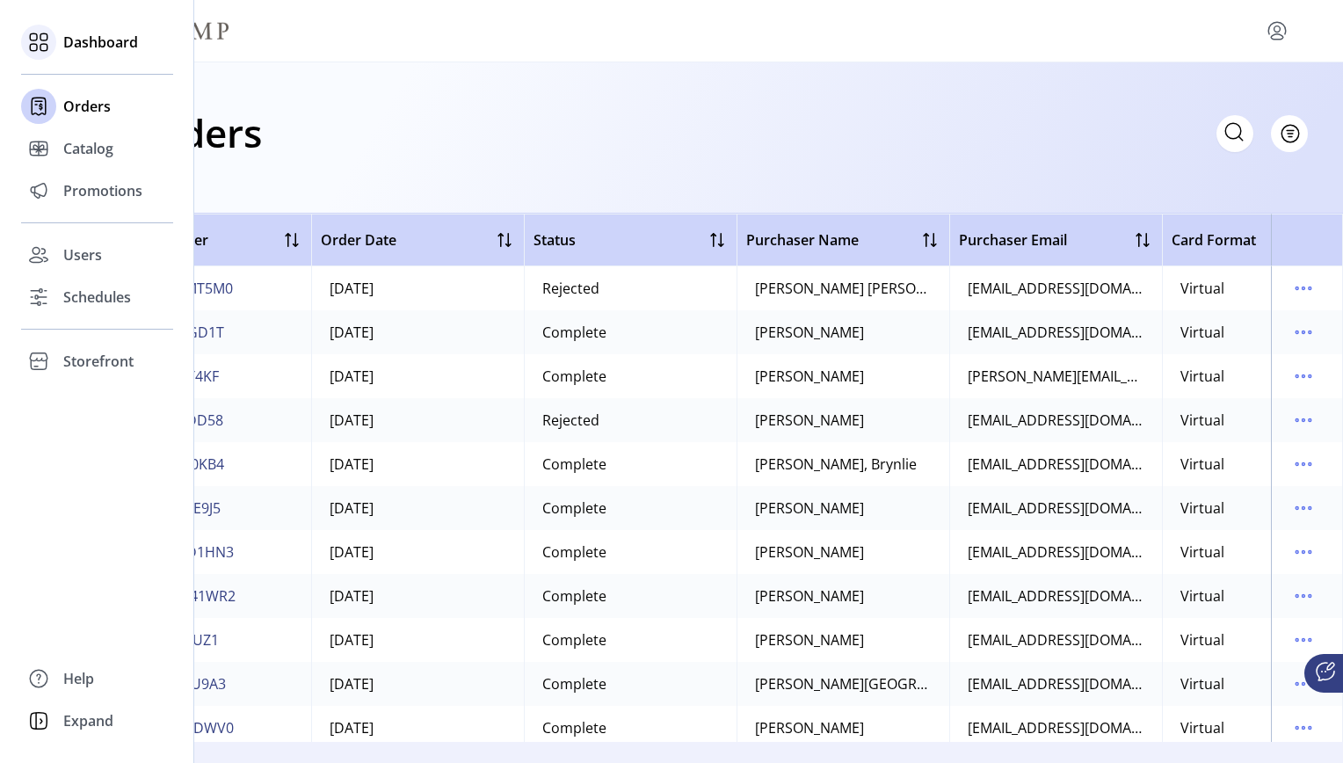
click at [96, 46] on span "Dashboard" at bounding box center [100, 42] width 75 height 21
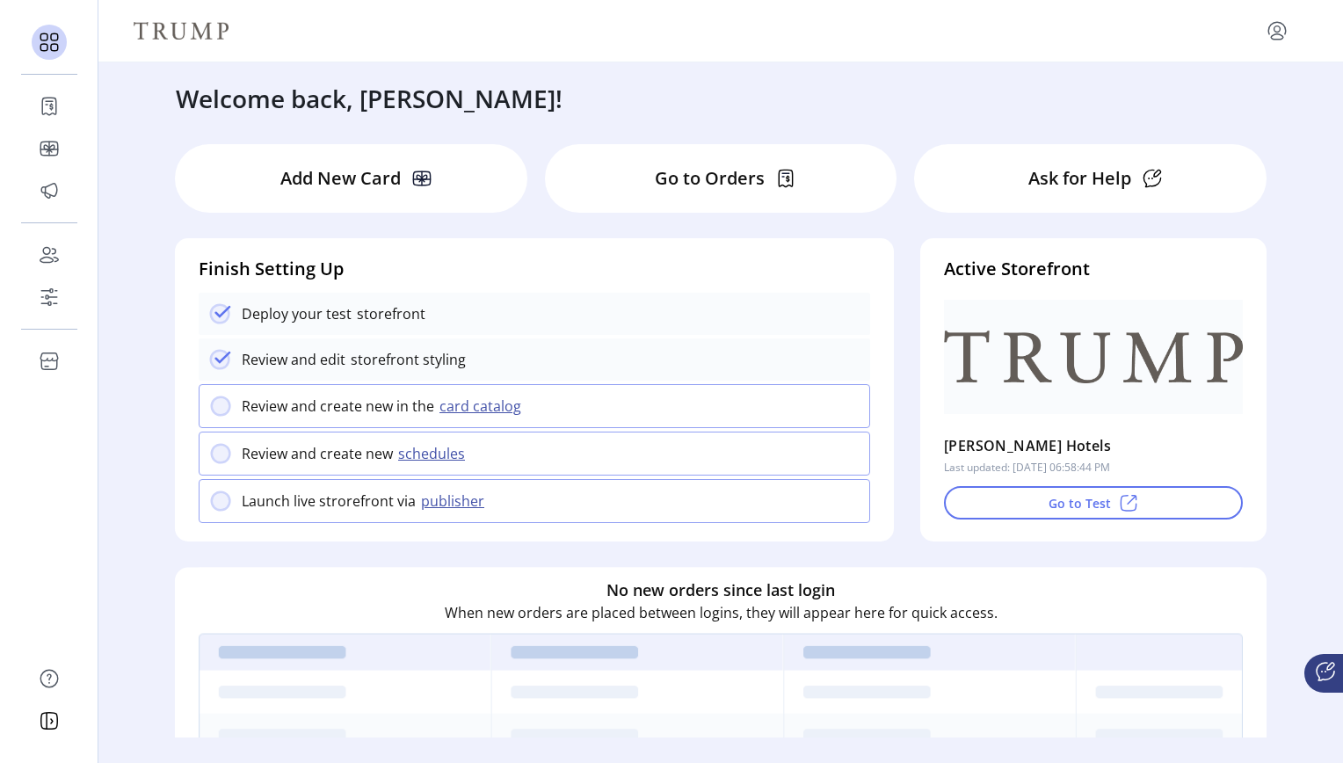
click at [1003, 632] on div at bounding box center [721, 733] width 1044 height 221
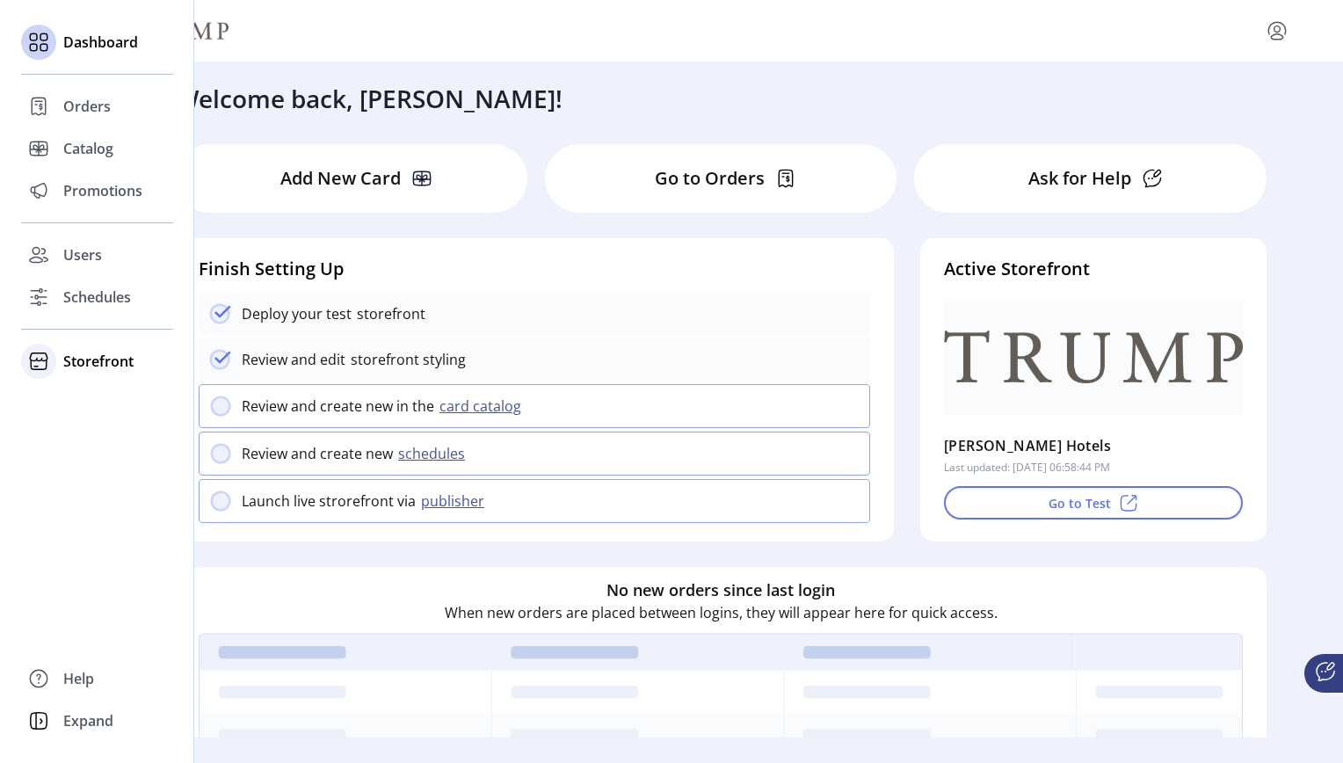
click at [119, 361] on span "Storefront" at bounding box center [98, 361] width 70 height 21
click at [102, 397] on span "Configuration" at bounding box center [109, 396] width 92 height 21
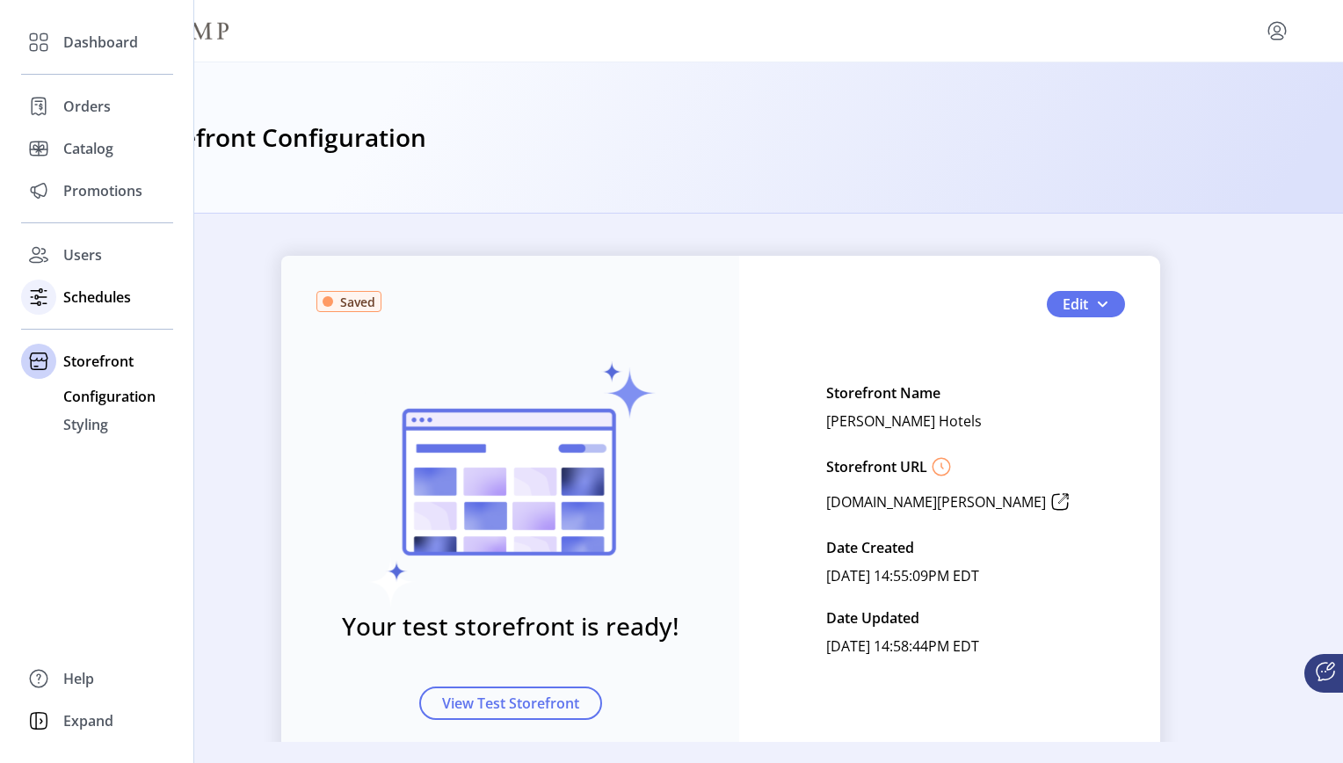
click at [86, 297] on span "Schedules" at bounding box center [97, 297] width 68 height 21
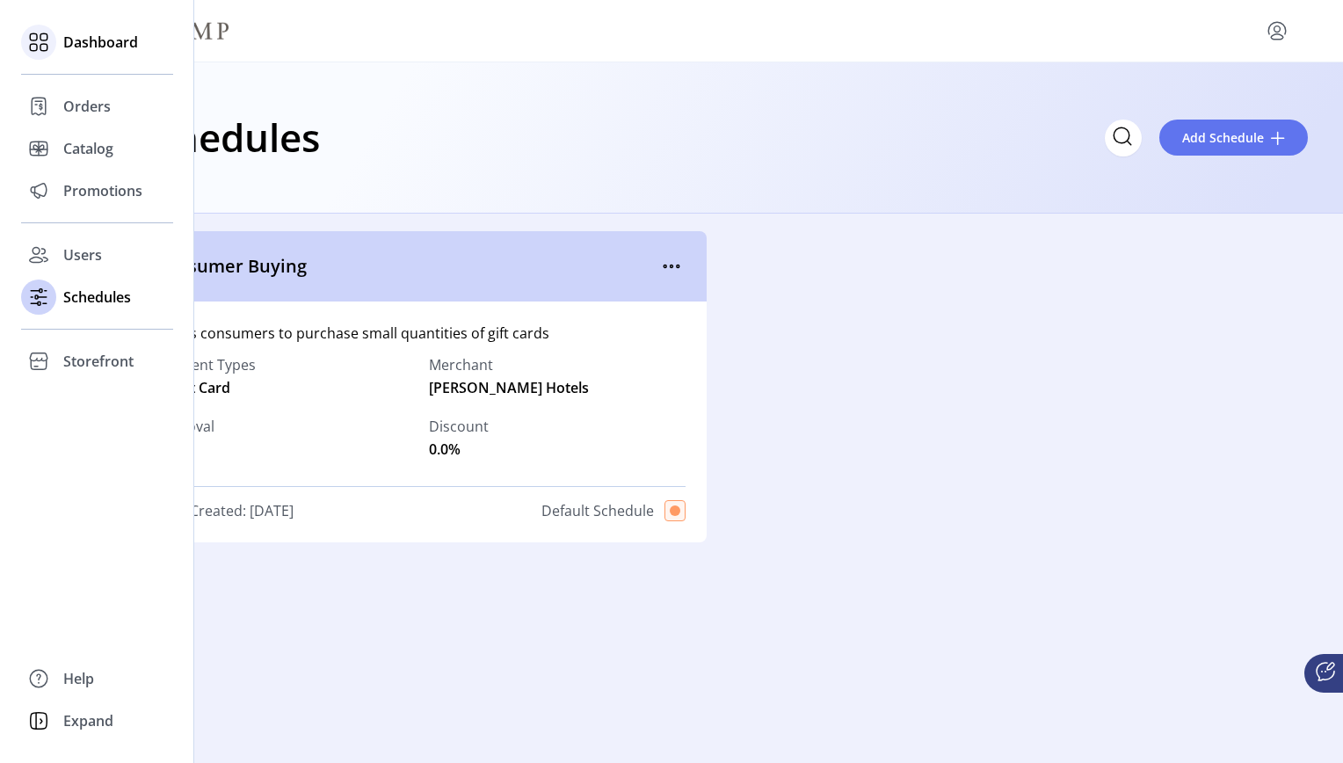
click at [83, 44] on span "Dashboard" at bounding box center [100, 42] width 75 height 21
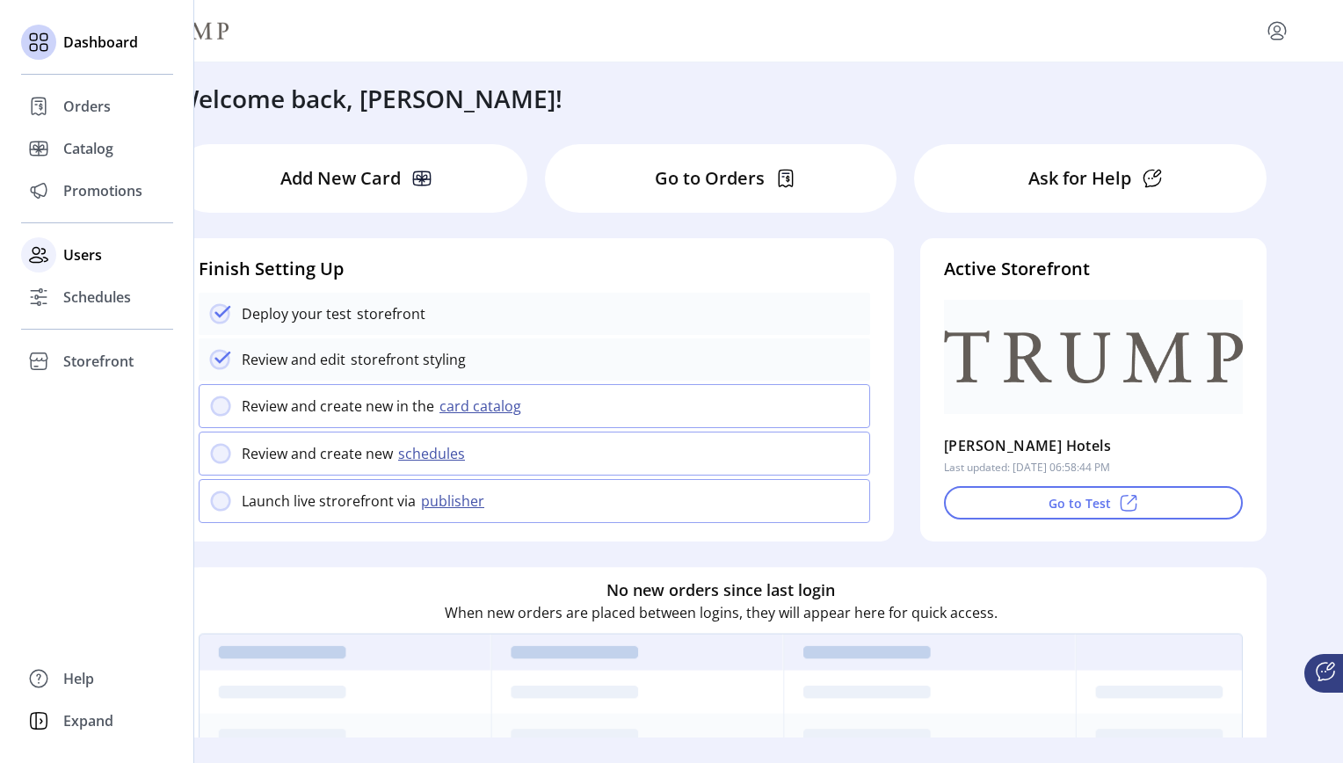
click at [98, 254] on span "Users" at bounding box center [82, 254] width 39 height 21
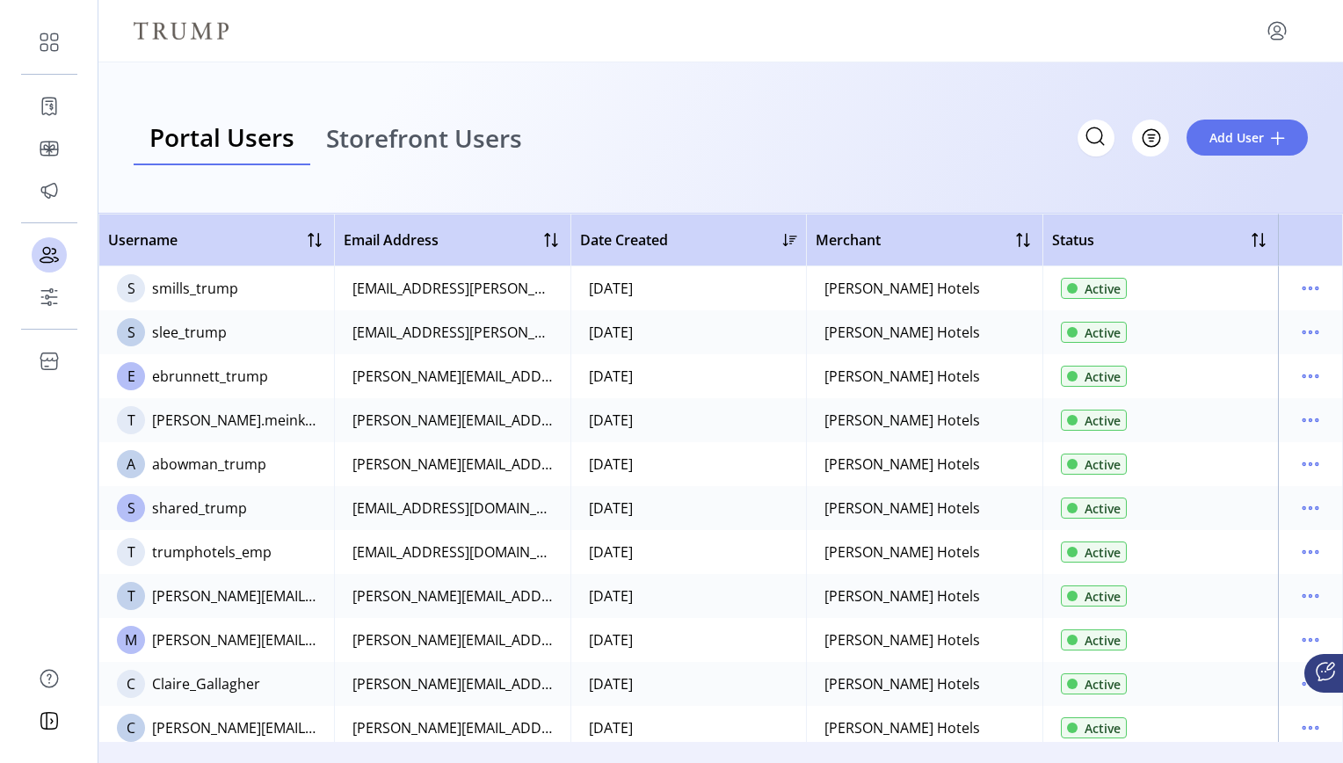
click at [535, 425] on div "[PERSON_NAME][EMAIL_ADDRESS][PERSON_NAME][DOMAIN_NAME]" at bounding box center [452, 420] width 200 height 21
click at [1003, 138] on span "Add User" at bounding box center [1236, 137] width 54 height 18
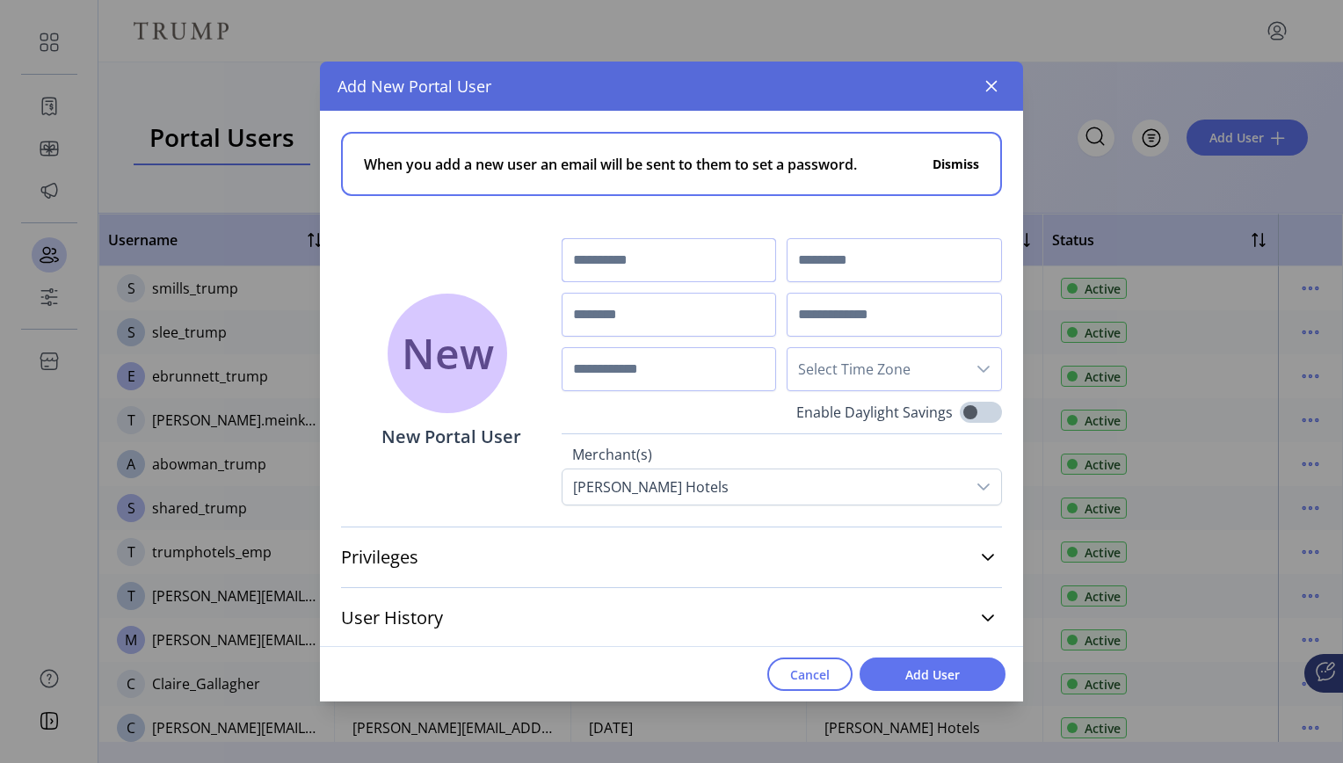
click at [679, 264] on input "text" at bounding box center [669, 260] width 215 height 44
type input "*****"
click at [822, 259] on input "text" at bounding box center [894, 260] width 215 height 44
type input "******"
click at [708, 308] on input "text" at bounding box center [669, 315] width 215 height 44
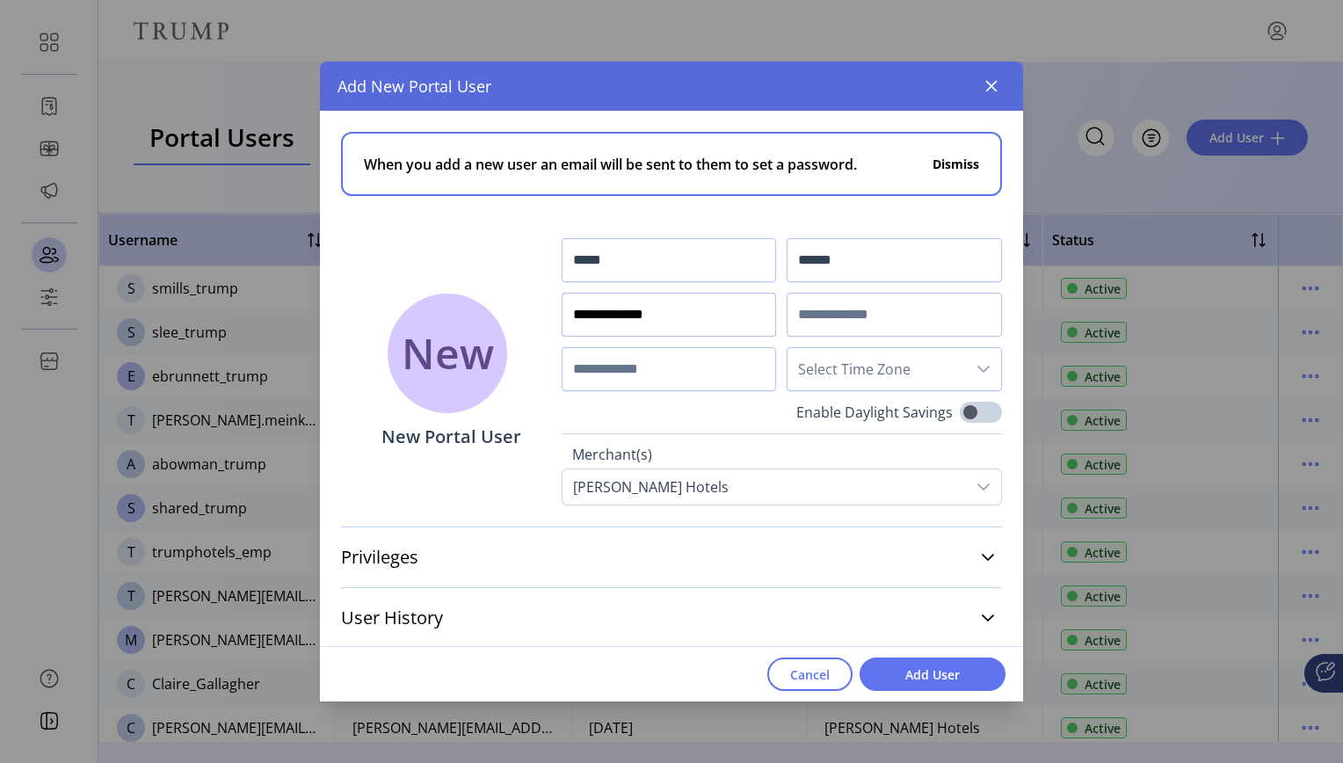
type input "**********"
click at [842, 372] on span "Select Time Zone" at bounding box center [877, 369] width 178 height 42
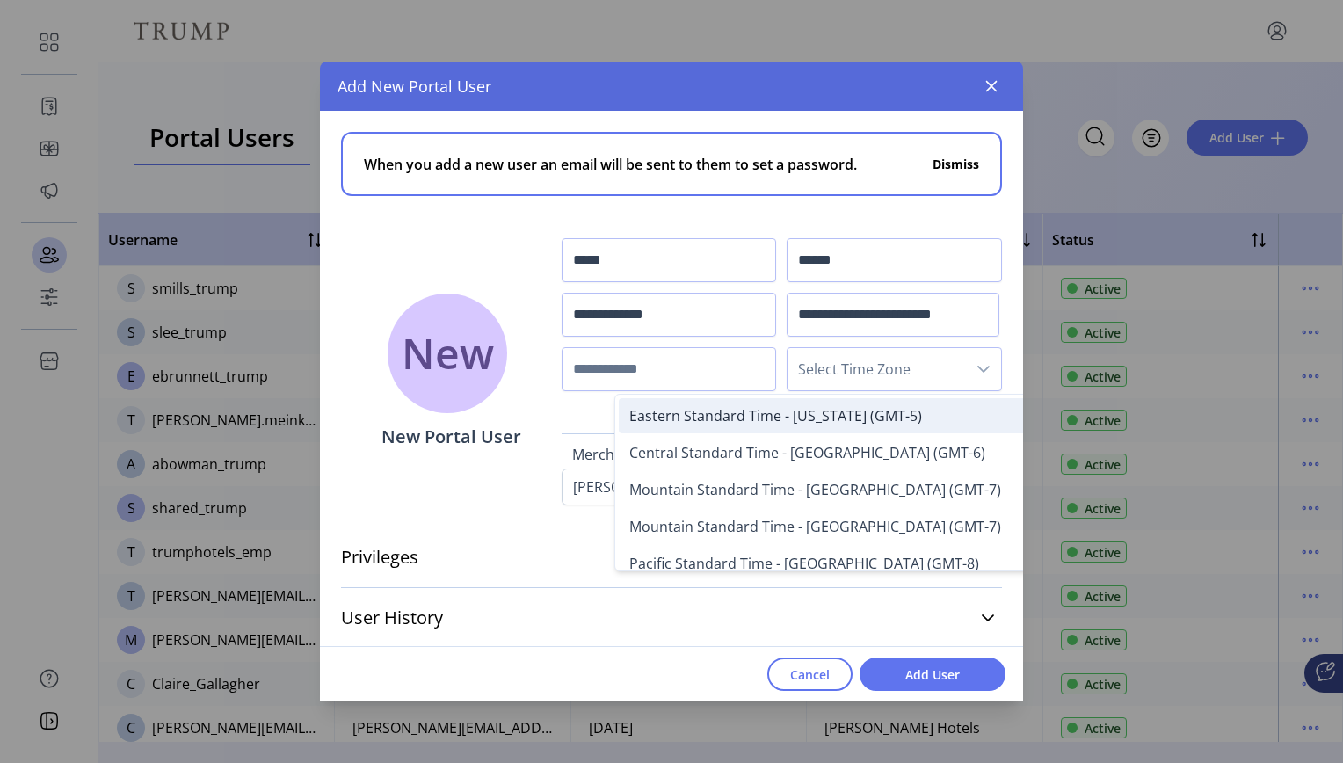
click at [842, 411] on span "Eastern Standard Time - New York (GMT-5)" at bounding box center [775, 415] width 293 height 19
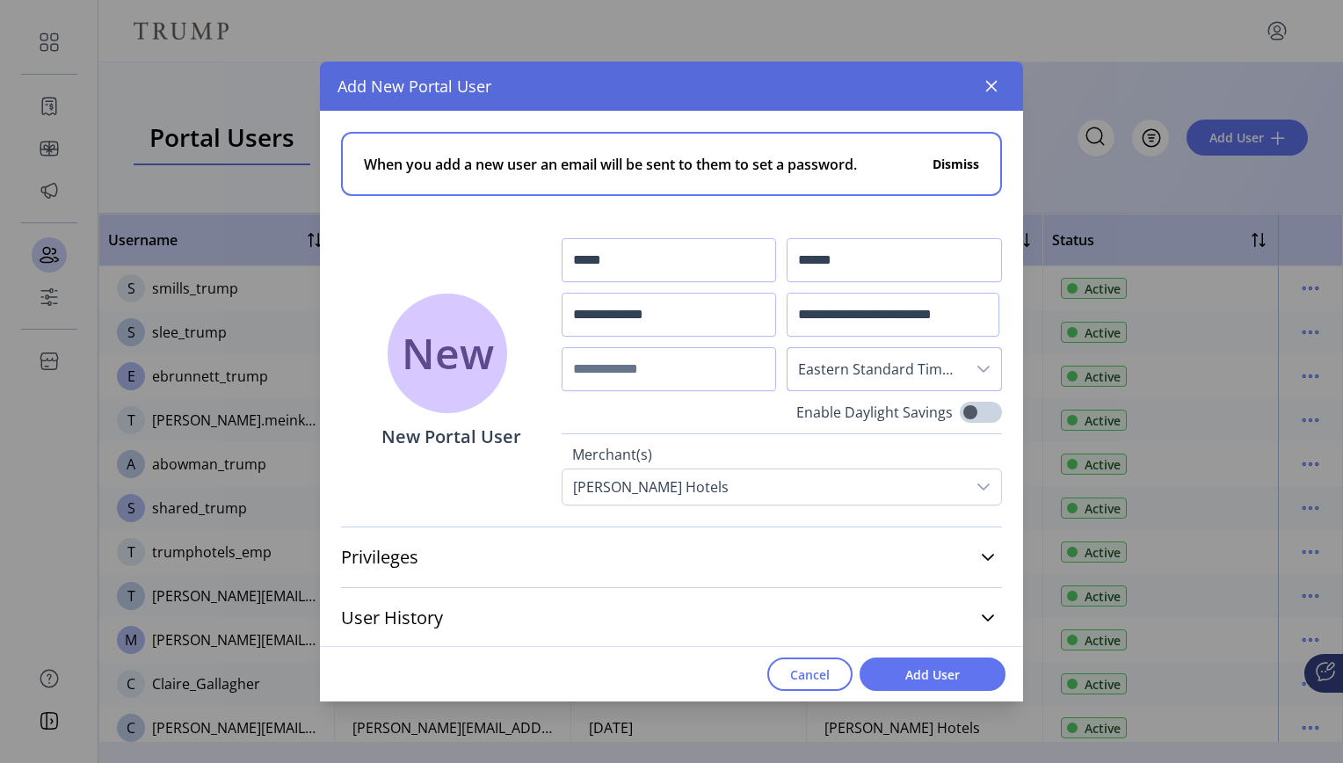
scroll to position [3, 0]
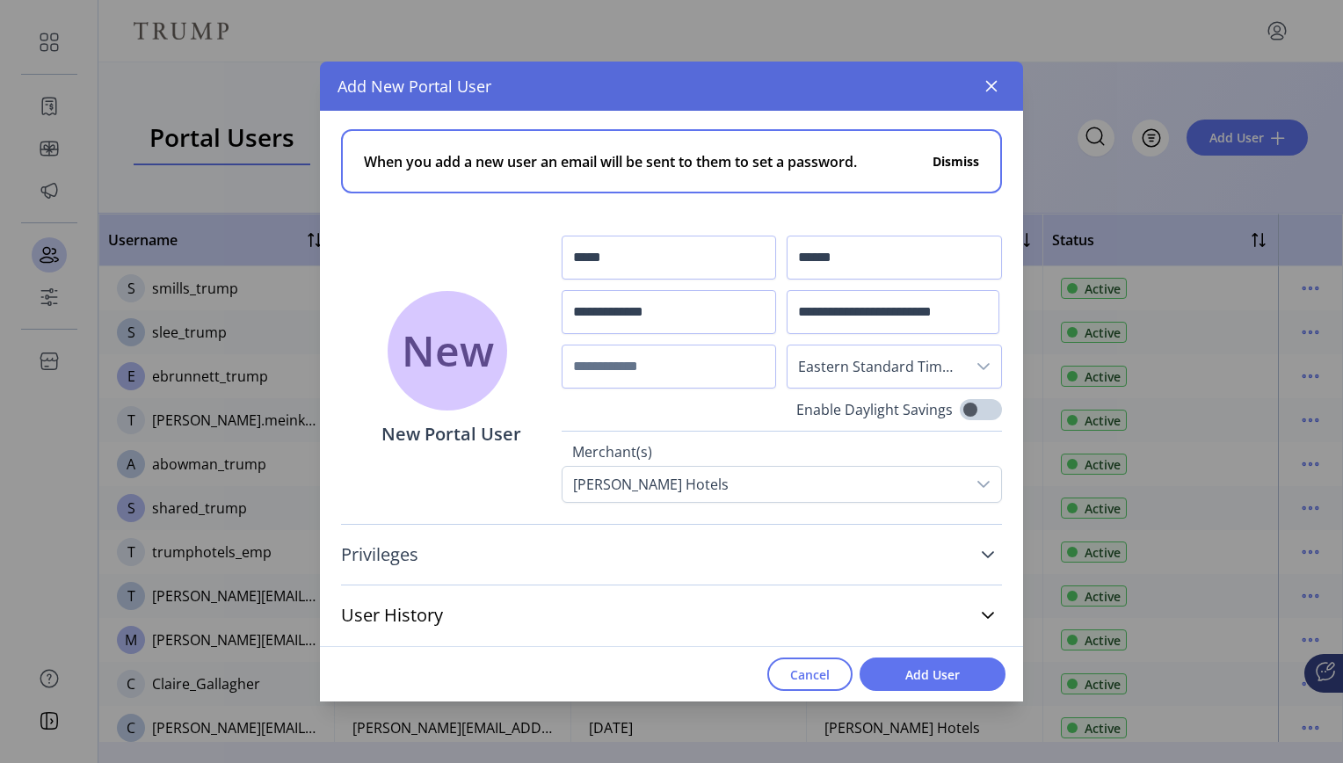
click at [981, 552] on icon at bounding box center [988, 555] width 14 height 14
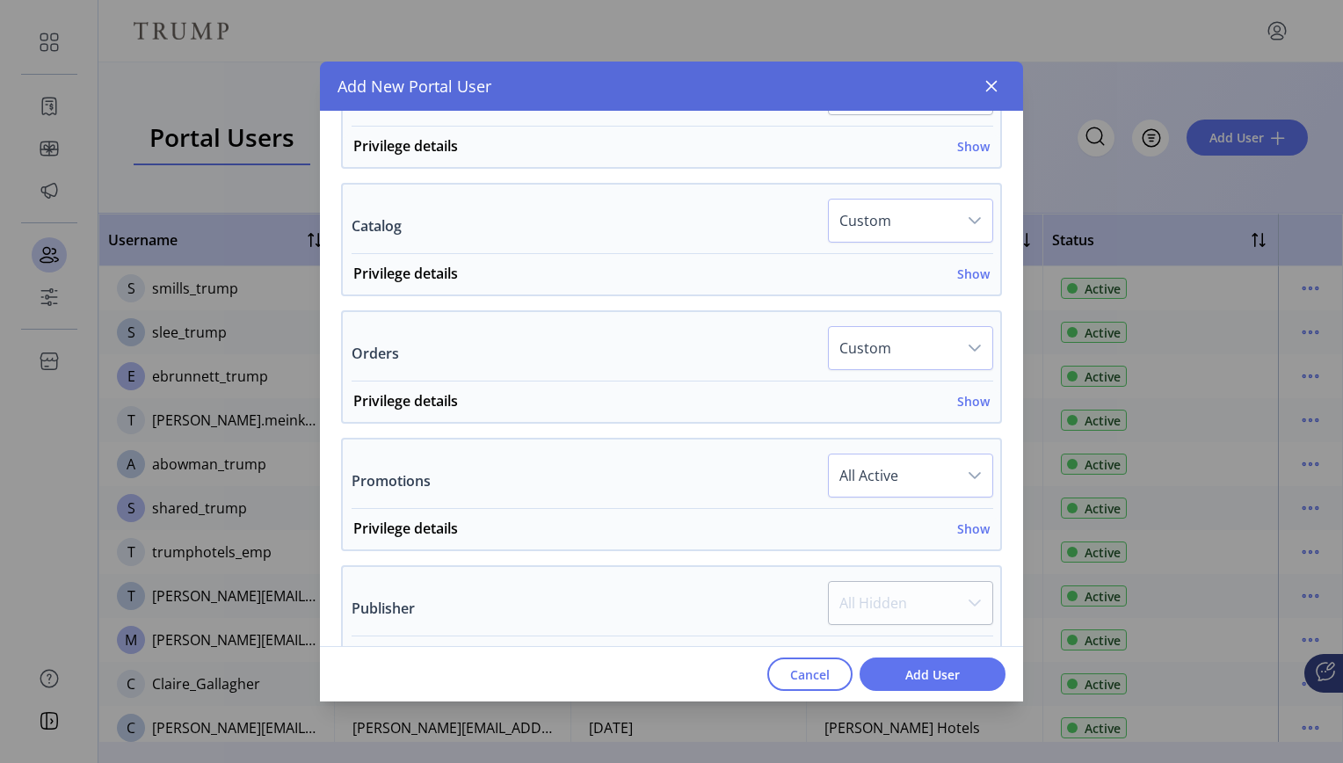
scroll to position [673, 0]
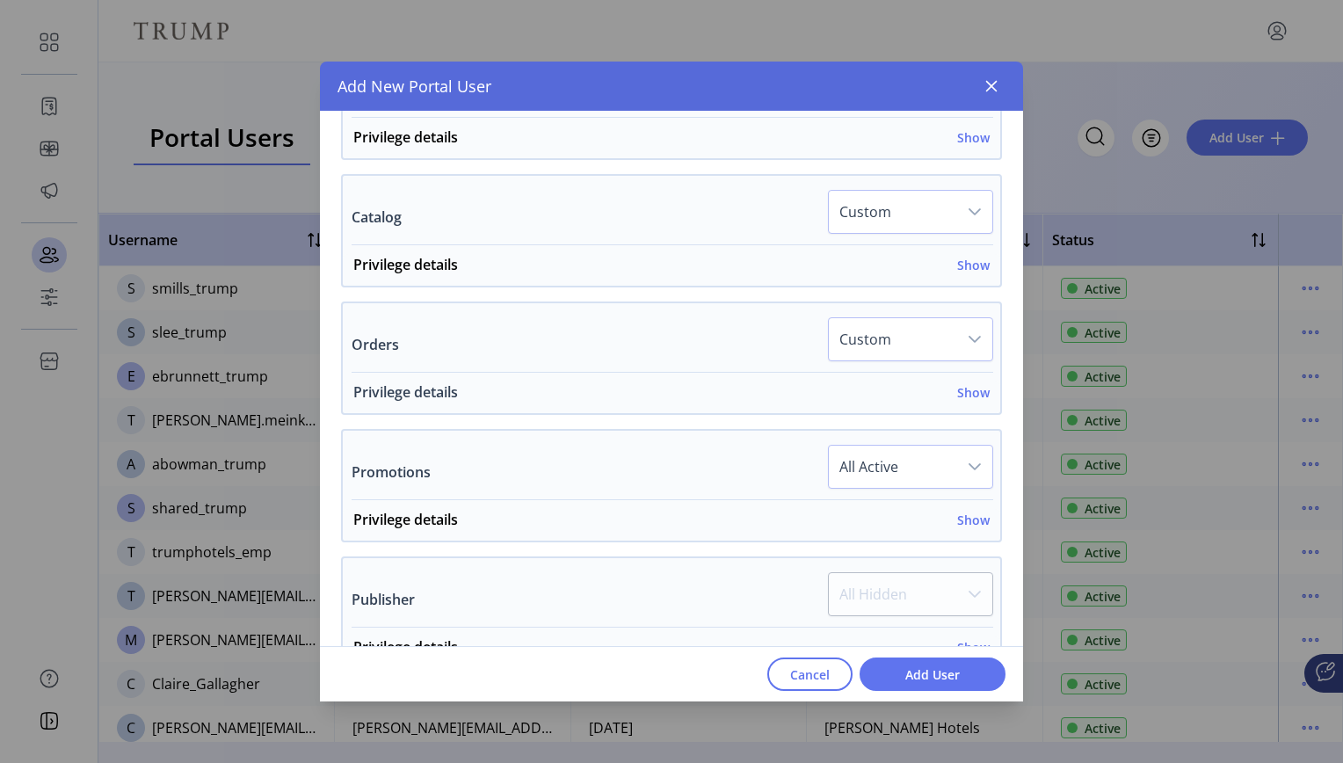
click at [974, 392] on h6 "Show" at bounding box center [973, 392] width 33 height 18
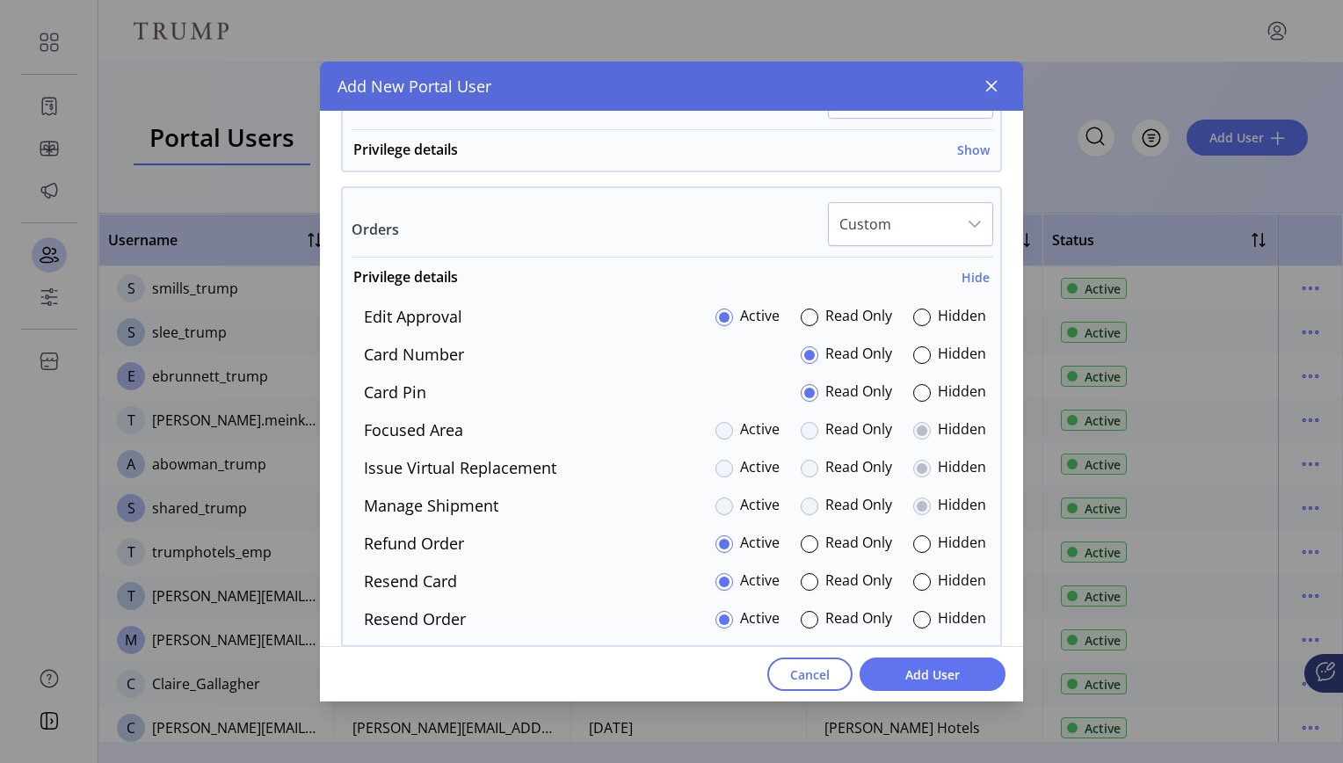
scroll to position [839, 0]
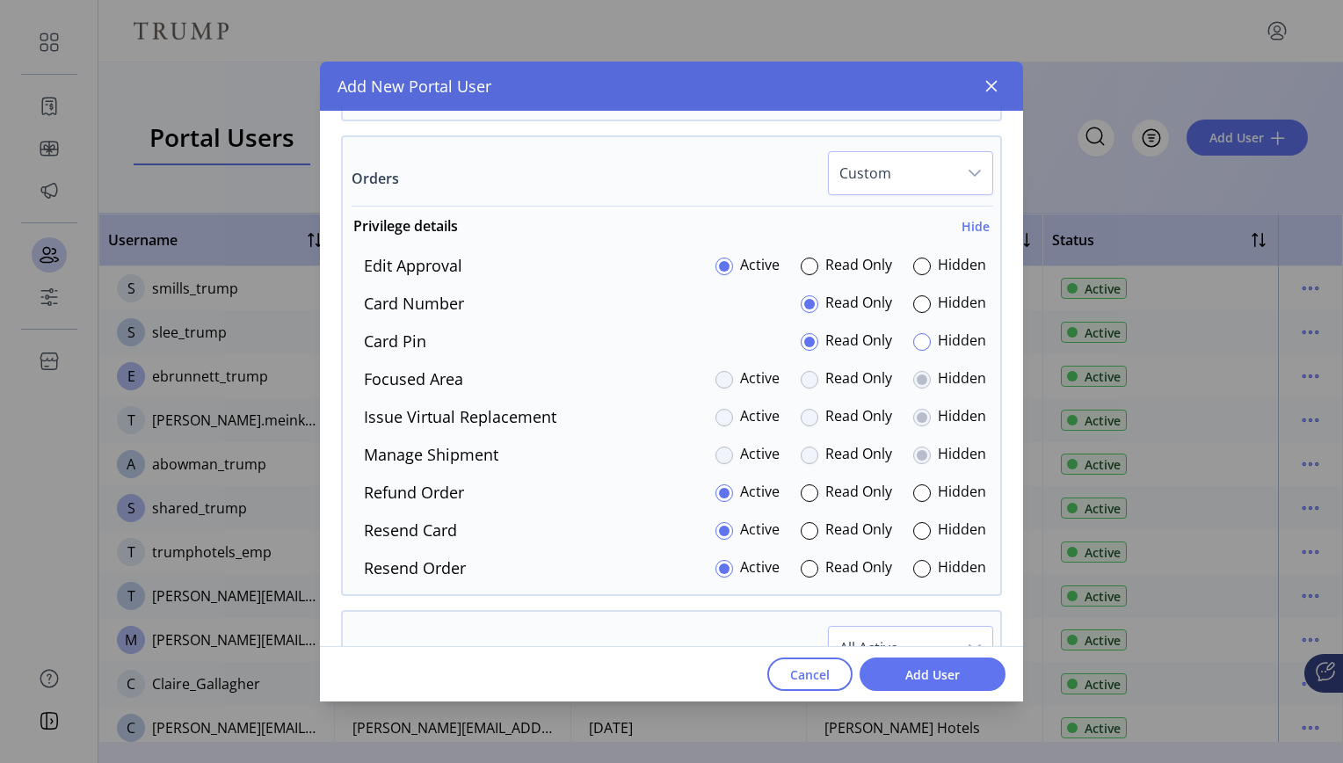
click at [915, 342] on div at bounding box center [922, 342] width 18 height 18
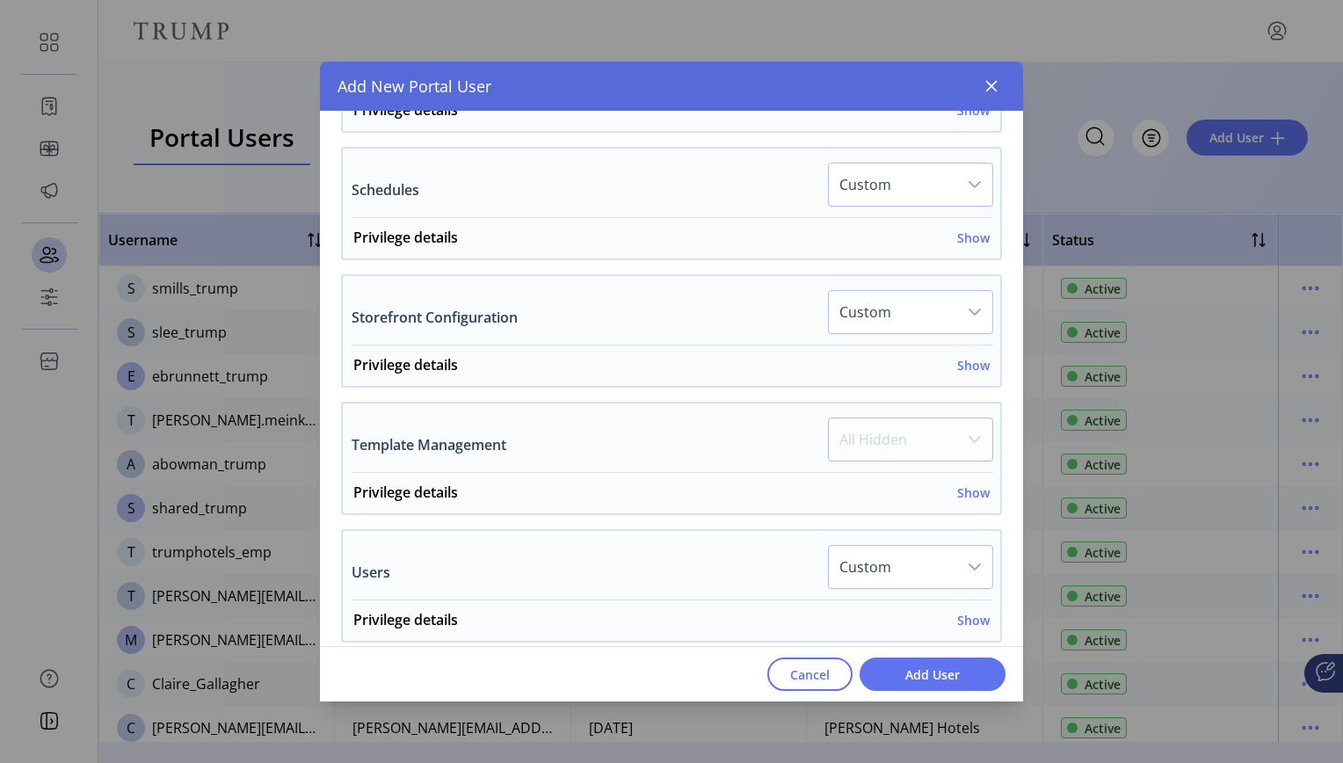
scroll to position [1554, 0]
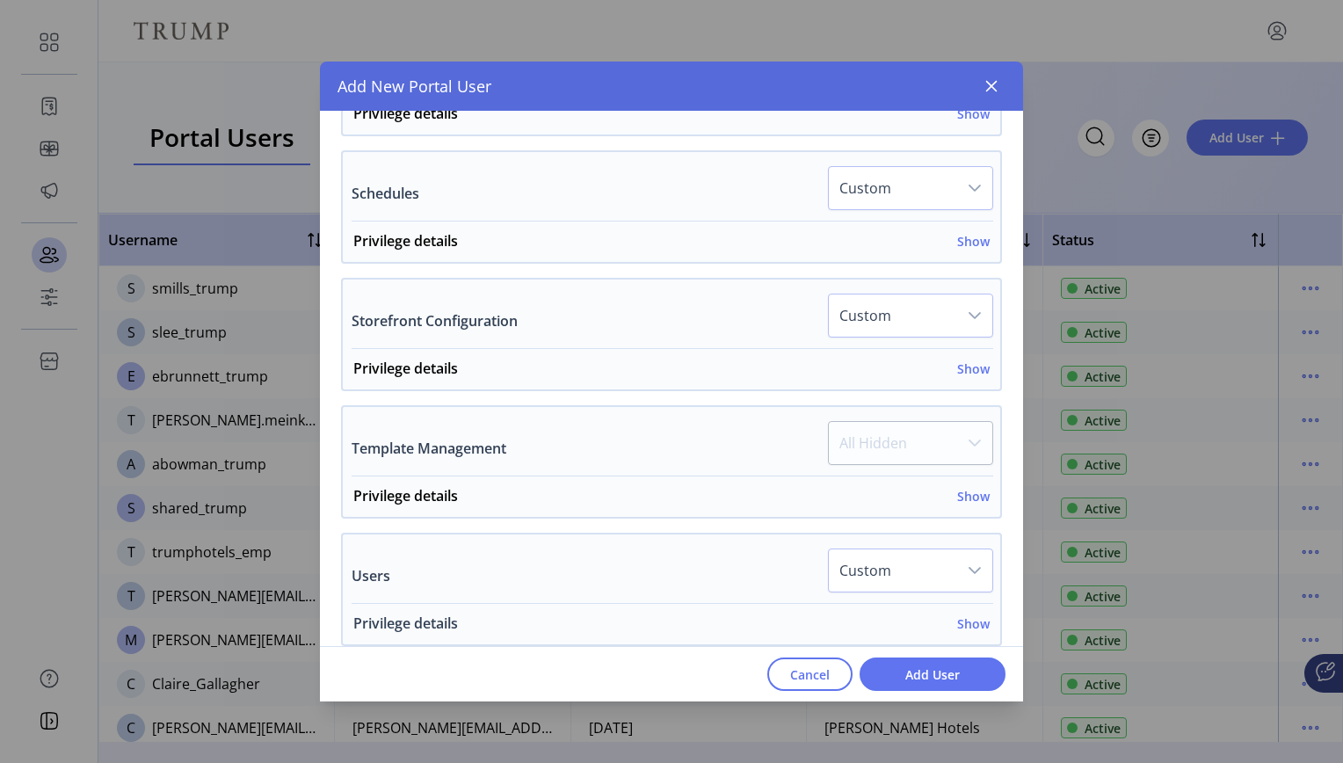
click at [963, 621] on h6 "Show" at bounding box center [973, 623] width 33 height 18
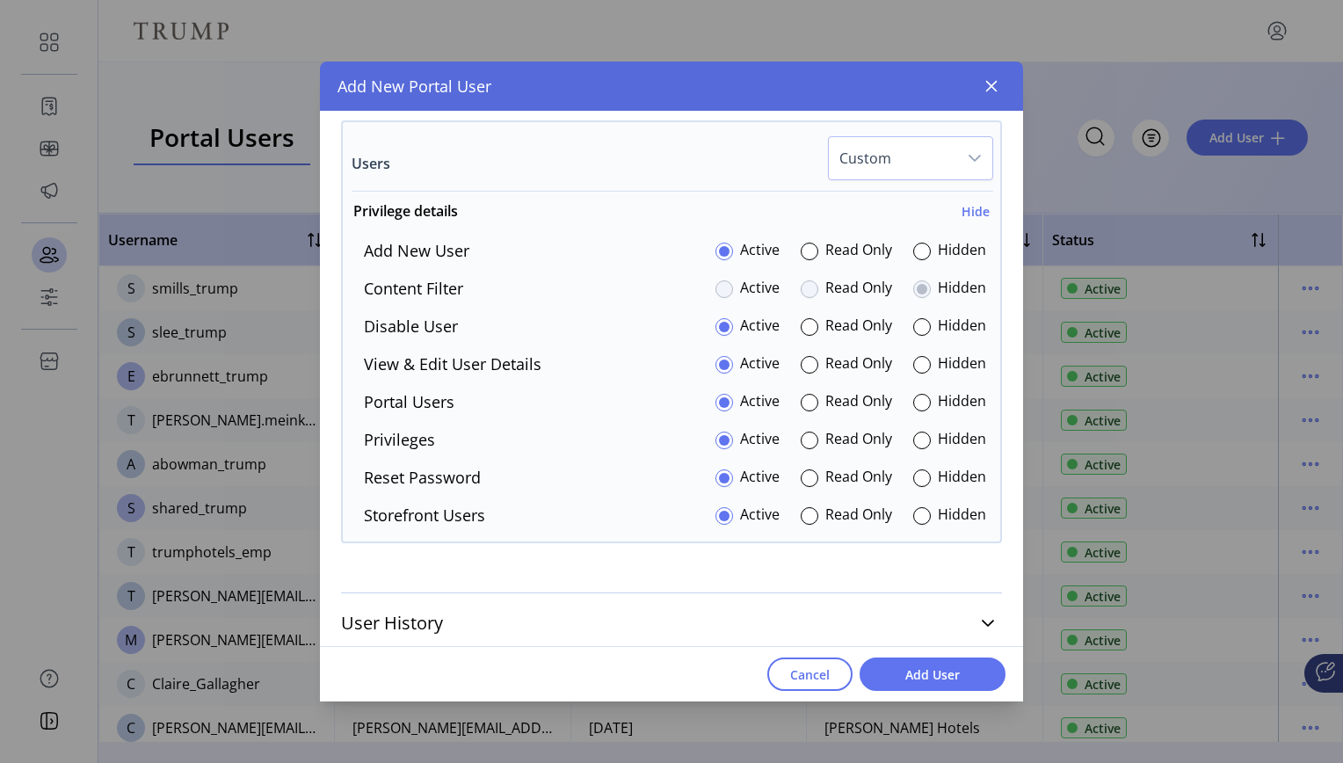
scroll to position [1974, 0]
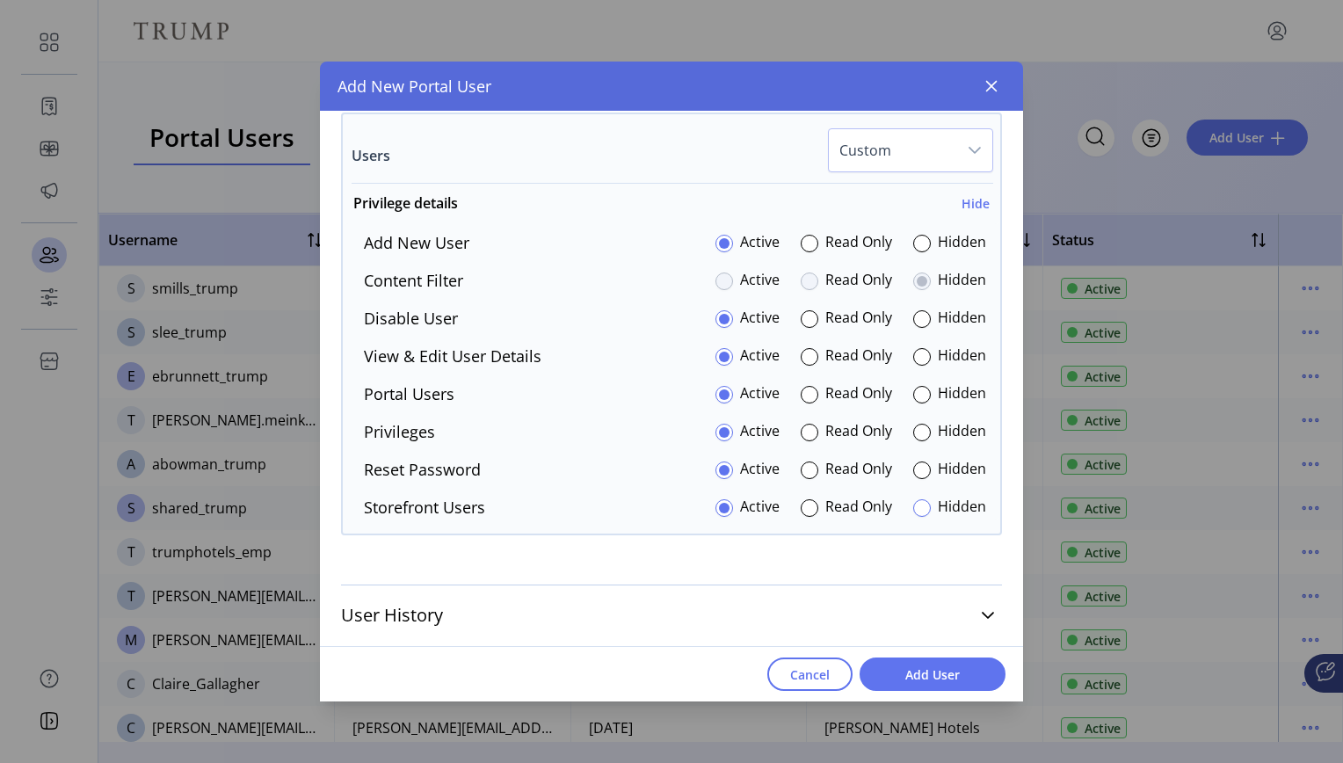
click at [913, 506] on div at bounding box center [922, 508] width 18 height 18
click at [934, 669] on span "Add User" at bounding box center [932, 674] width 100 height 18
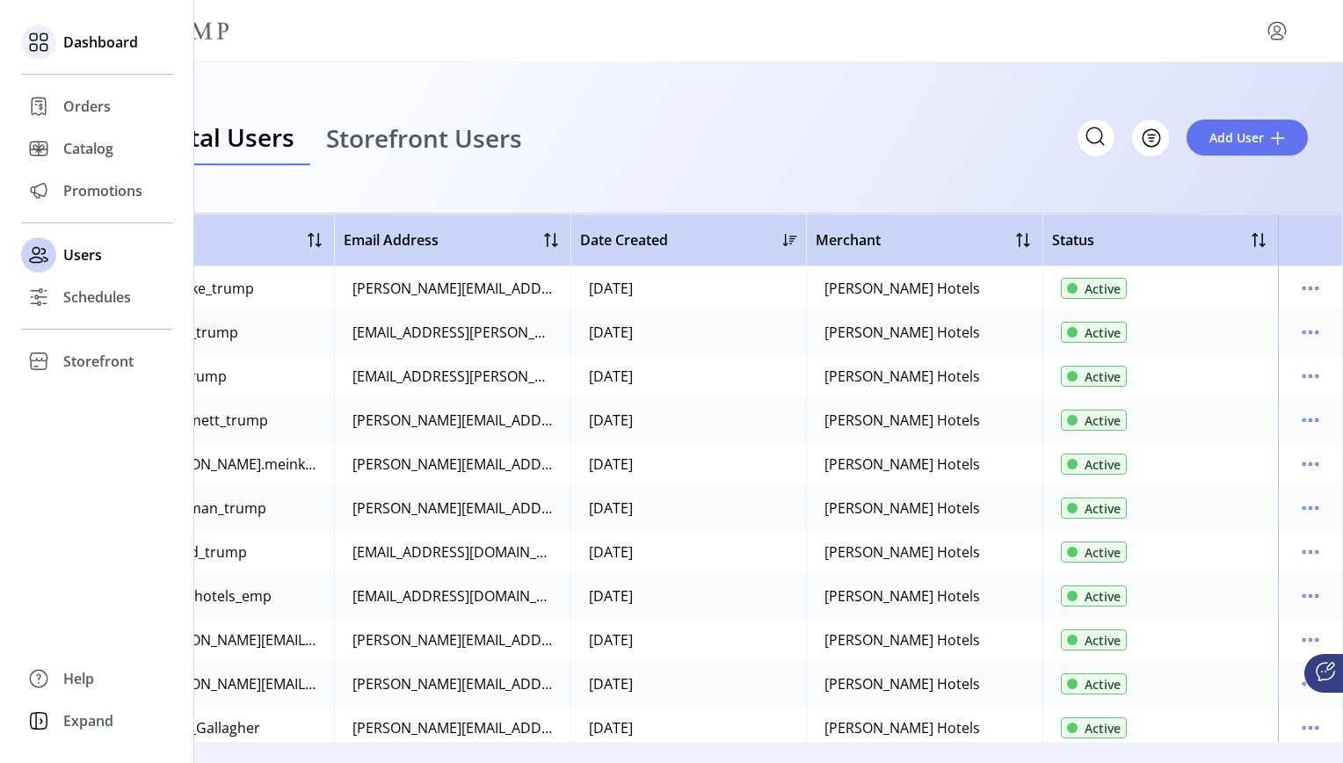
click at [54, 46] on div at bounding box center [38, 42] width 35 height 35
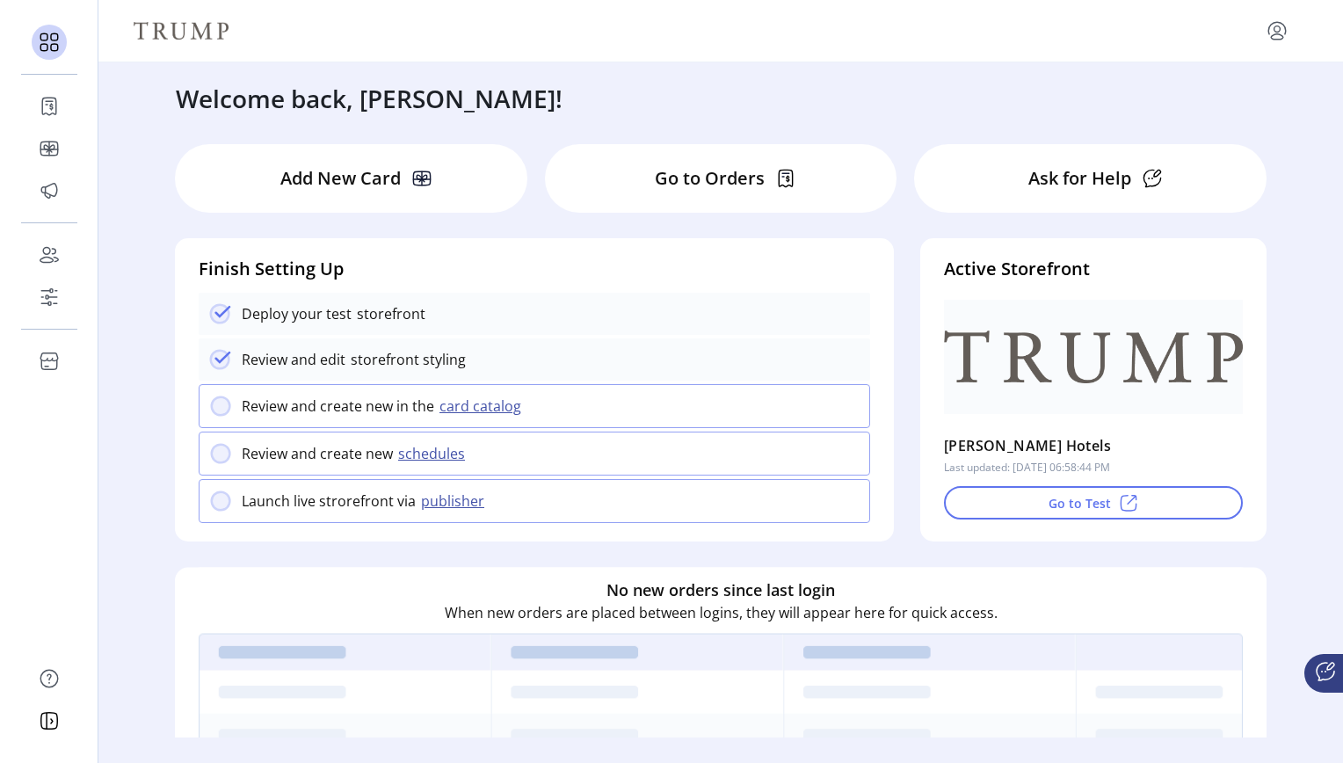
click at [1278, 31] on icon "menu" at bounding box center [1277, 31] width 28 height 28
click at [1238, 105] on span "Sign Out" at bounding box center [1214, 100] width 132 height 14
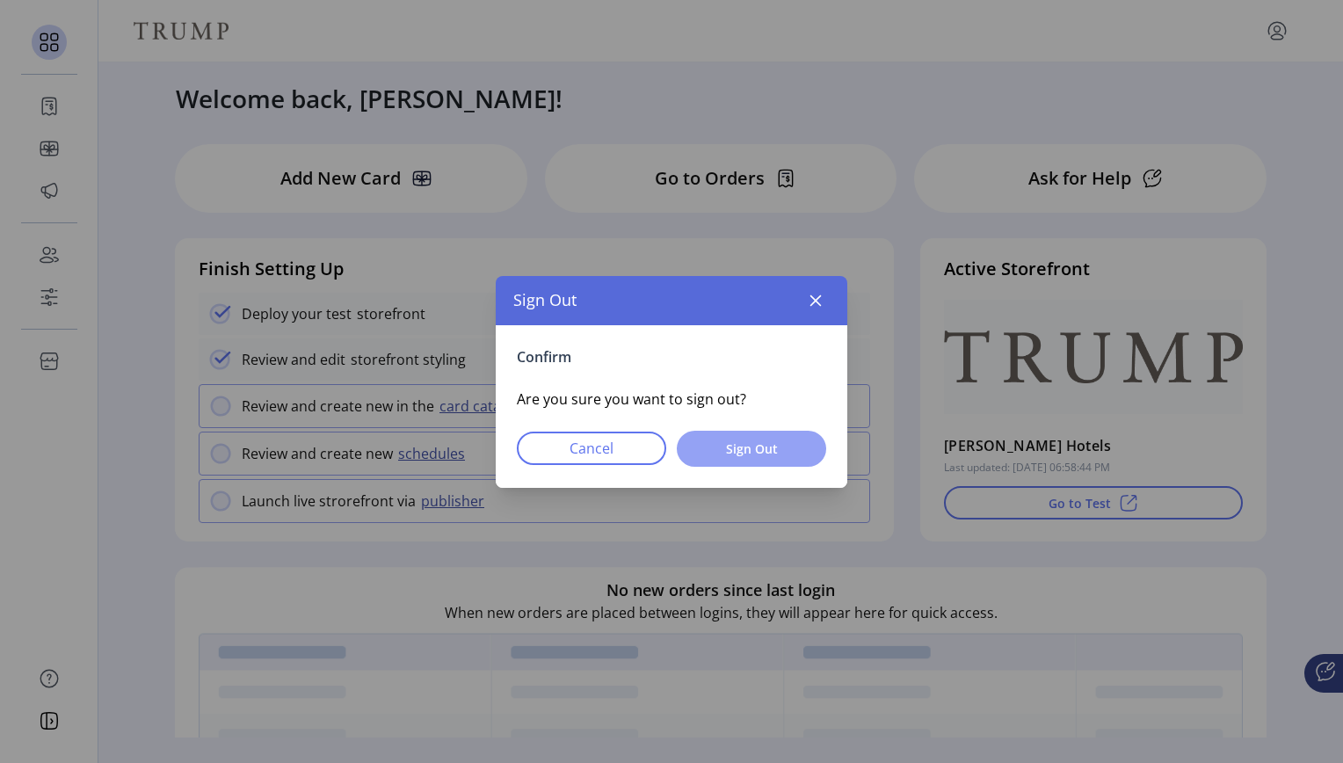
click at [743, 451] on span "Sign Out" at bounding box center [752, 448] width 104 height 18
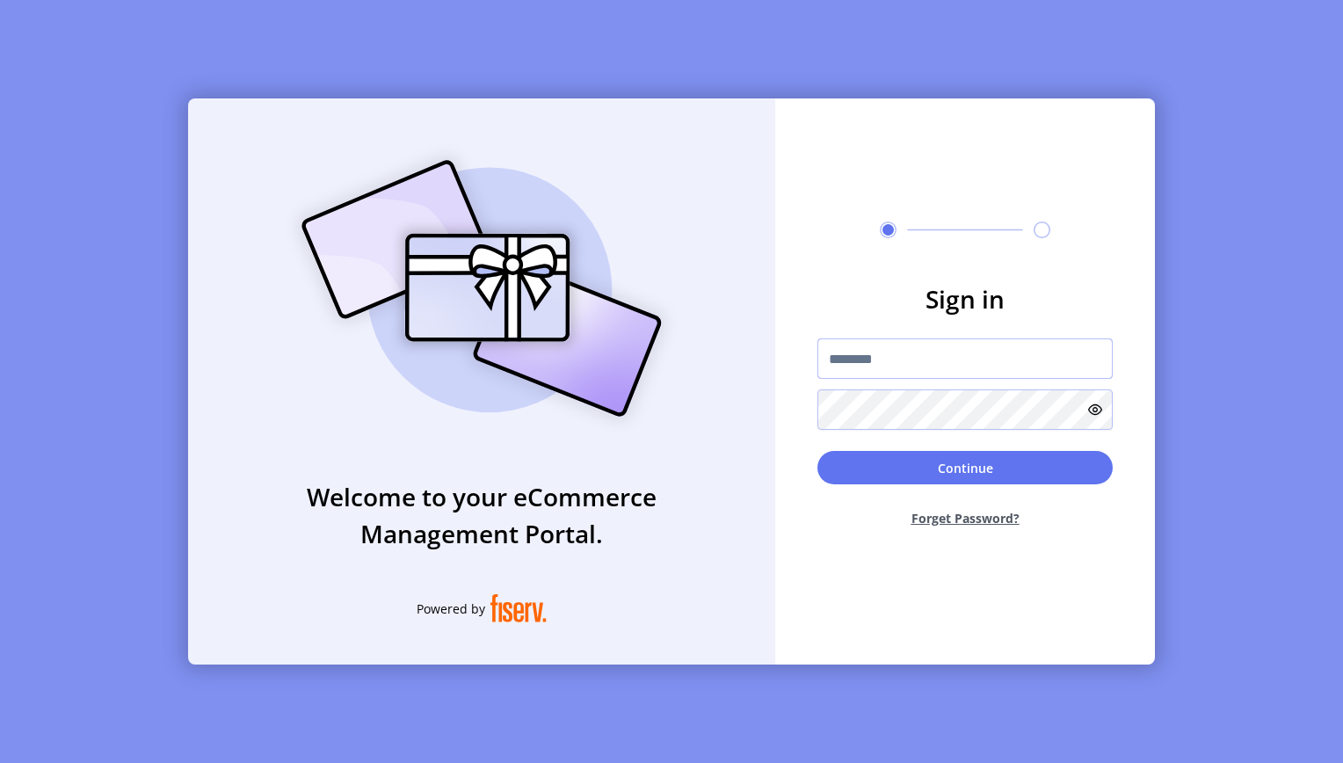
click at [912, 367] on input "text" at bounding box center [964, 358] width 295 height 40
type input "**********"
click at [962, 520] on button "Forget Password?" at bounding box center [964, 518] width 295 height 47
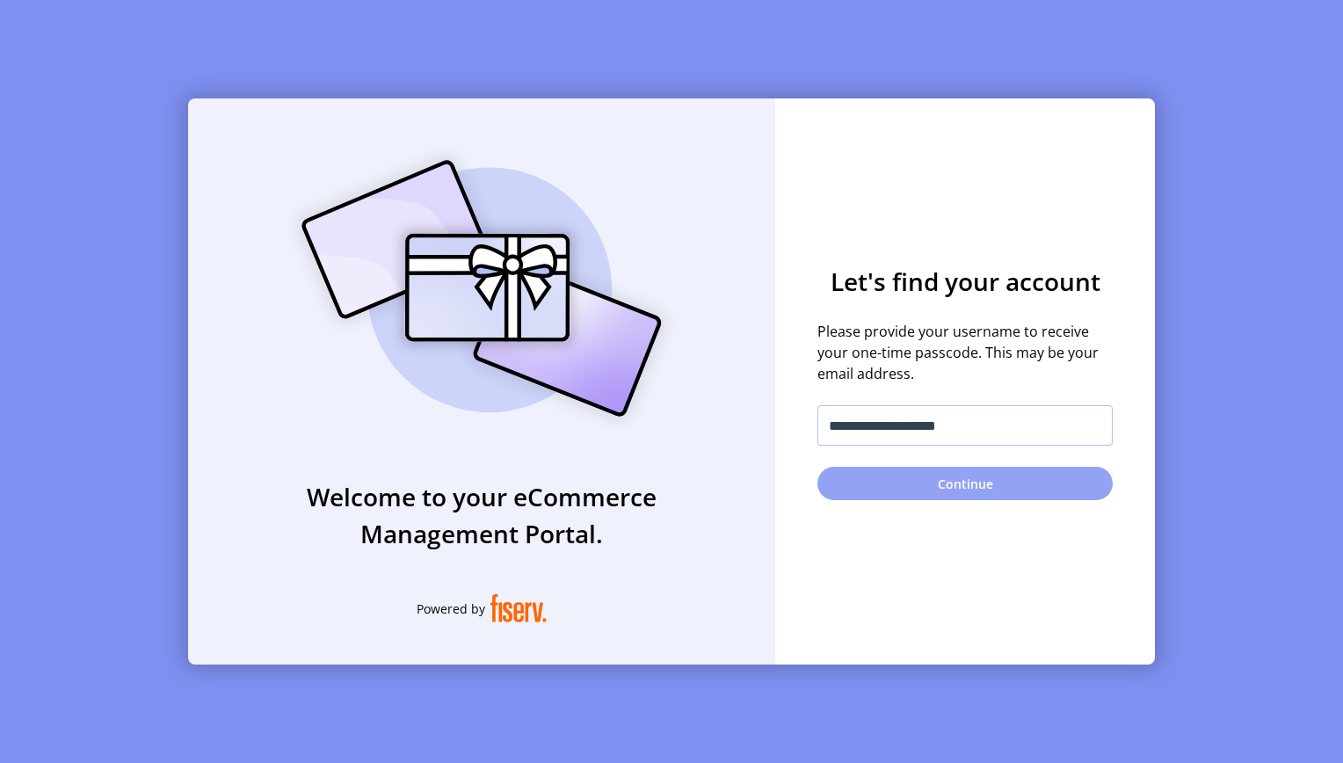
click at [965, 486] on button "Continue" at bounding box center [964, 483] width 295 height 33
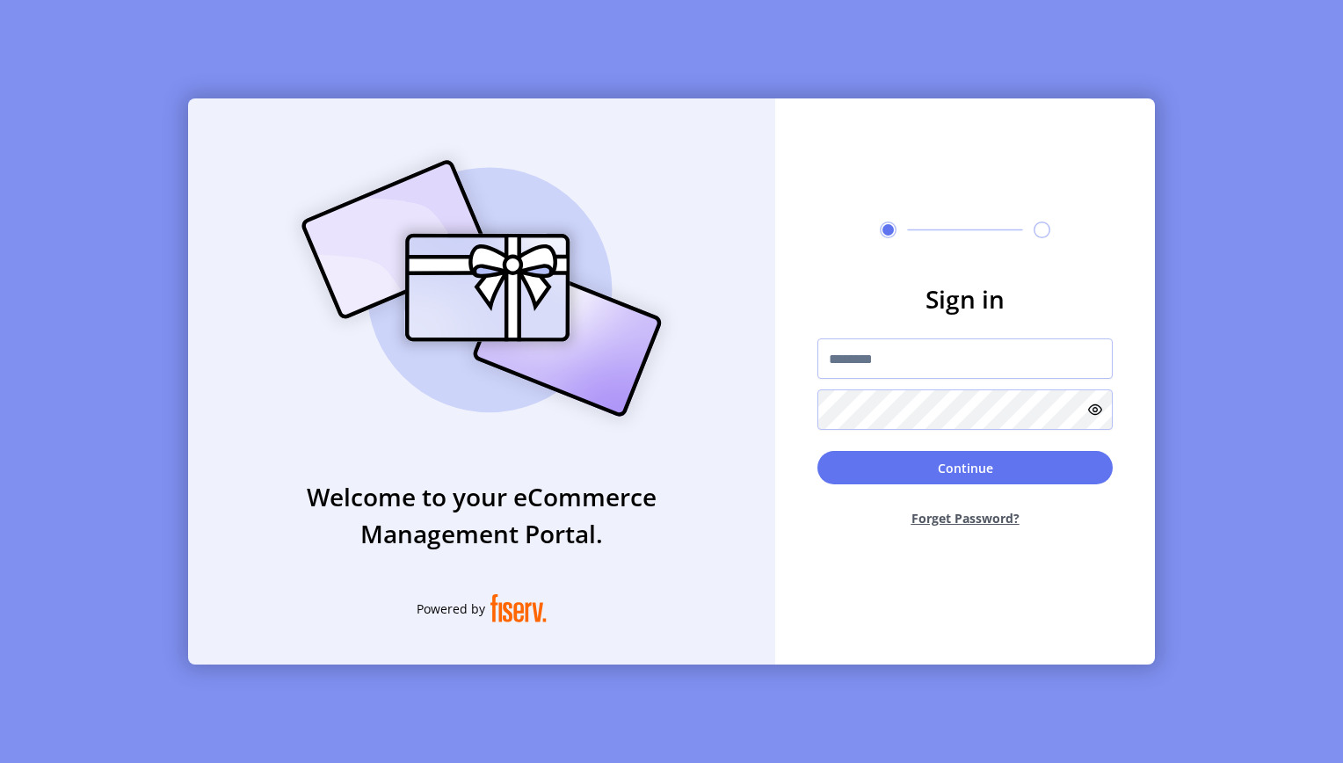
click at [1211, 73] on div "Welcome to your eCommerce Management Portal. Powered by Sign in Continue Forget…" at bounding box center [671, 381] width 1343 height 763
click at [860, 371] on input "text" at bounding box center [964, 358] width 295 height 40
